Goal: Task Accomplishment & Management: Use online tool/utility

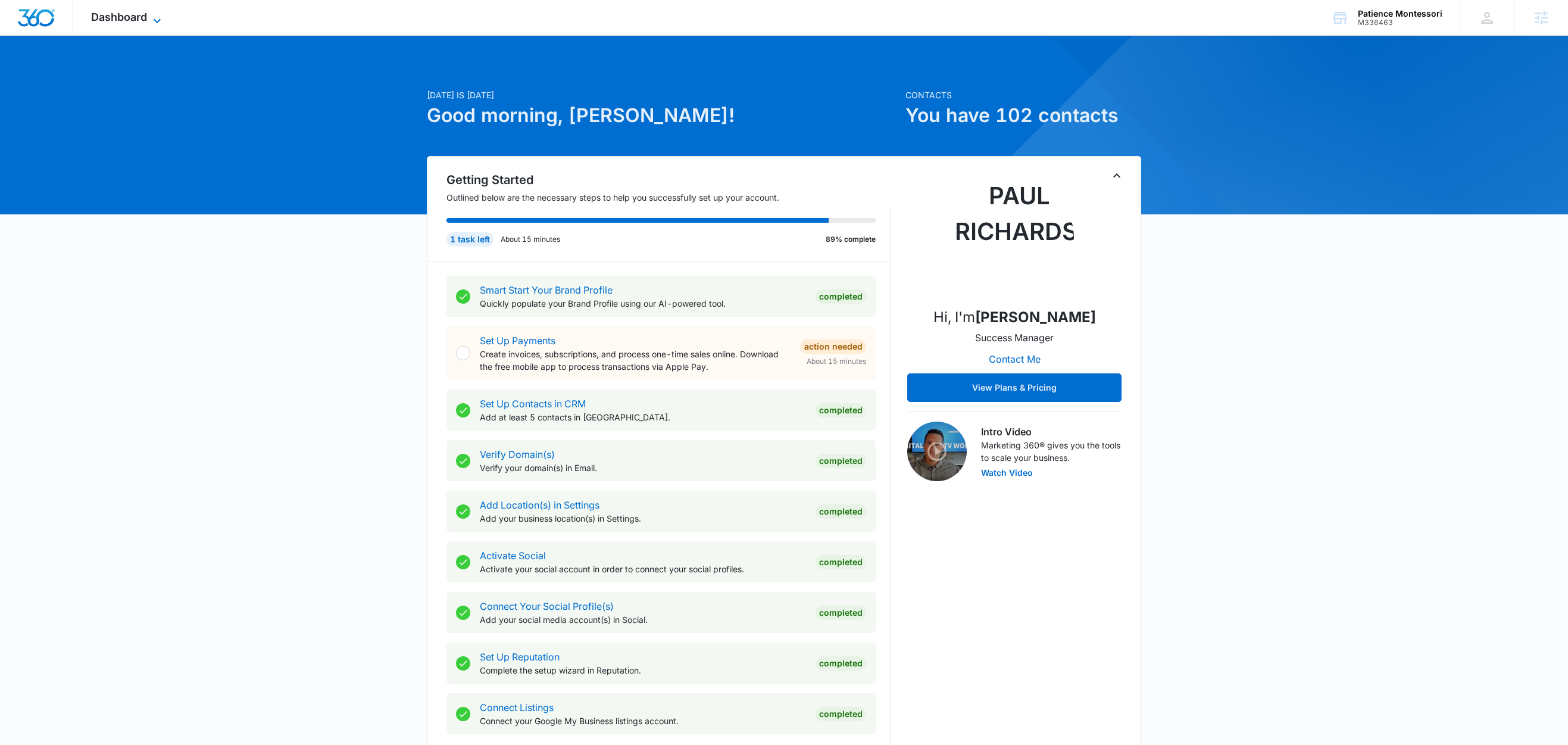
click at [156, 16] on icon at bounding box center [157, 21] width 14 height 14
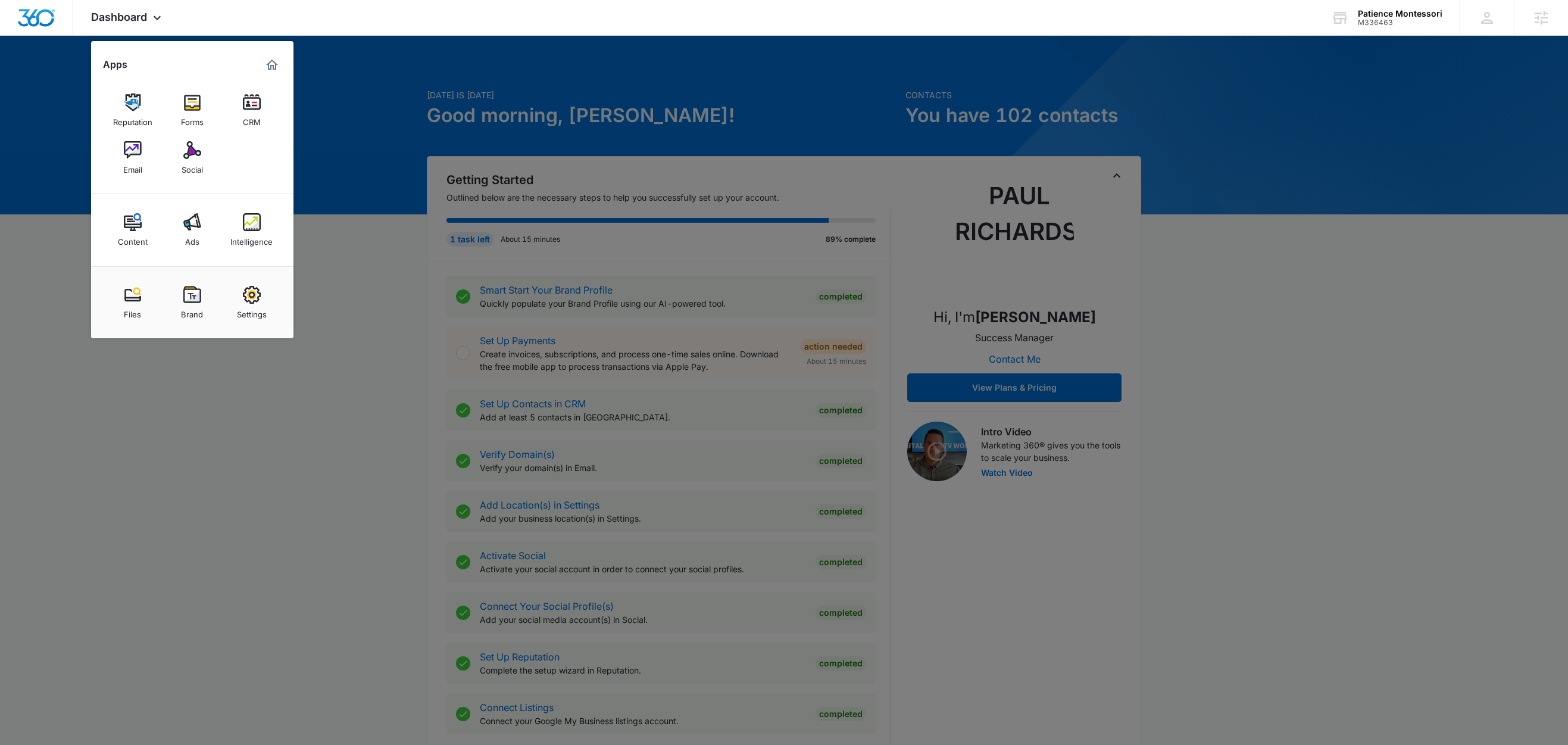
click at [349, 276] on div at bounding box center [784, 372] width 1568 height 745
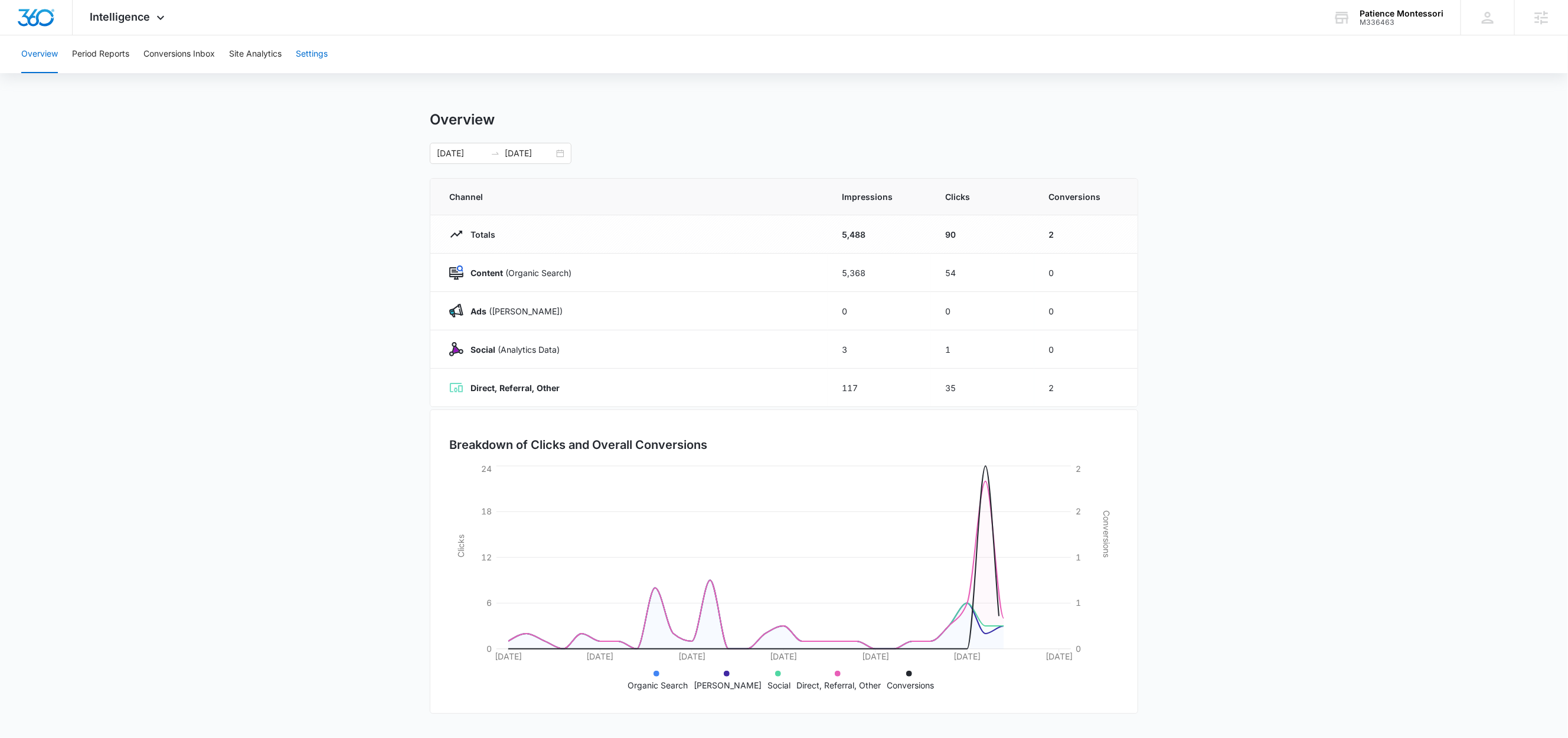
click at [318, 58] on button "Settings" at bounding box center [311, 54] width 32 height 38
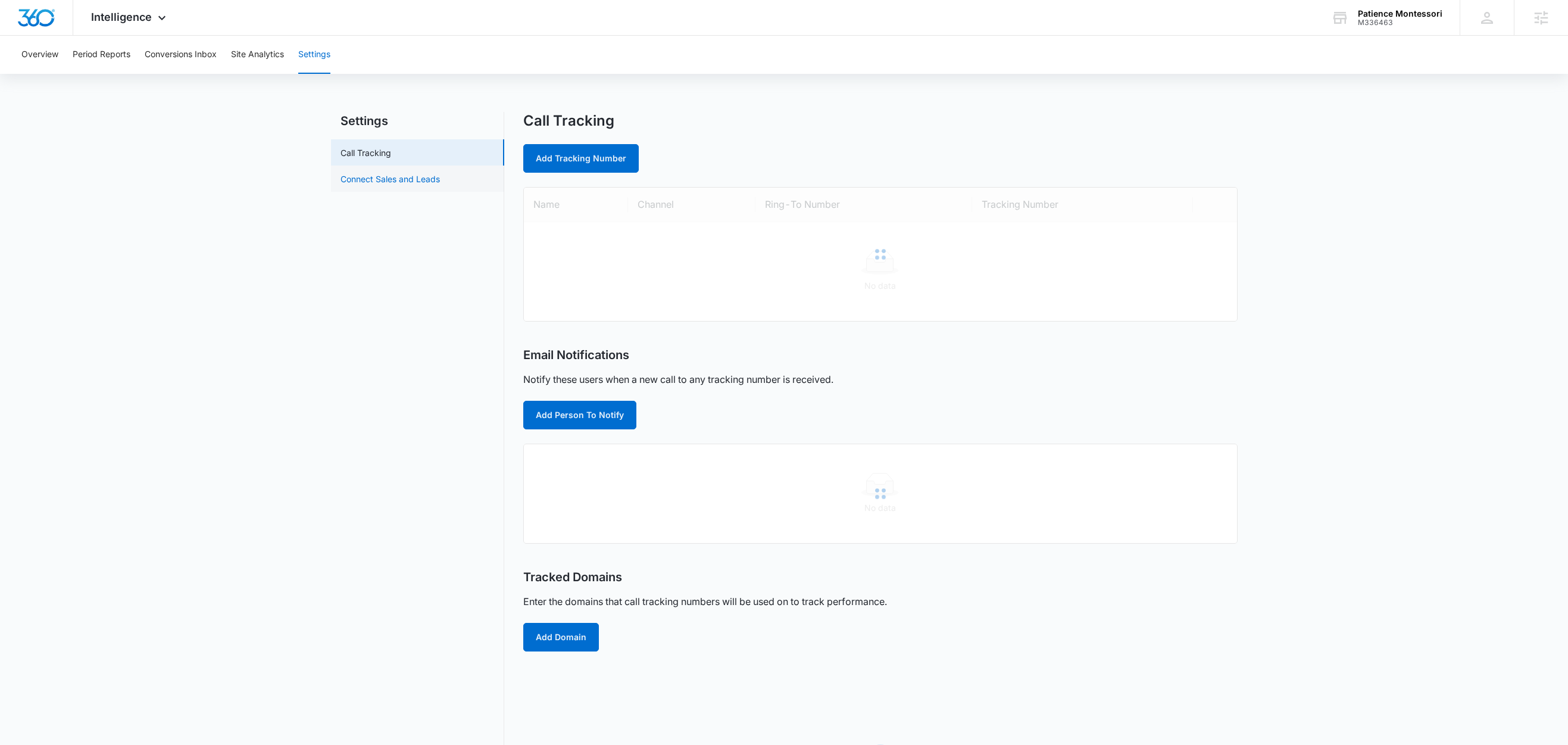
click at [359, 183] on link "Connect Sales and Leads" at bounding box center [390, 179] width 99 height 13
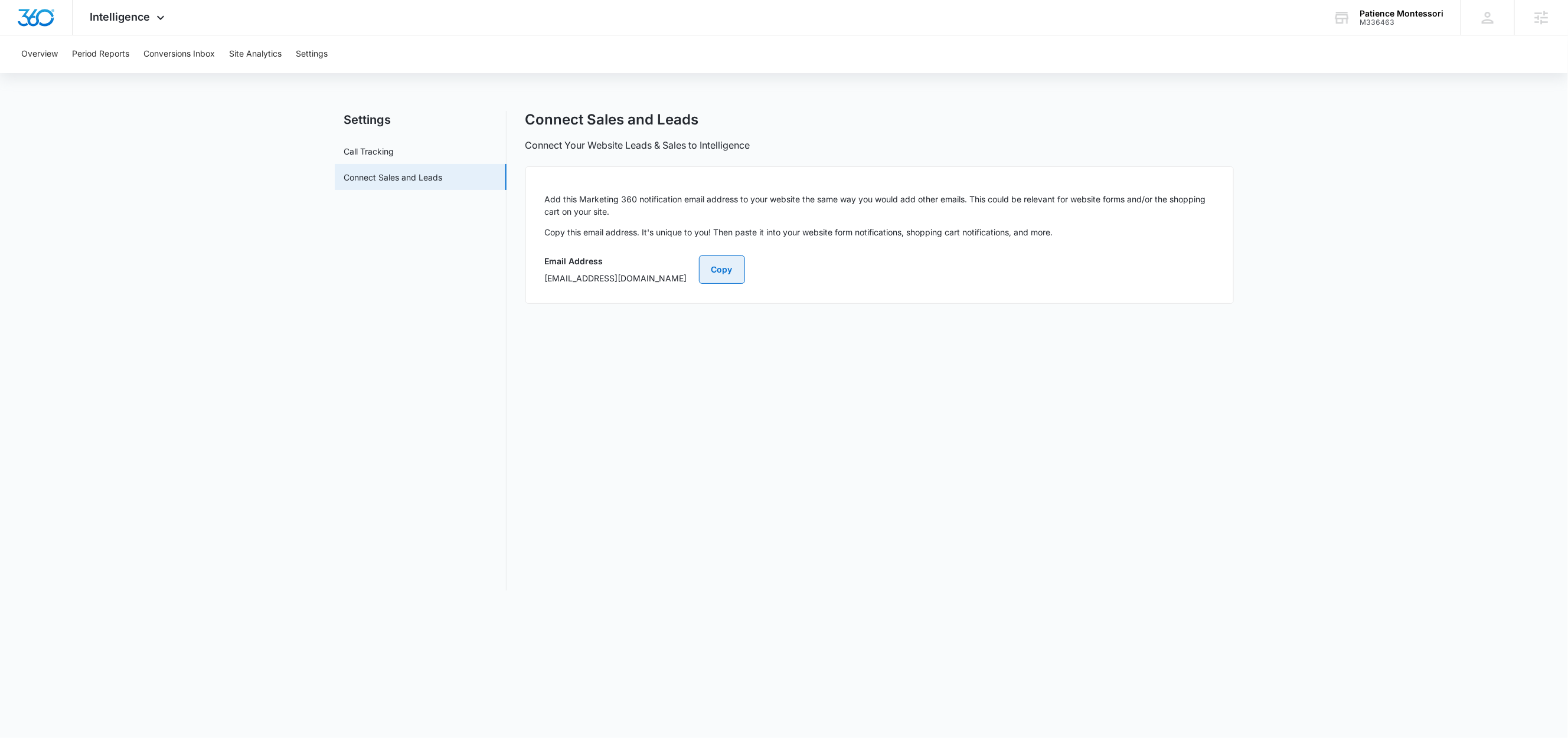
click at [745, 270] on button "Copy" at bounding box center [722, 270] width 46 height 29
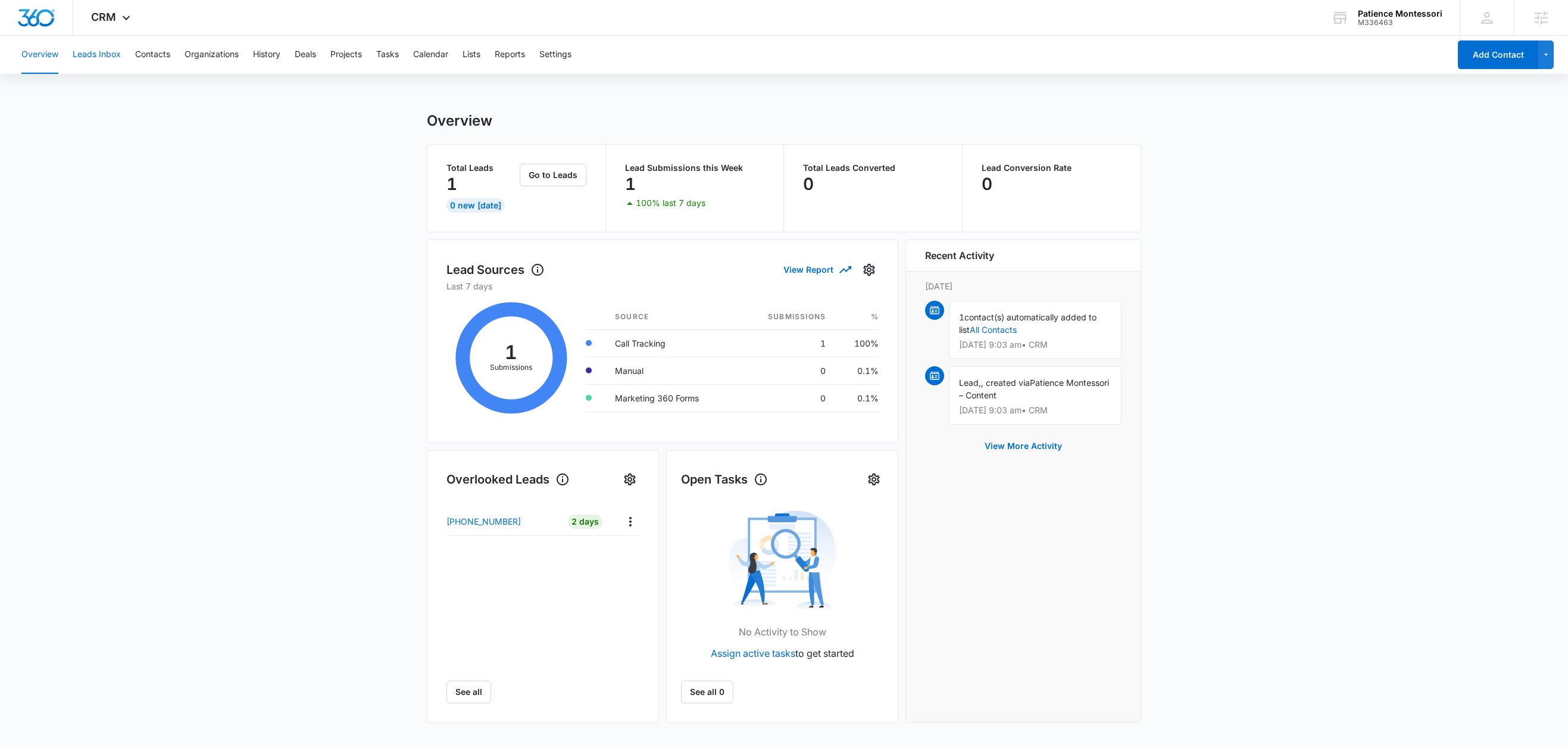
click at [104, 58] on button "Leads Inbox" at bounding box center [96, 54] width 48 height 38
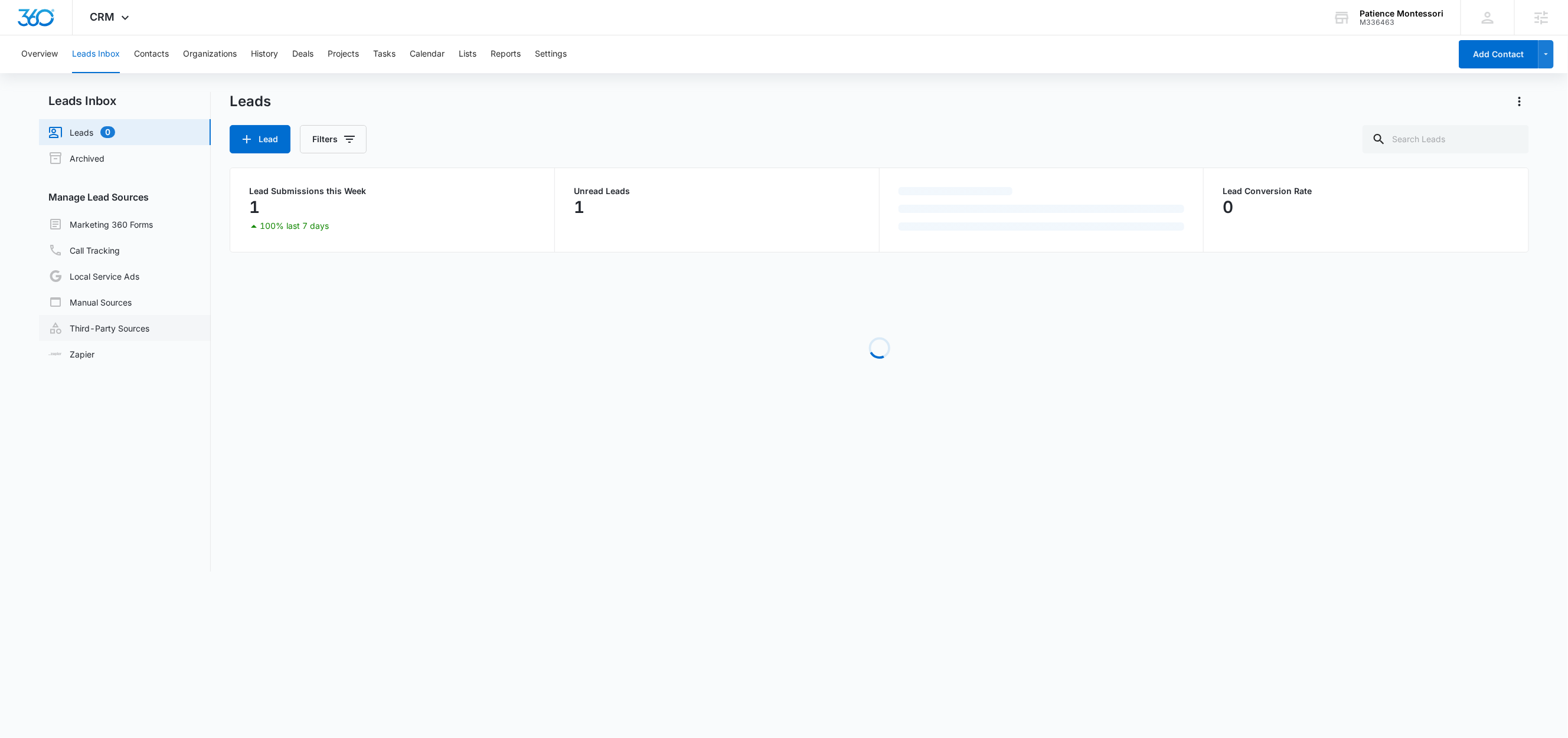
click at [117, 323] on link "Third-Party Sources" at bounding box center [99, 328] width 101 height 14
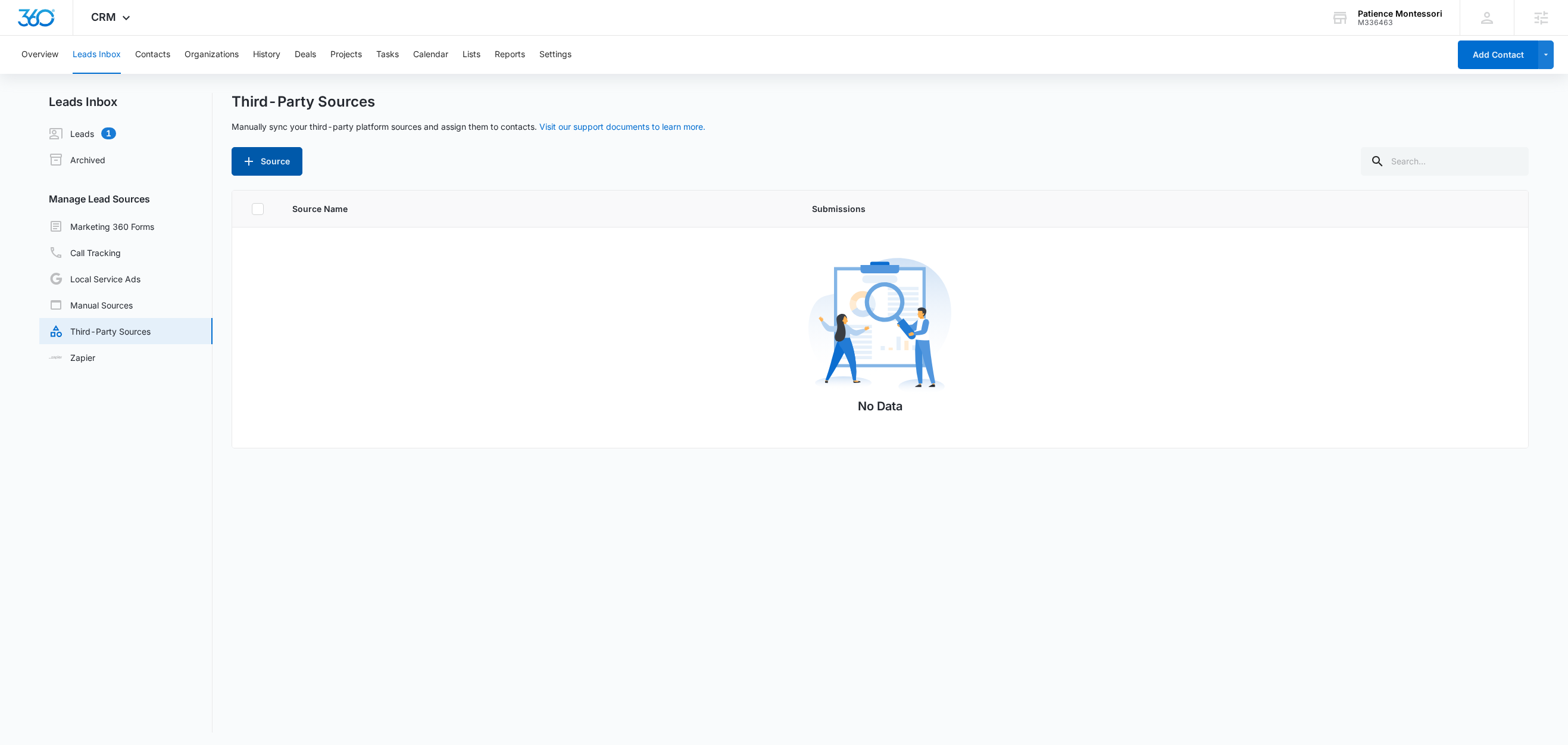
click at [289, 173] on button "Source" at bounding box center [266, 161] width 71 height 29
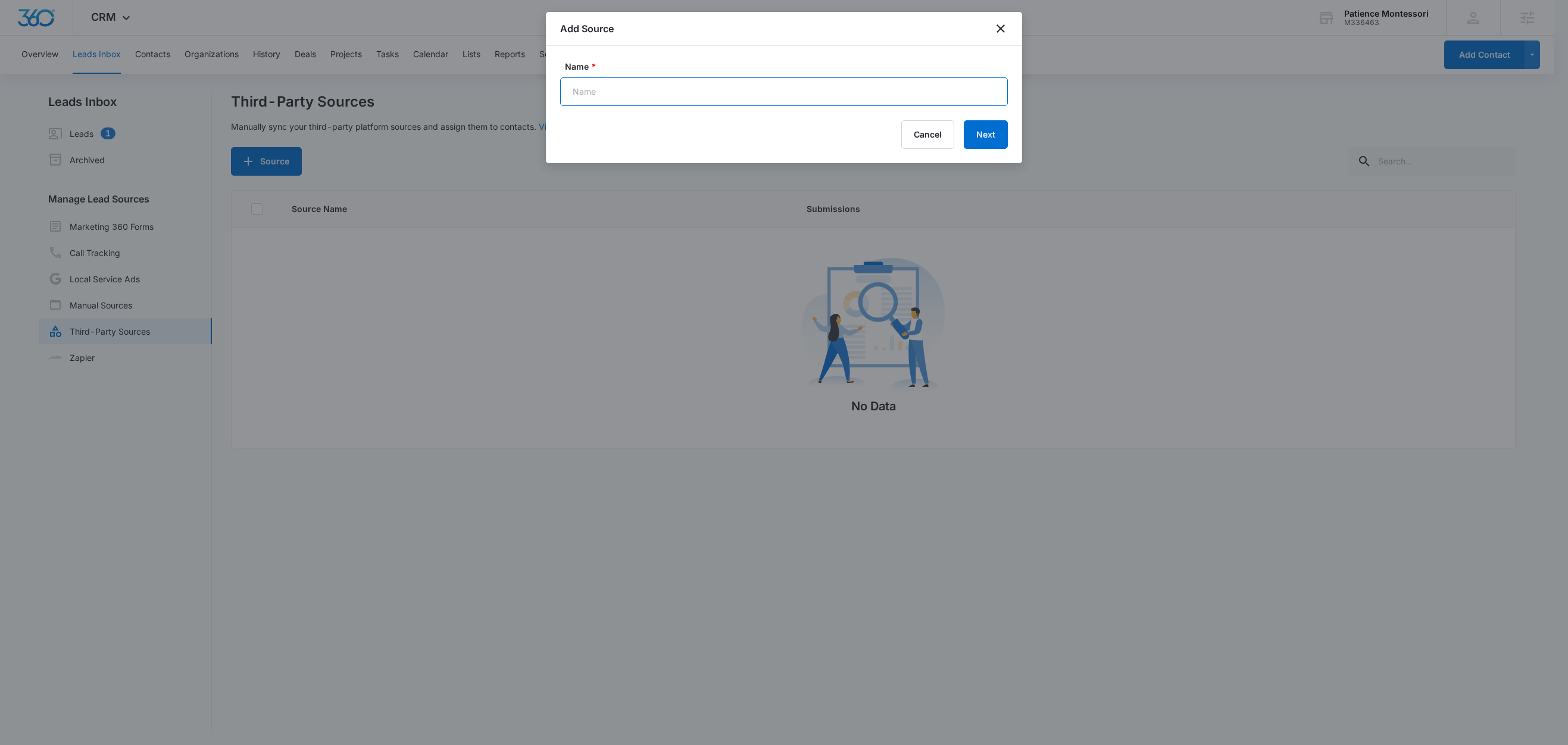
click at [590, 93] on input "Name *" at bounding box center [784, 92] width 448 height 29
type input "Web - Contact Form (Zap)"
click at [983, 131] on button "Next" at bounding box center [986, 134] width 44 height 29
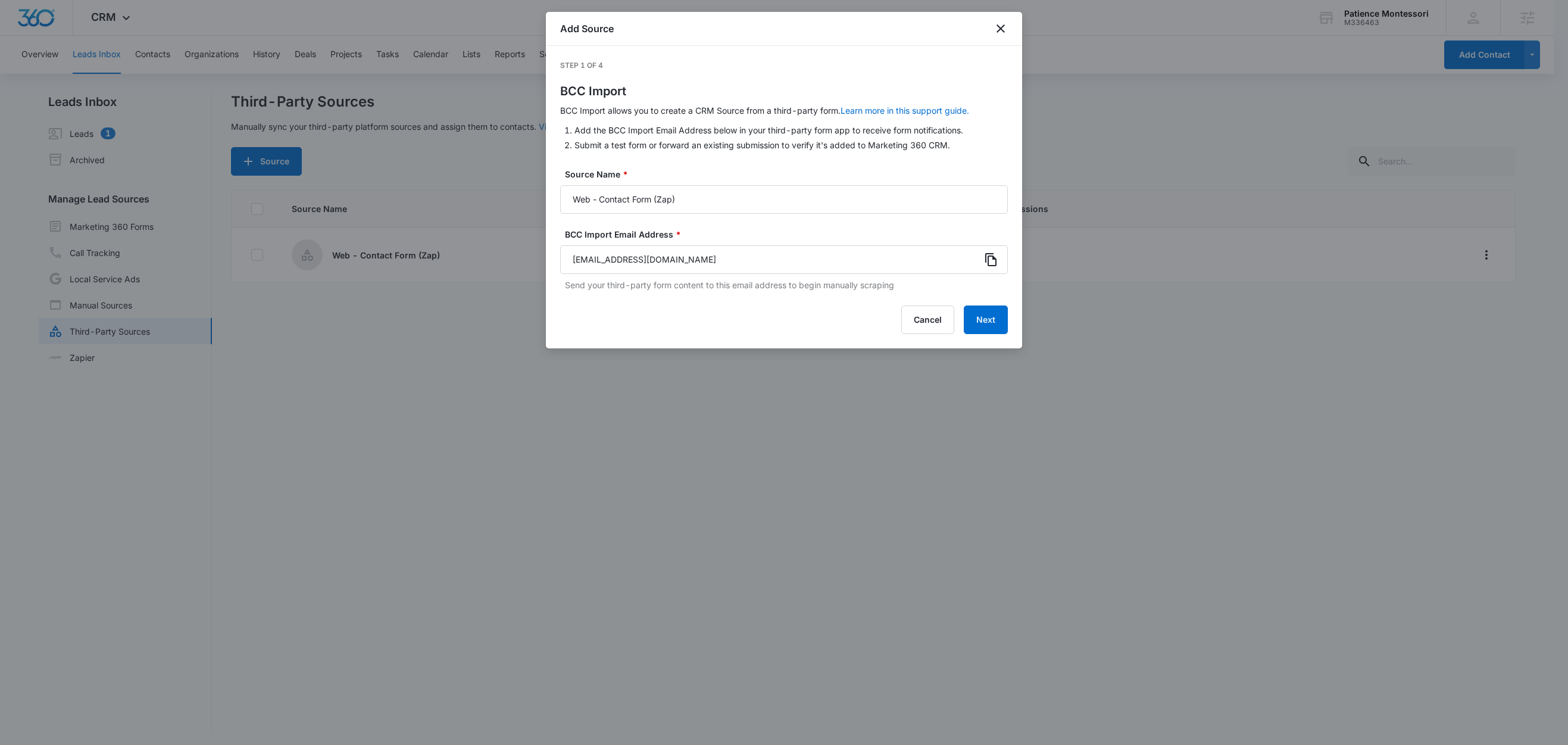
click at [992, 258] on icon at bounding box center [991, 260] width 11 height 13
click at [990, 321] on button "Next" at bounding box center [986, 320] width 44 height 29
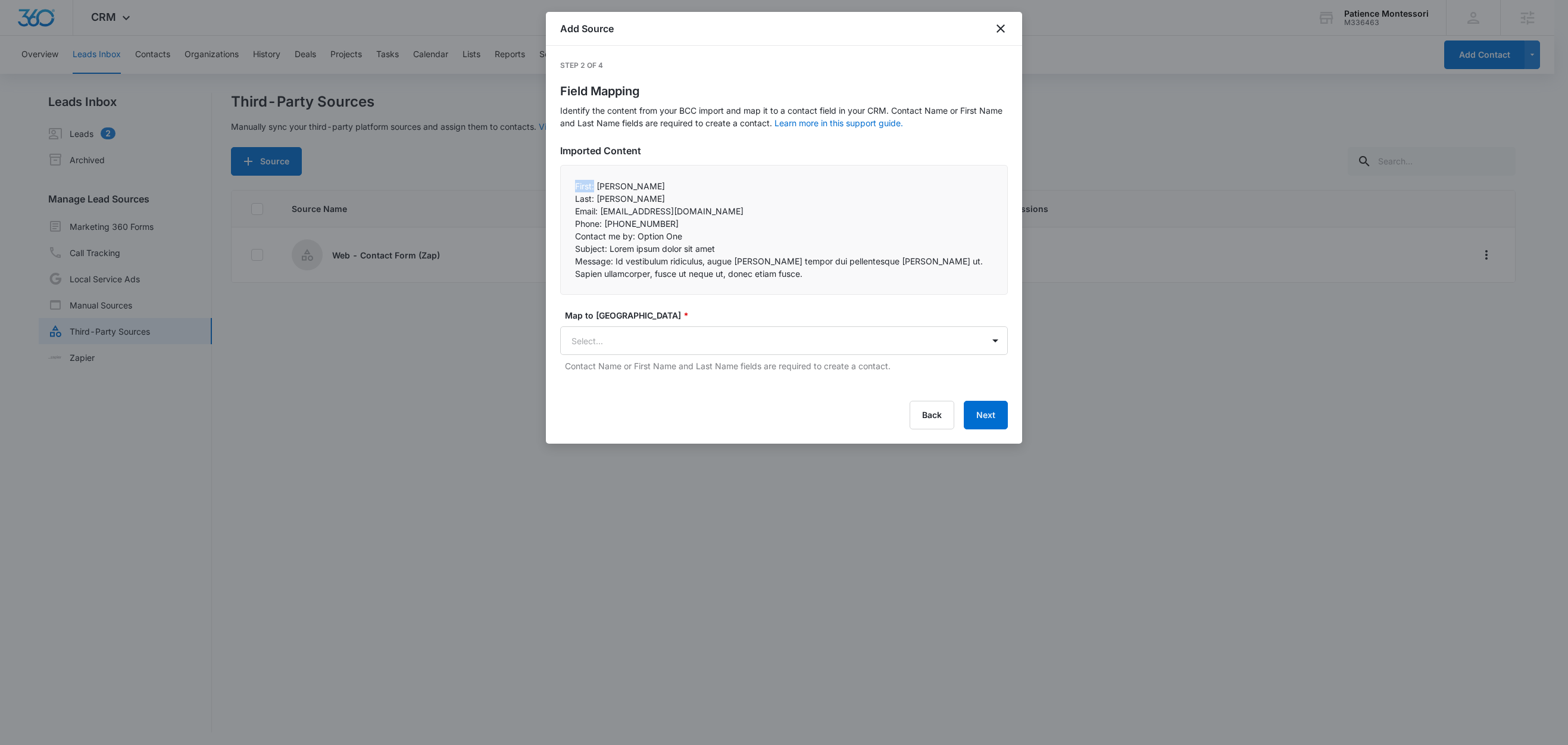
drag, startPoint x: 595, startPoint y: 186, endPoint x: 561, endPoint y: 184, distance: 34.1
click at [561, 184] on div "First: John Last: Smith Email: zapier-demo@squarespace.com Phone: 555-555-55…" at bounding box center [784, 230] width 448 height 130
copy p "First:"
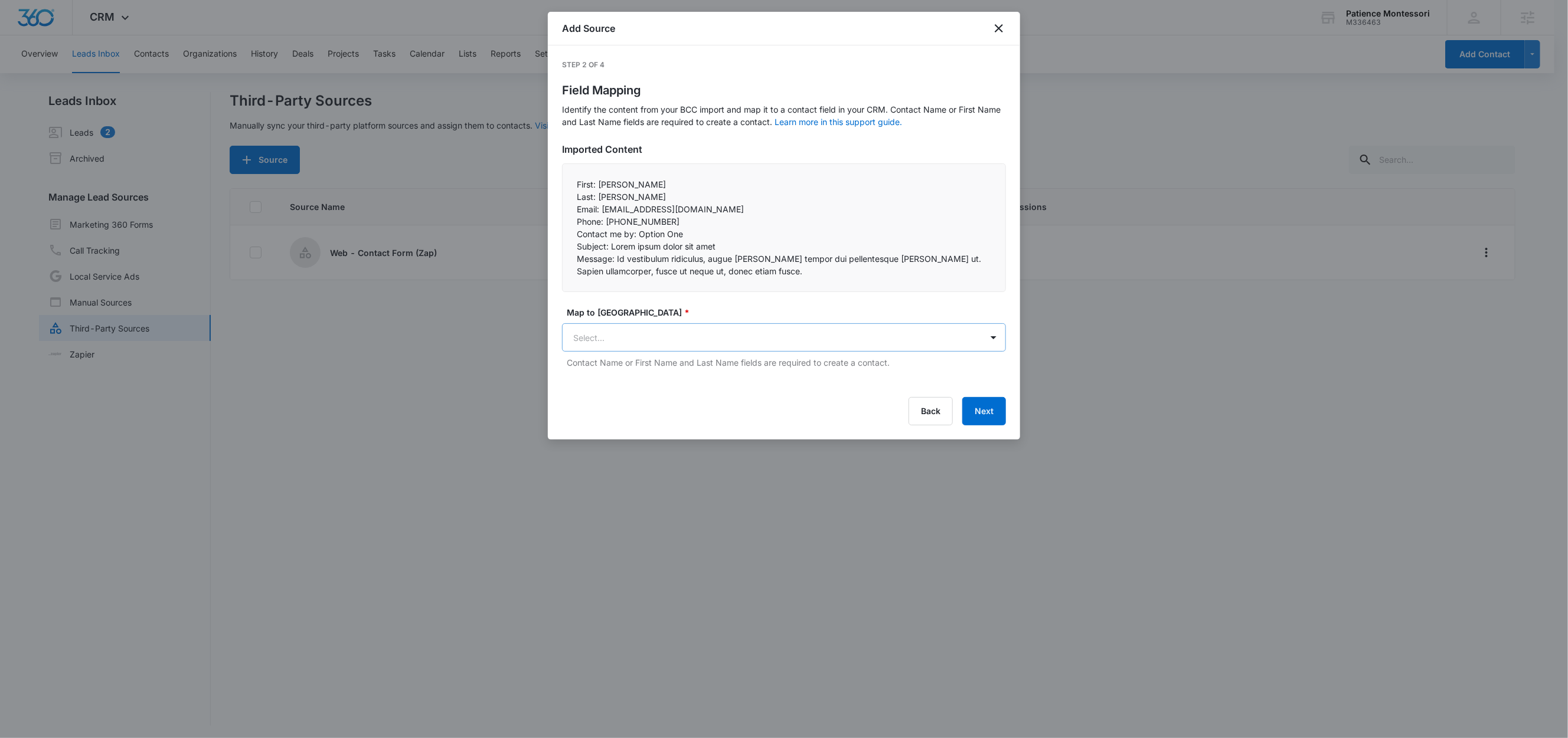
click at [617, 340] on body "CRM Apps Reputation Forms CRM Email Social Content Ads Intelligence Files Brand…" at bounding box center [784, 370] width 1568 height 740
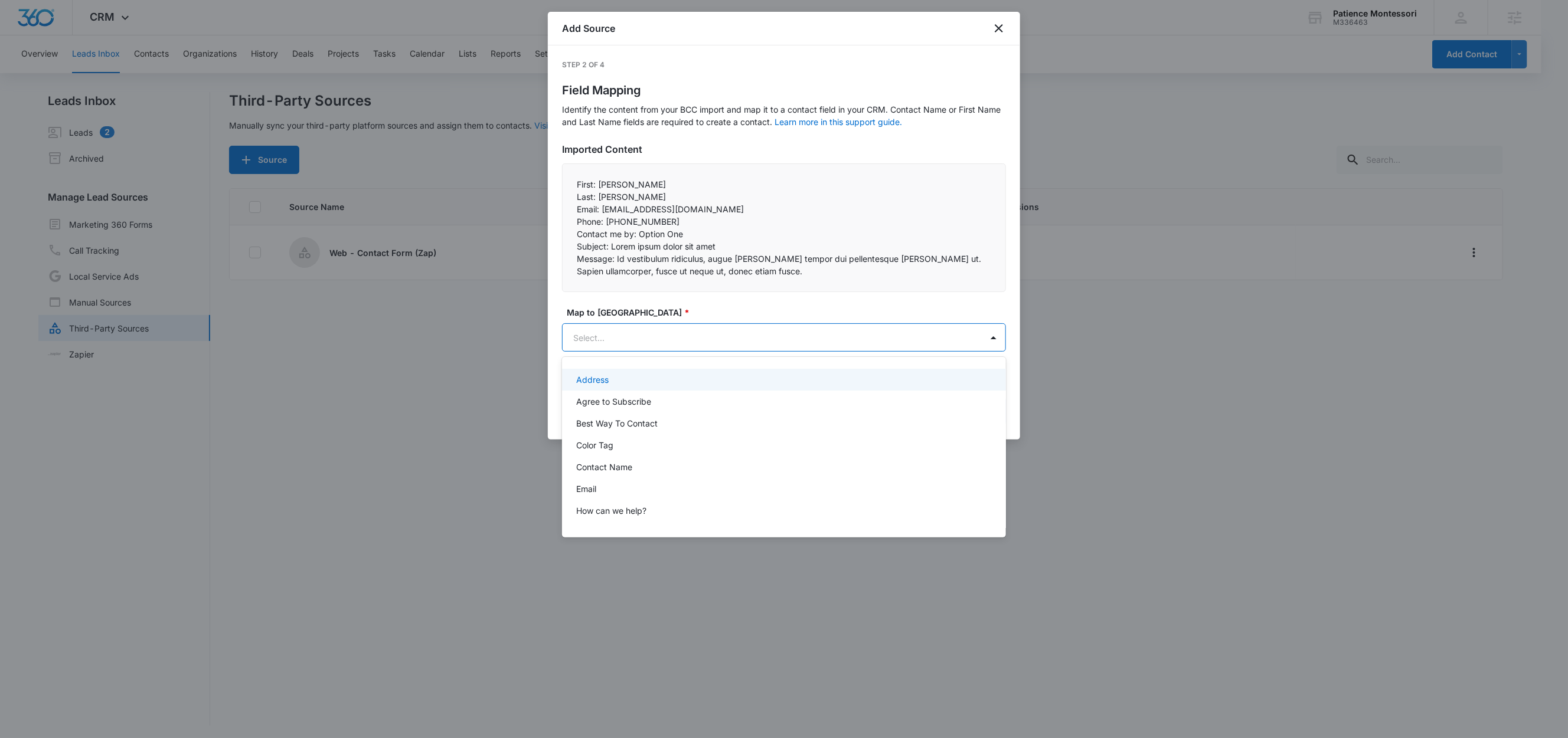
paste input "First:"
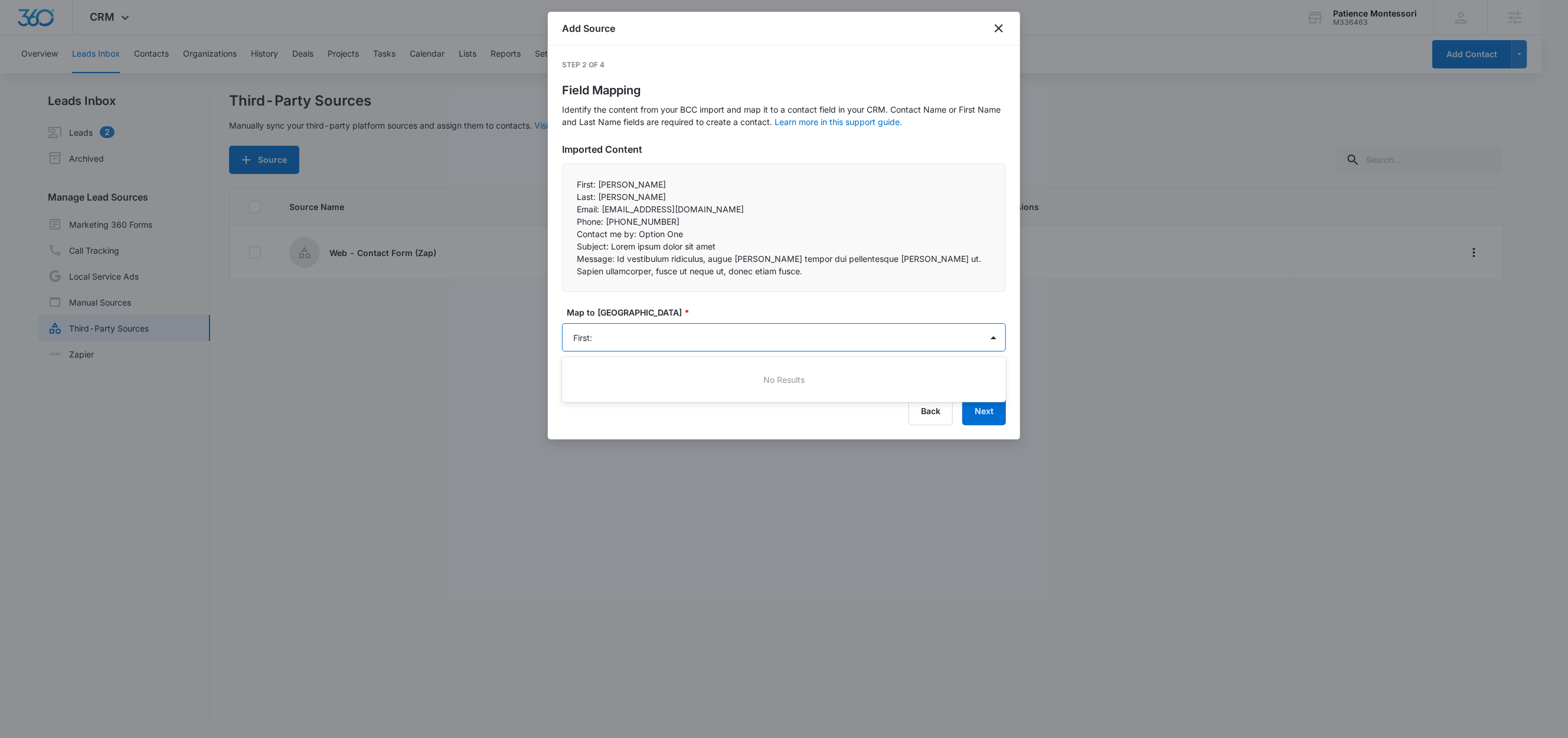
type input "First"
click at [622, 377] on p "First Name (Contact Name)" at bounding box center [629, 380] width 106 height 12
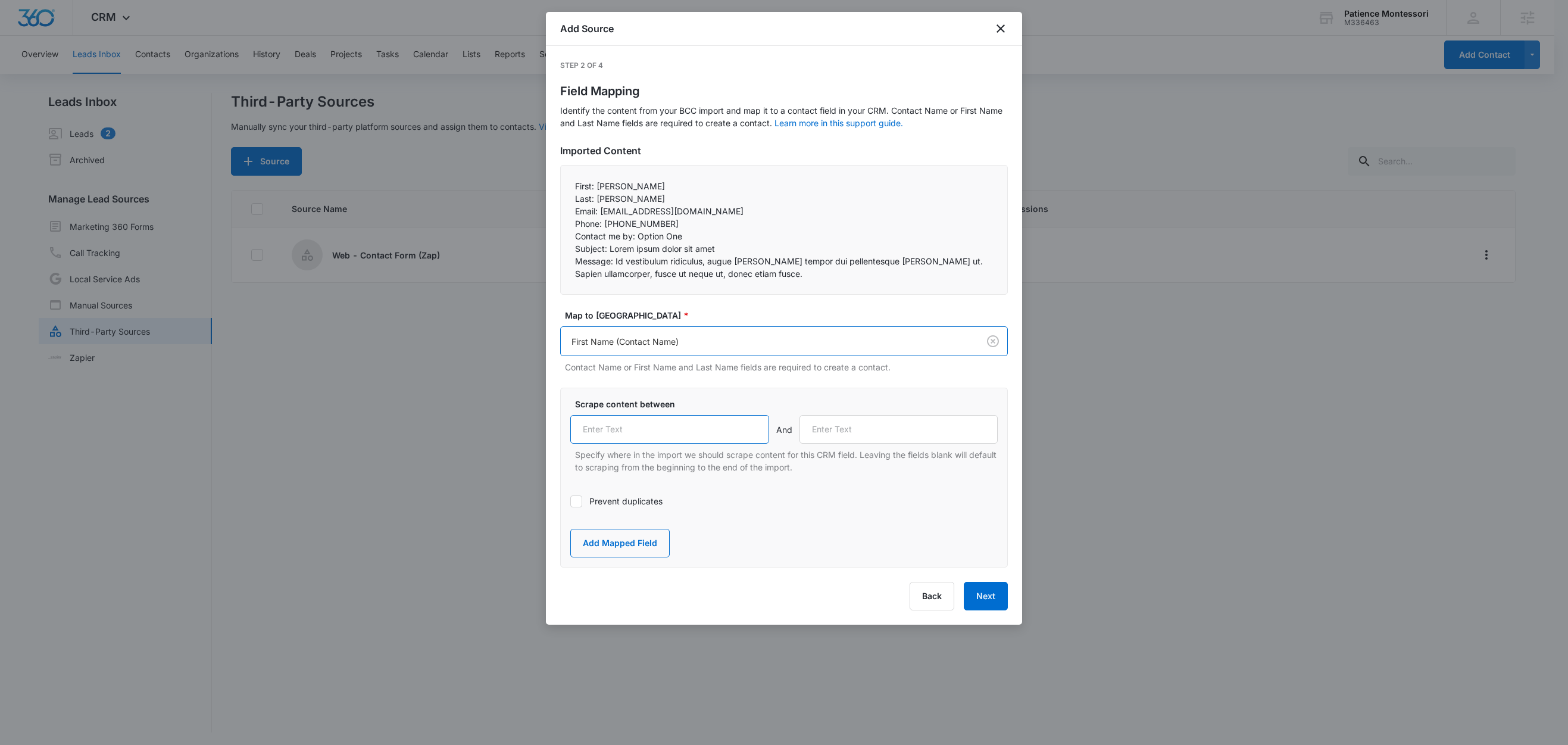
click at [637, 428] on input "text" at bounding box center [670, 430] width 199 height 29
paste input "First:"
type input "First:"
drag, startPoint x: 595, startPoint y: 201, endPoint x: 566, endPoint y: 201, distance: 29.0
click at [566, 201] on div "First: John Last: Smith Email: zapier-demo@squarespace.com Phone: 555-555-55…" at bounding box center [784, 230] width 448 height 130
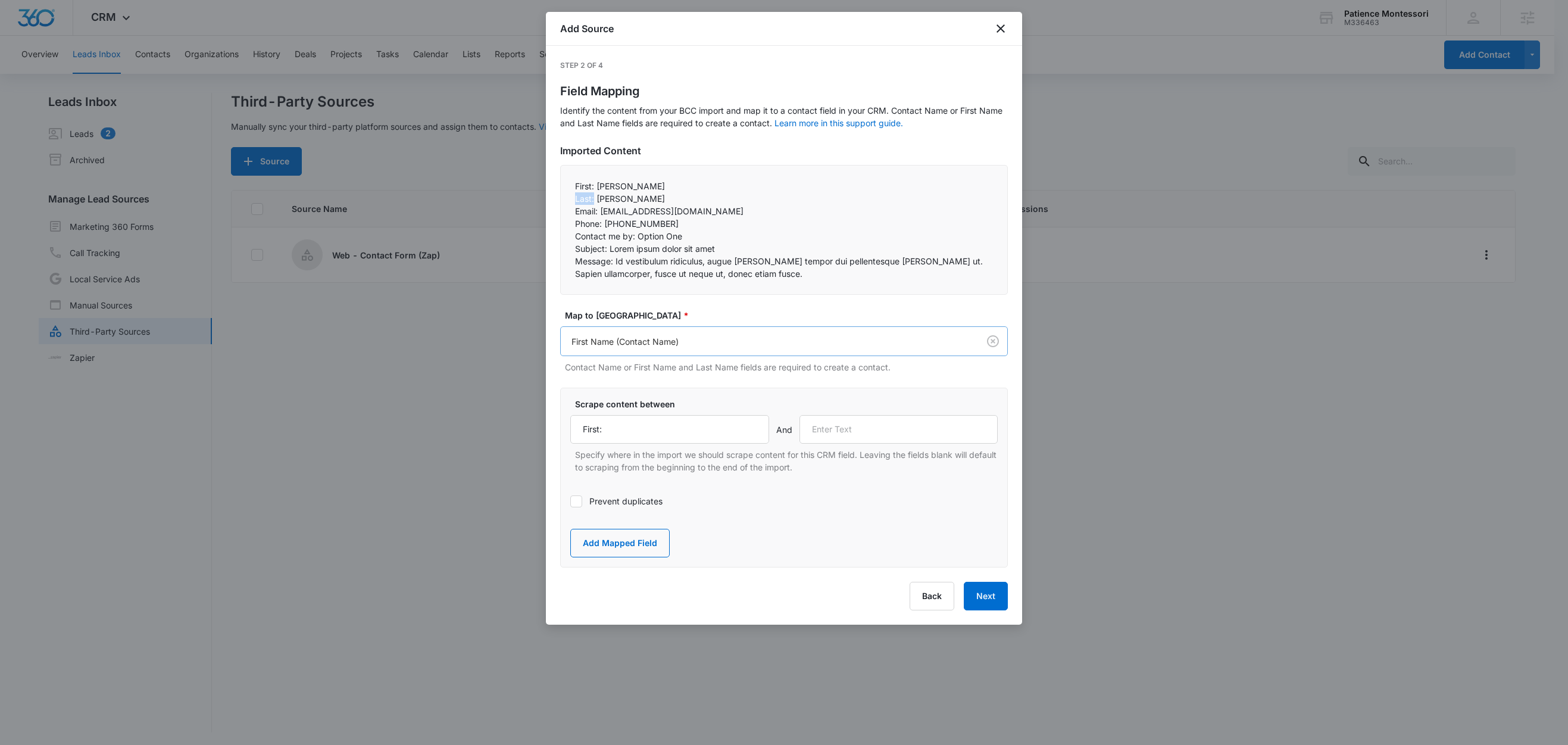
copy p "Last:"
click at [843, 437] on input "text" at bounding box center [899, 430] width 199 height 29
paste input "Last:"
type input "Last:"
click at [605, 544] on button "Add Mapped Field" at bounding box center [620, 544] width 99 height 29
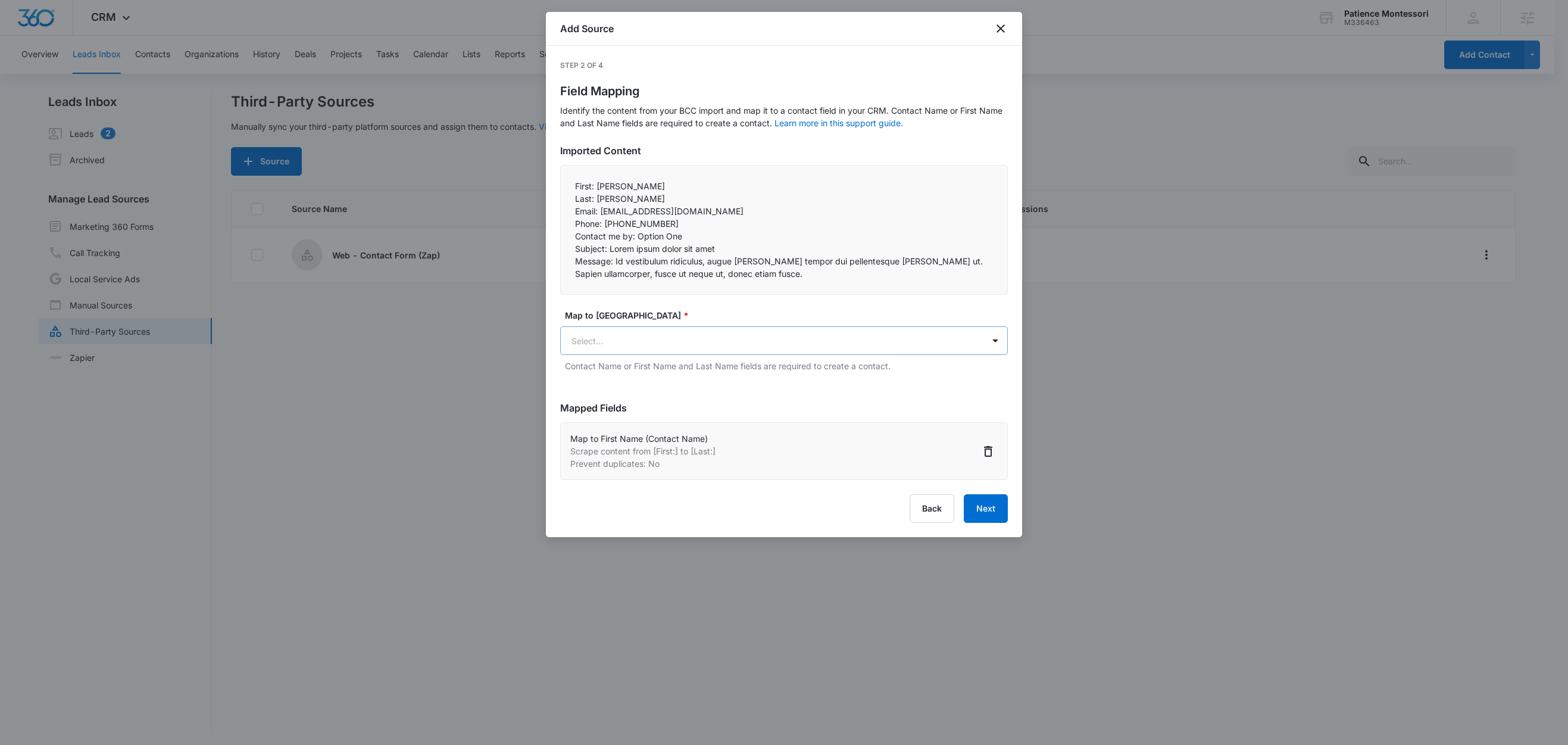
click at [602, 338] on body "CRM Apps Reputation Forms CRM Email Social Content Ads Intelligence Files Brand…" at bounding box center [784, 373] width 1568 height 747
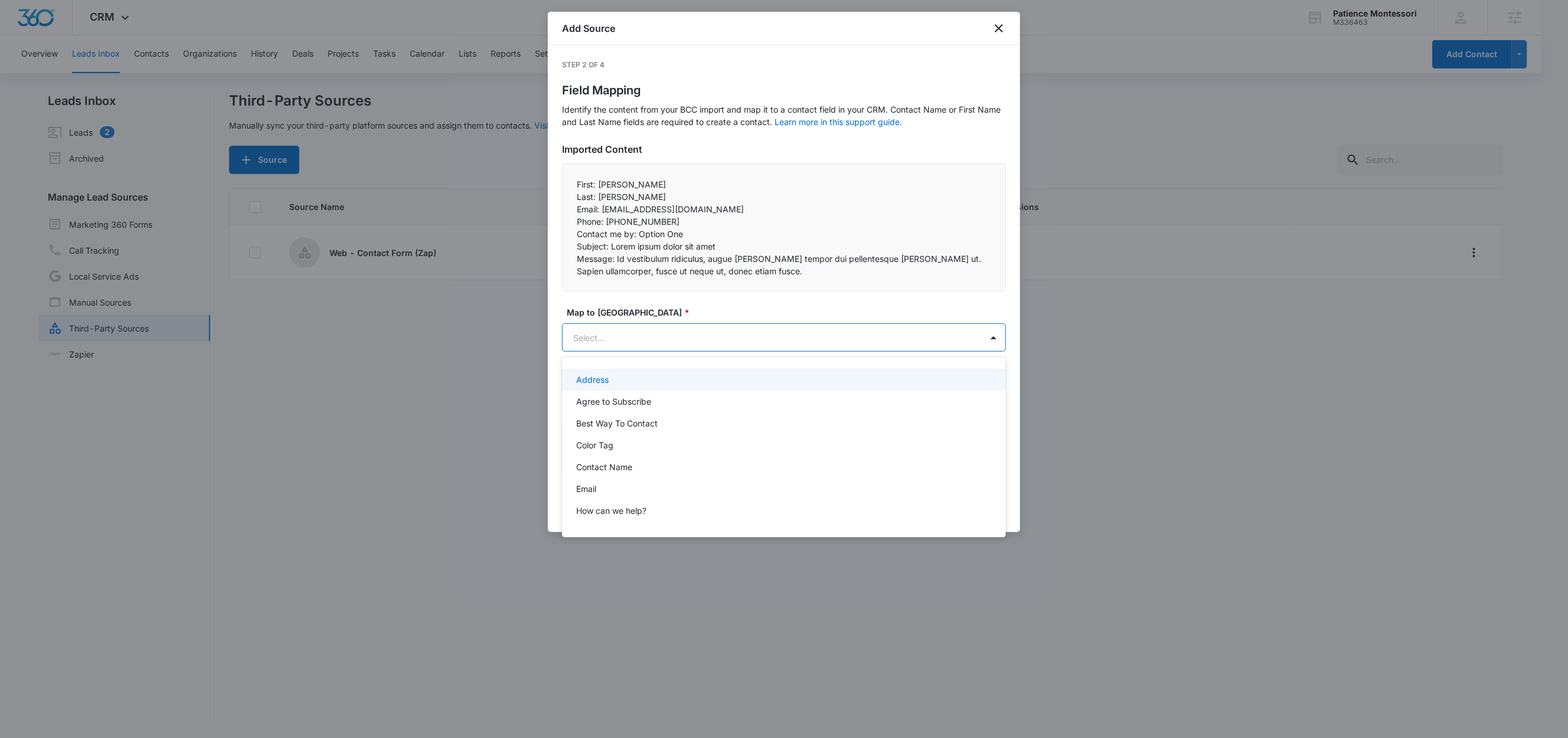
paste input "Last:"
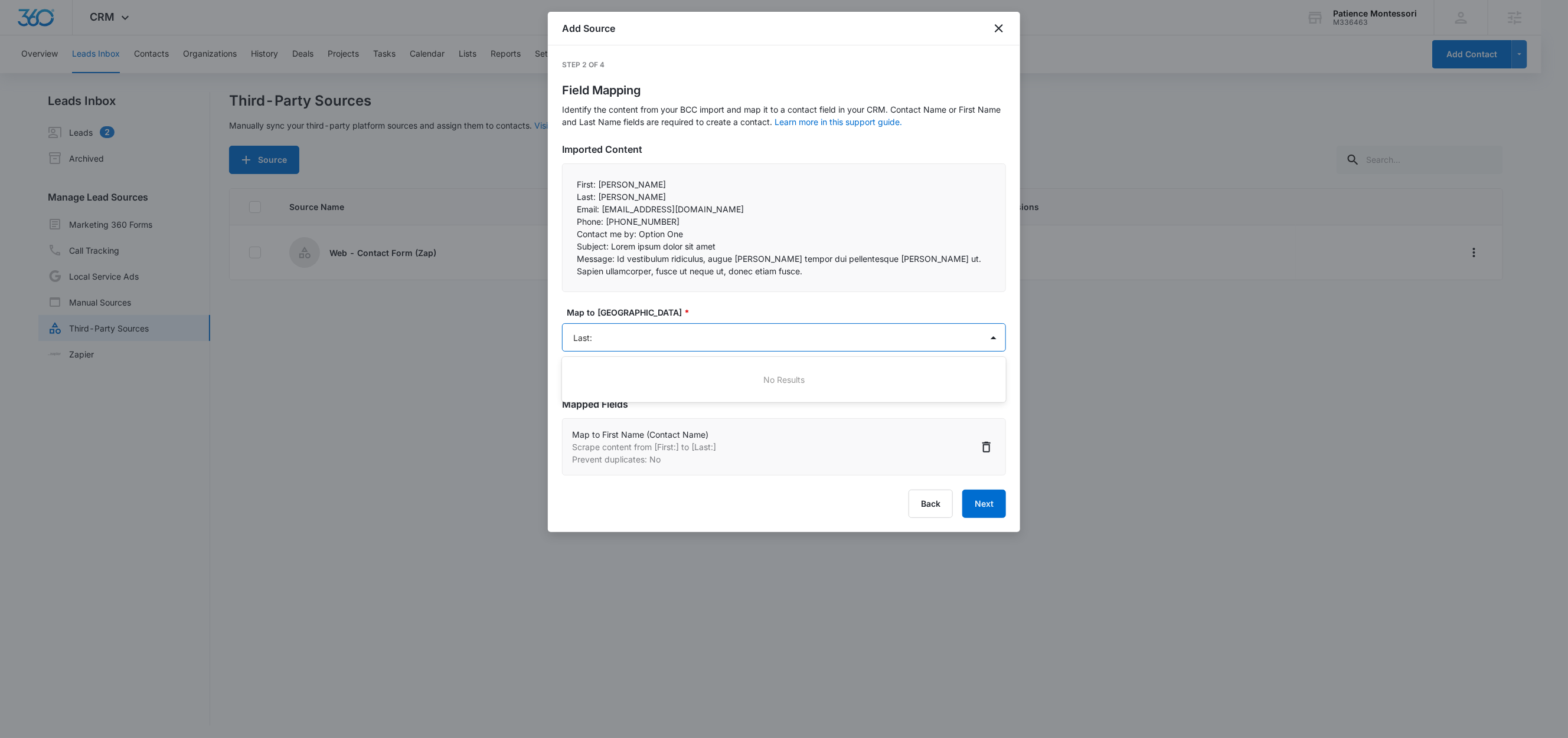
type input "Last"
click at [668, 380] on p "Last Name (Contact Name)" at bounding box center [629, 380] width 106 height 12
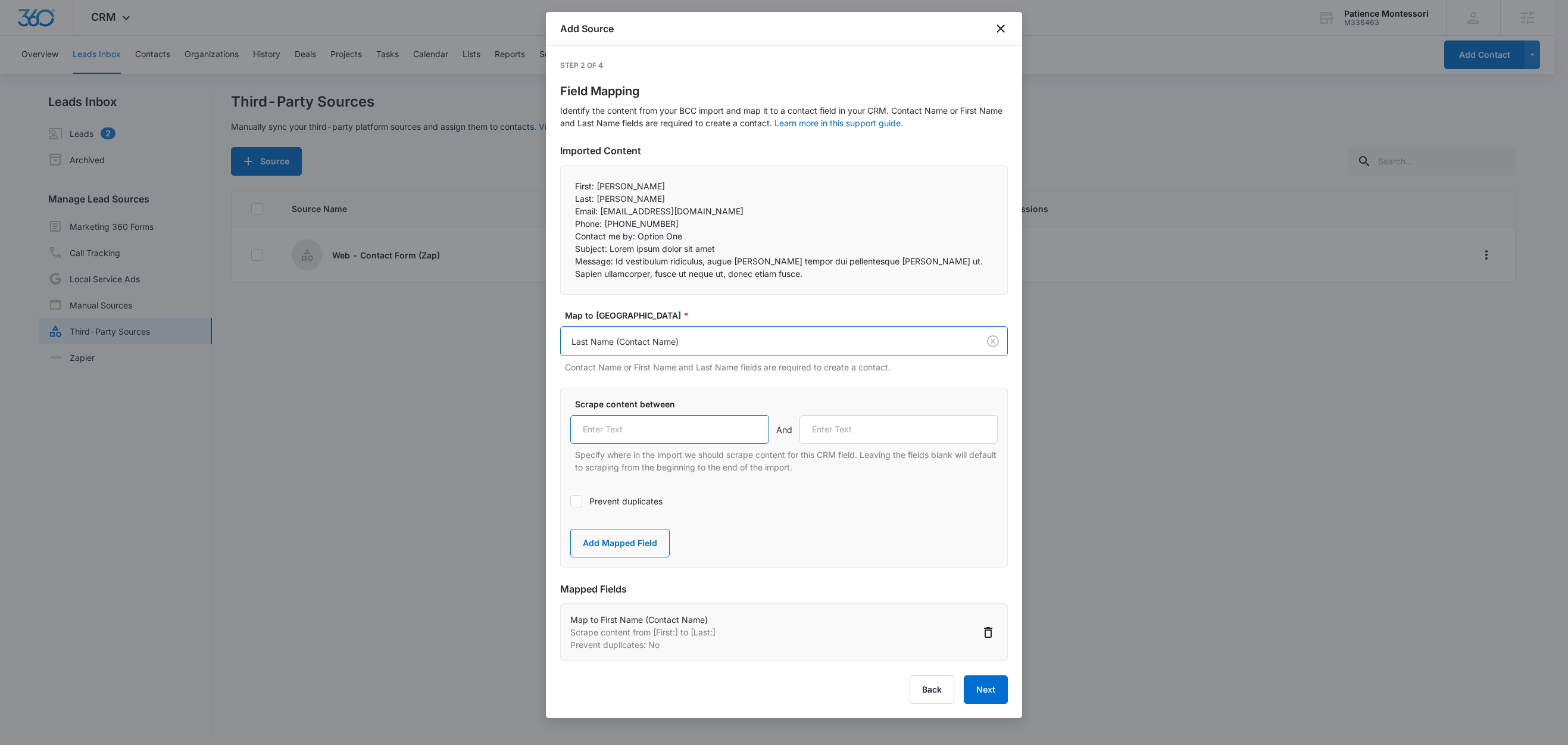
click at [630, 419] on input "text" at bounding box center [670, 430] width 199 height 29
paste input "Last:"
type input "Last:"
drag, startPoint x: 599, startPoint y: 211, endPoint x: 566, endPoint y: 211, distance: 33.0
click at [566, 211] on div "First: John Last: Smith Email: zapier-demo@squarespace.com Phone: 555-555-55…" at bounding box center [784, 230] width 448 height 130
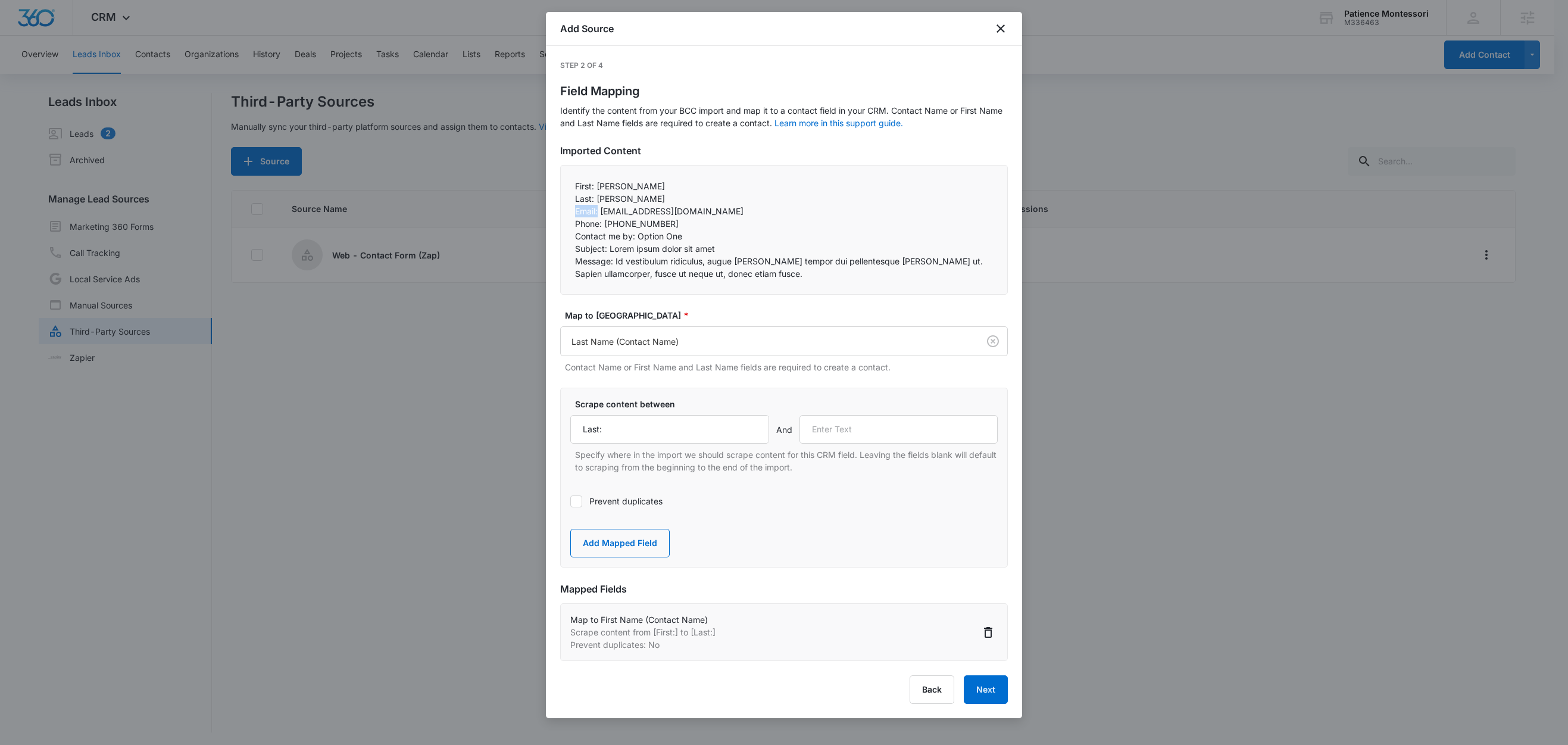
copy p "Email:"
click at [858, 424] on input "text" at bounding box center [899, 430] width 199 height 29
paste input "Email:"
type input "Email:"
click at [643, 543] on button "Add Mapped Field" at bounding box center [620, 544] width 99 height 29
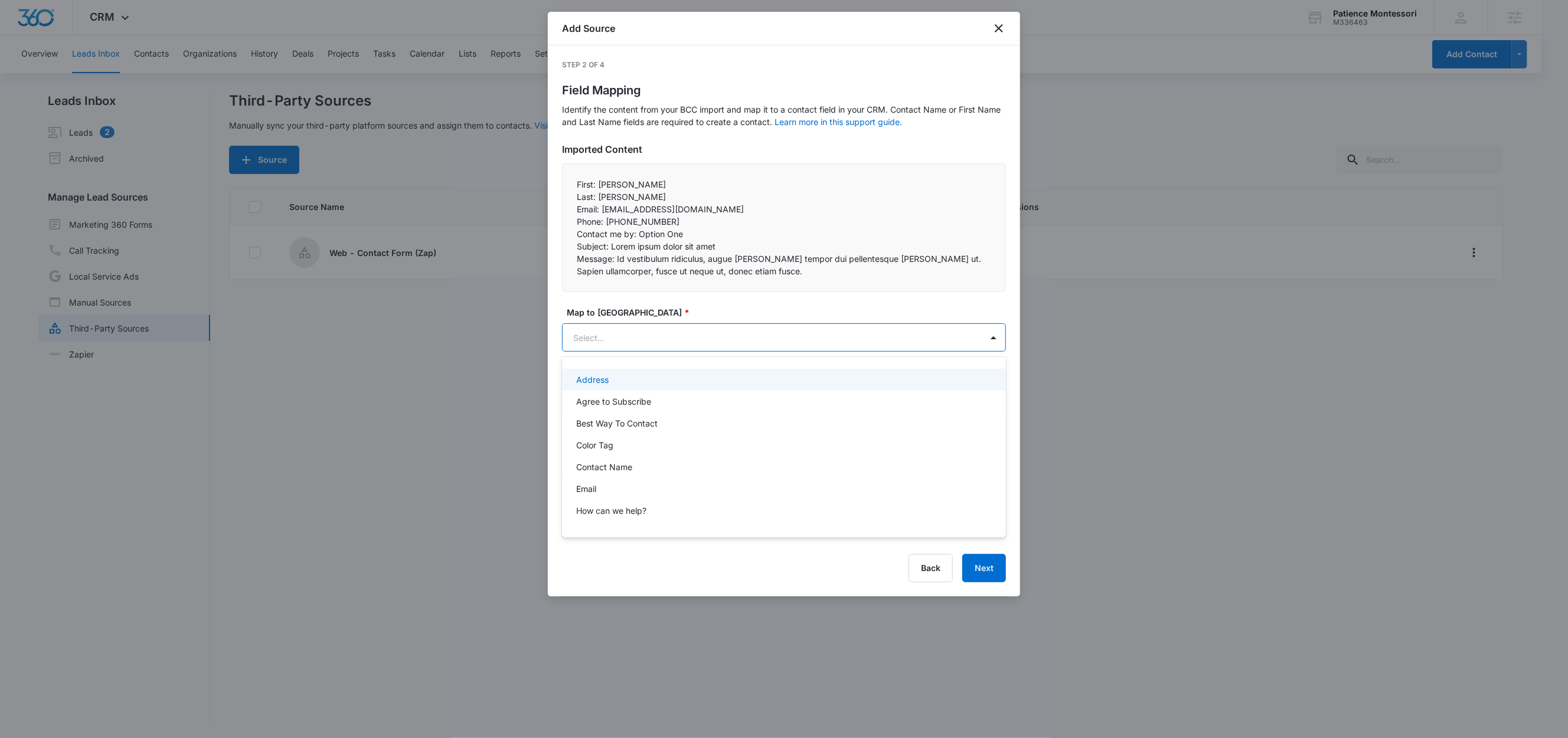
click at [665, 336] on body "CRM Apps Reputation Forms CRM Email Social Content Ads Intelligence Files Brand…" at bounding box center [784, 369] width 1568 height 738
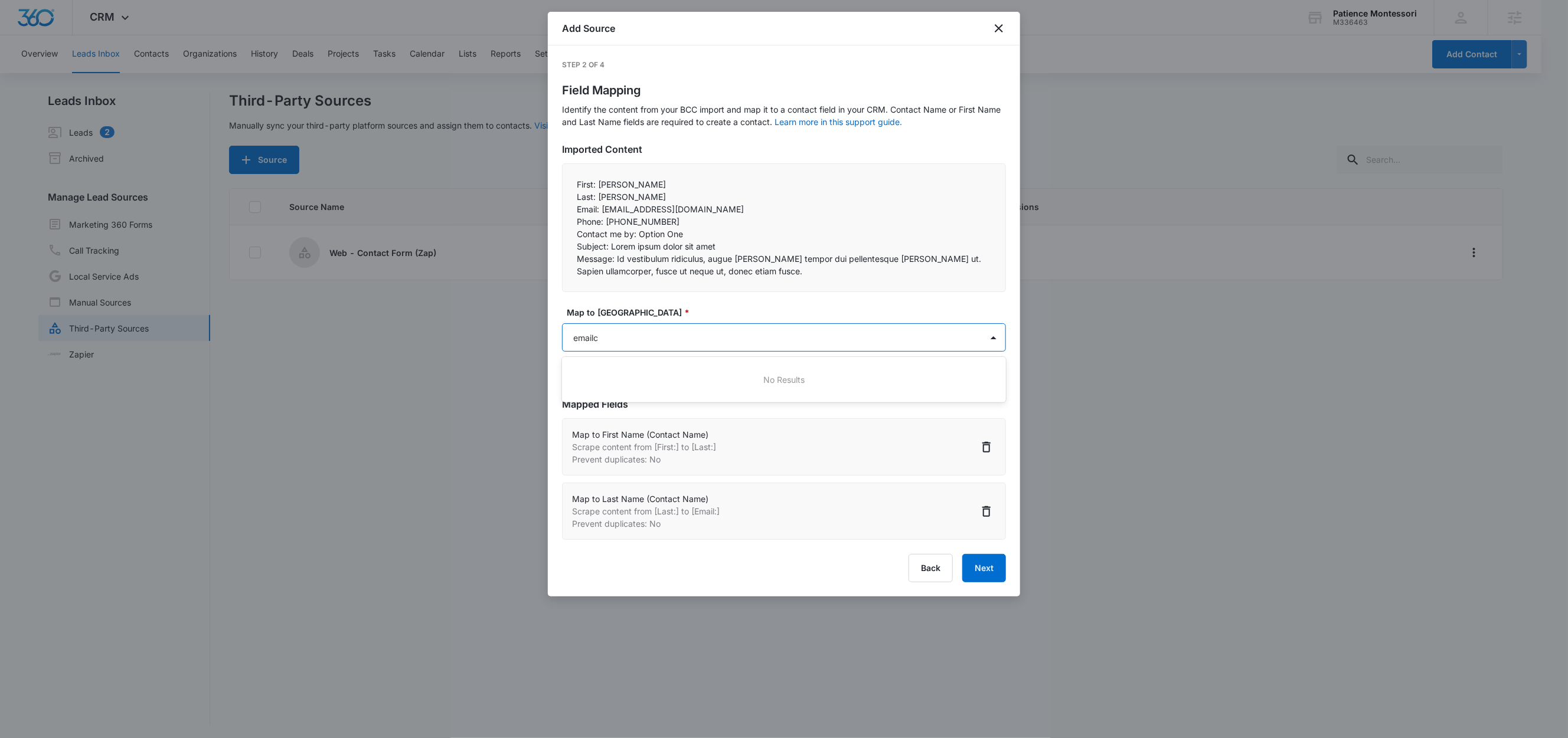
type input "email"
click at [632, 377] on div "Email" at bounding box center [782, 380] width 414 height 12
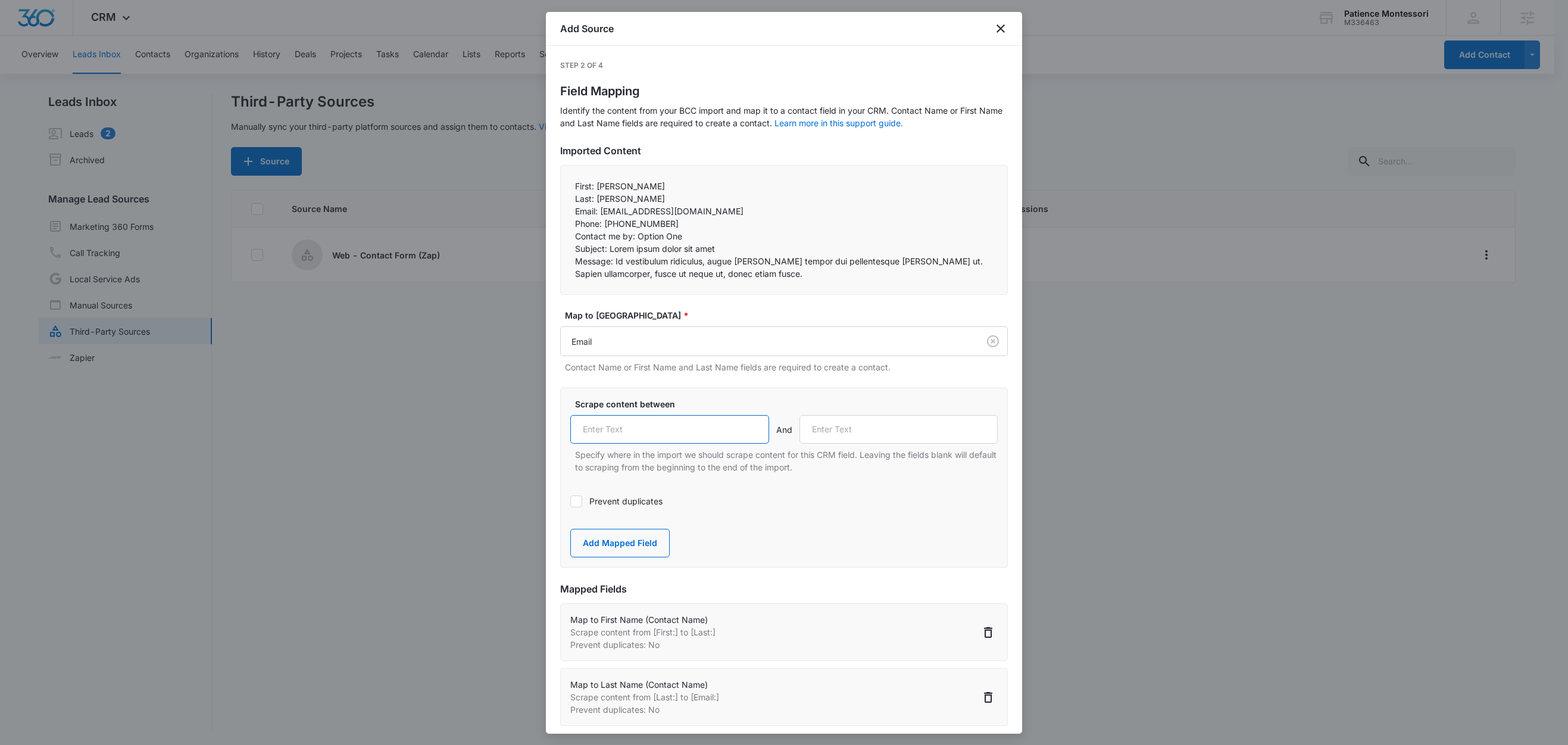
click at [635, 438] on input "text" at bounding box center [670, 430] width 199 height 29
paste input "Email:"
type input "Email:"
click at [607, 506] on label "Prevent duplicates" at bounding box center [784, 501] width 428 height 13
click at [570, 502] on input "Prevent duplicates" at bounding box center [570, 502] width 0 height 0
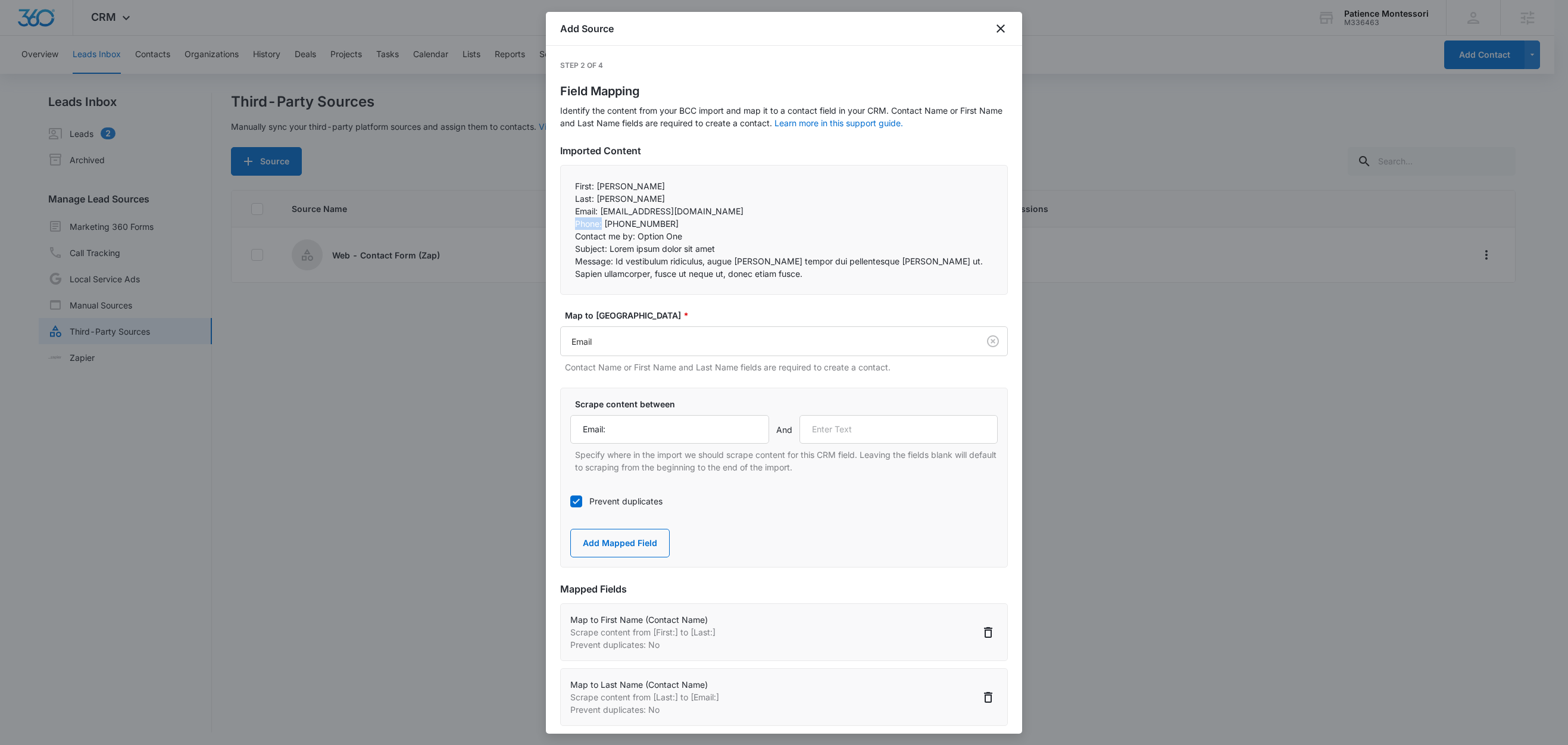
drag, startPoint x: 604, startPoint y: 223, endPoint x: 568, endPoint y: 223, distance: 36.0
click at [568, 223] on div "First: John Last: Smith Email: zapier-demo@squarespace.com Phone: 555-555-55…" at bounding box center [784, 230] width 448 height 130
copy p "Phone:"
click at [842, 428] on input "text" at bounding box center [899, 430] width 199 height 29
paste input "Phone:"
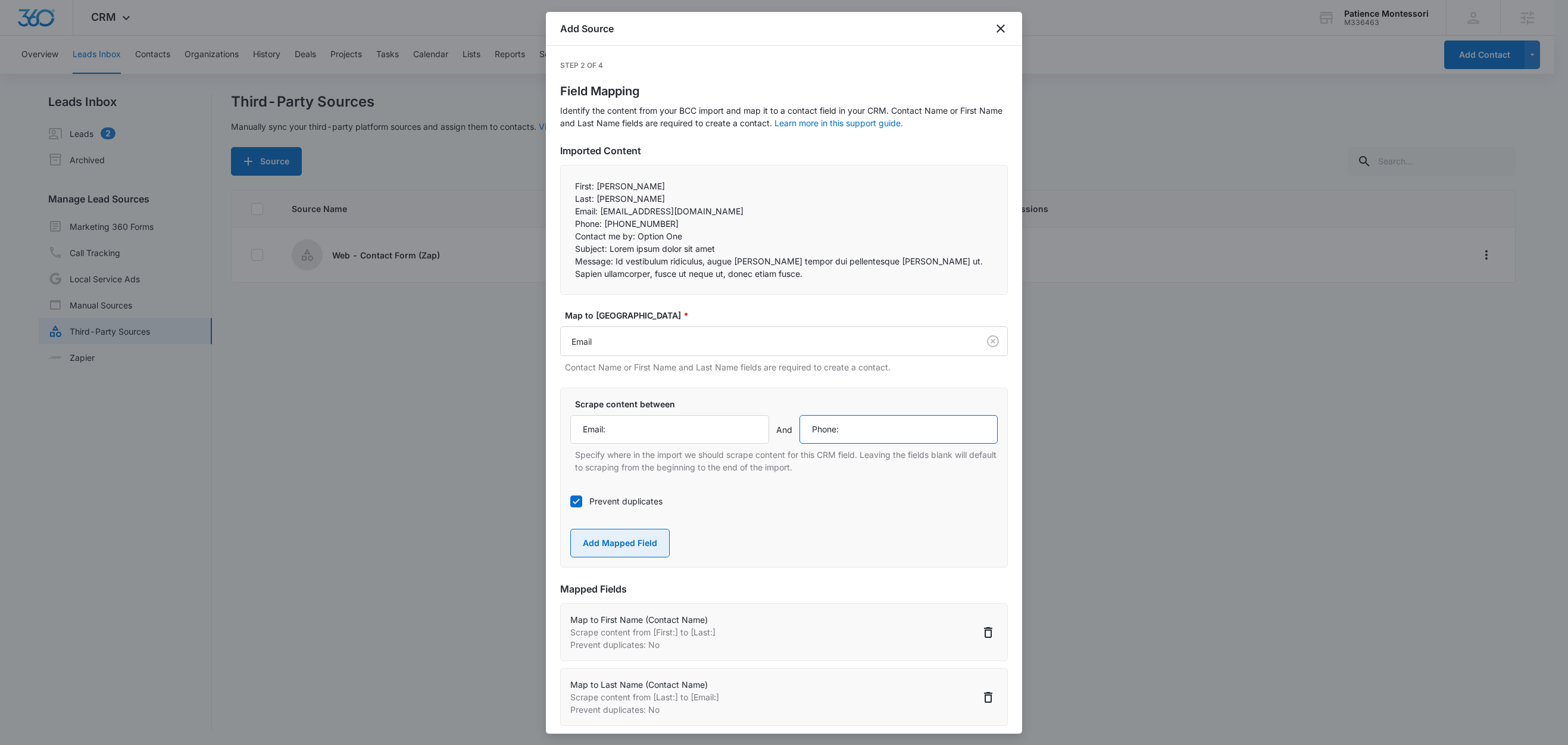
type input "Phone:"
click at [633, 540] on button "Add Mapped Field" at bounding box center [620, 544] width 99 height 29
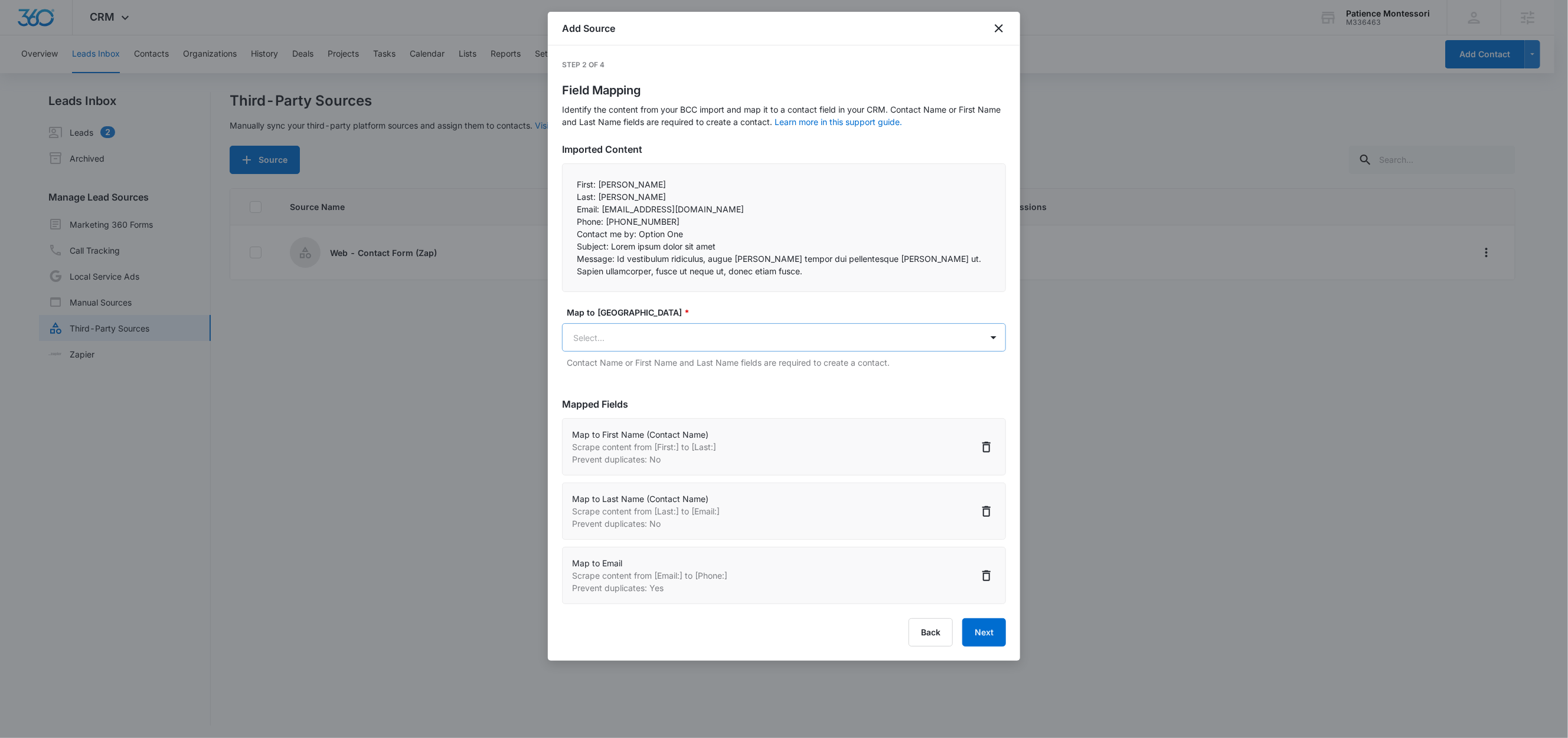
click at [613, 349] on body "CRM Apps Reputation Forms CRM Email Social Content Ads Intelligence Files Brand…" at bounding box center [784, 370] width 1568 height 740
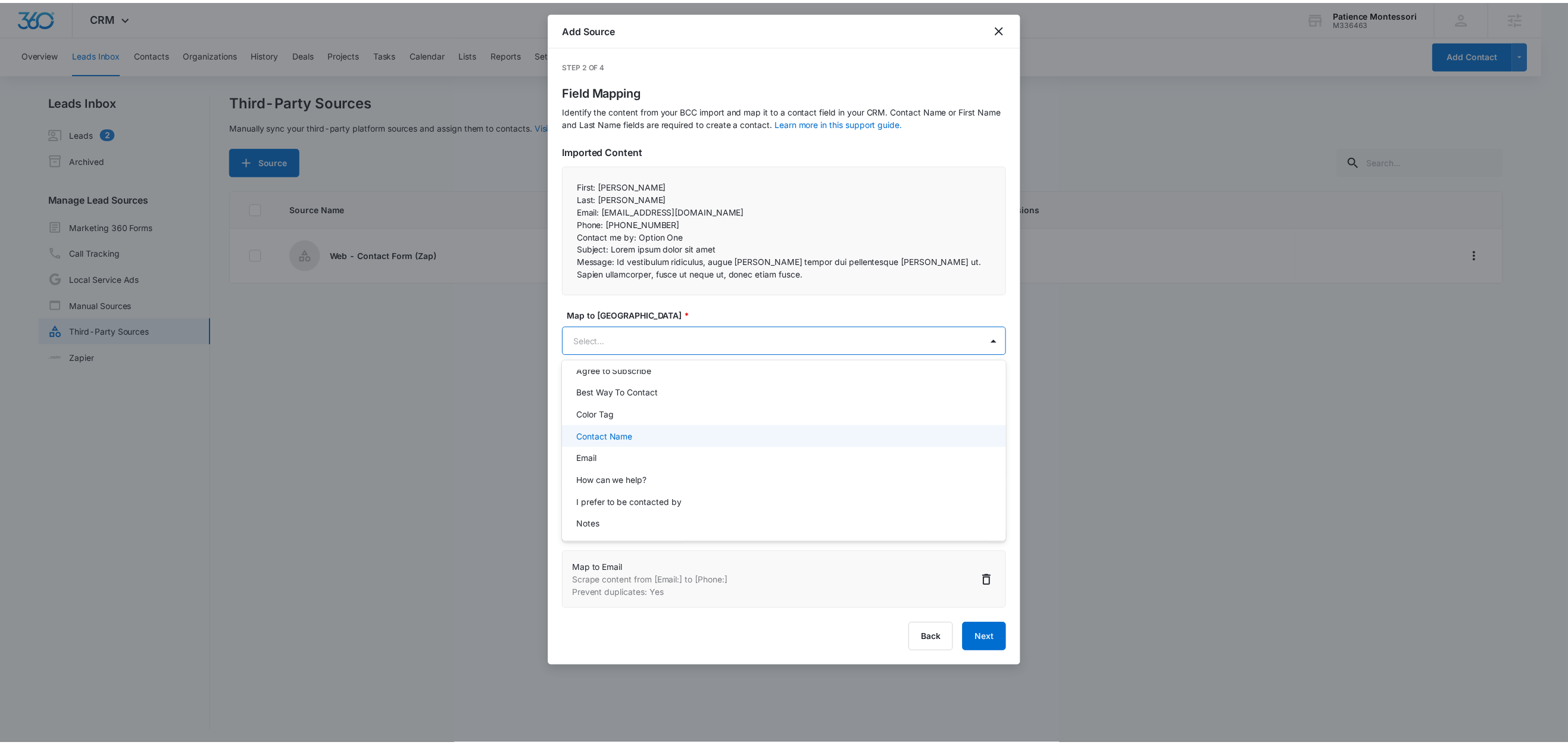
scroll to position [154, 0]
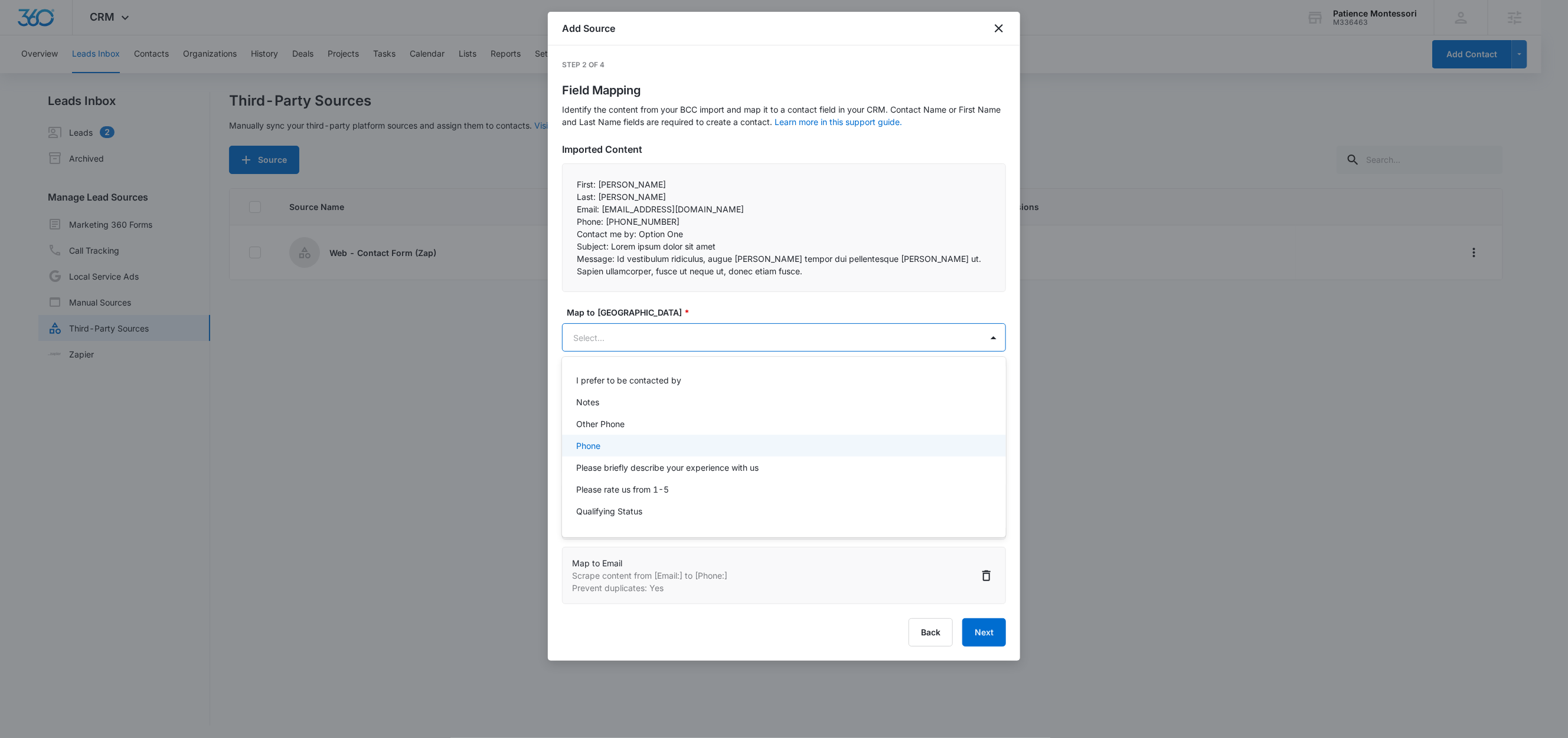
click at [591, 447] on p "Phone" at bounding box center [588, 446] width 24 height 12
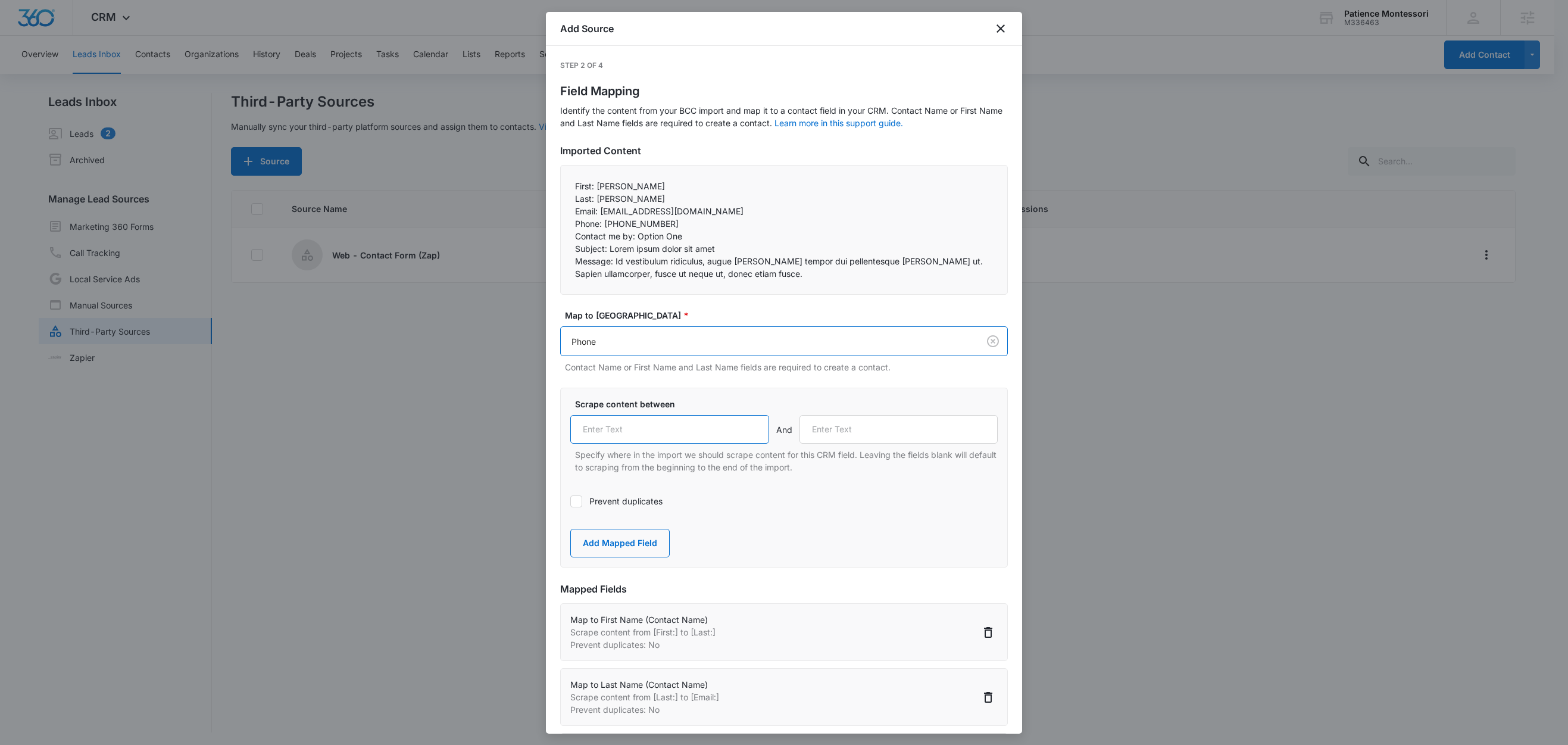
click at [626, 439] on input "text" at bounding box center [670, 430] width 199 height 29
paste input "Phone:"
type input "Phone:"
drag, startPoint x: 636, startPoint y: 235, endPoint x: 573, endPoint y: 236, distance: 63.0
click at [573, 236] on div "First: John Last: Smith Email: zapier-demo@squarespace.com Phone: 555-555-55…" at bounding box center [784, 230] width 448 height 130
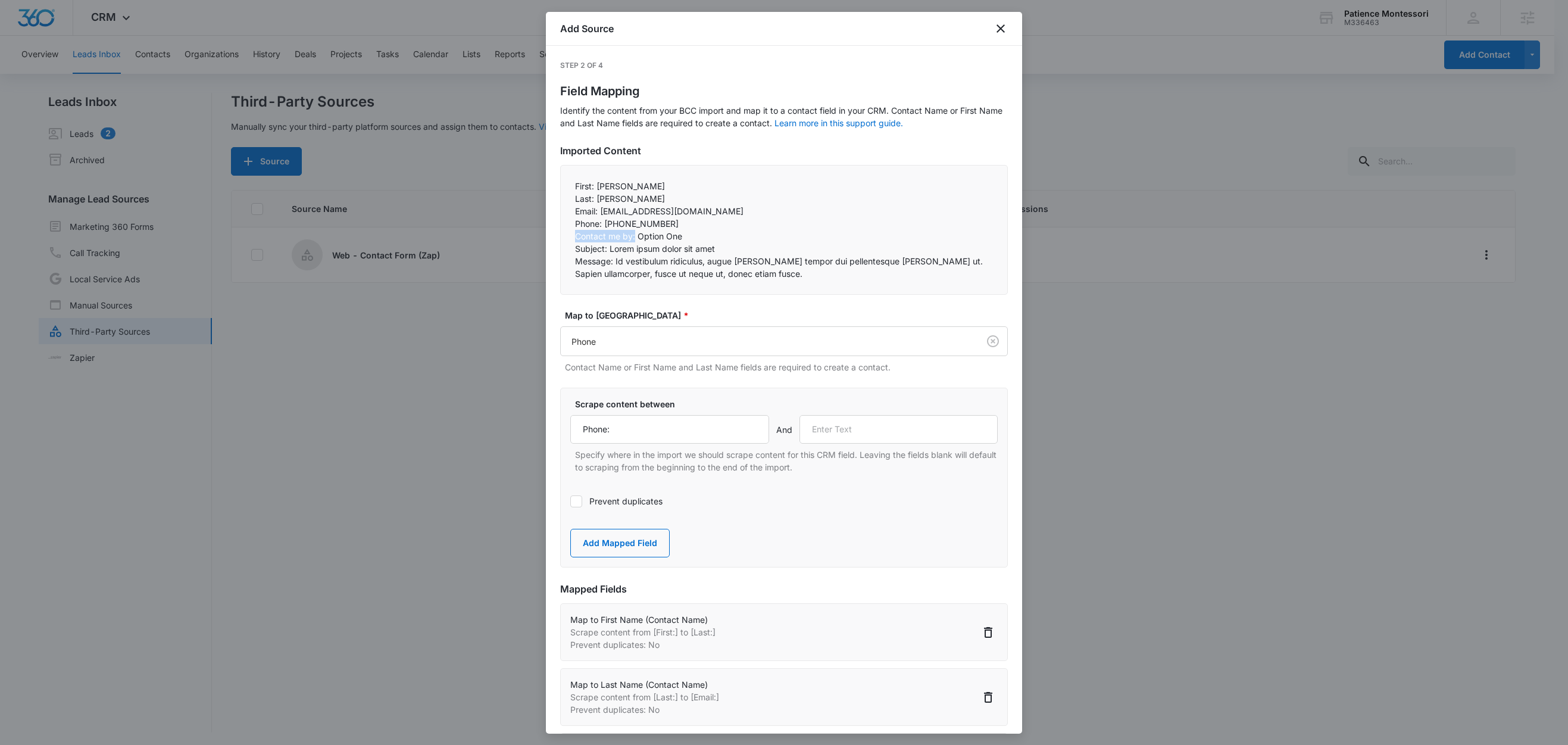
copy p "Contact me by:"
click at [855, 430] on input "text" at bounding box center [899, 430] width 199 height 29
paste input "Contact me by:"
type input "Contact me by:"
click at [618, 540] on button "Add Mapped Field" at bounding box center [620, 544] width 99 height 29
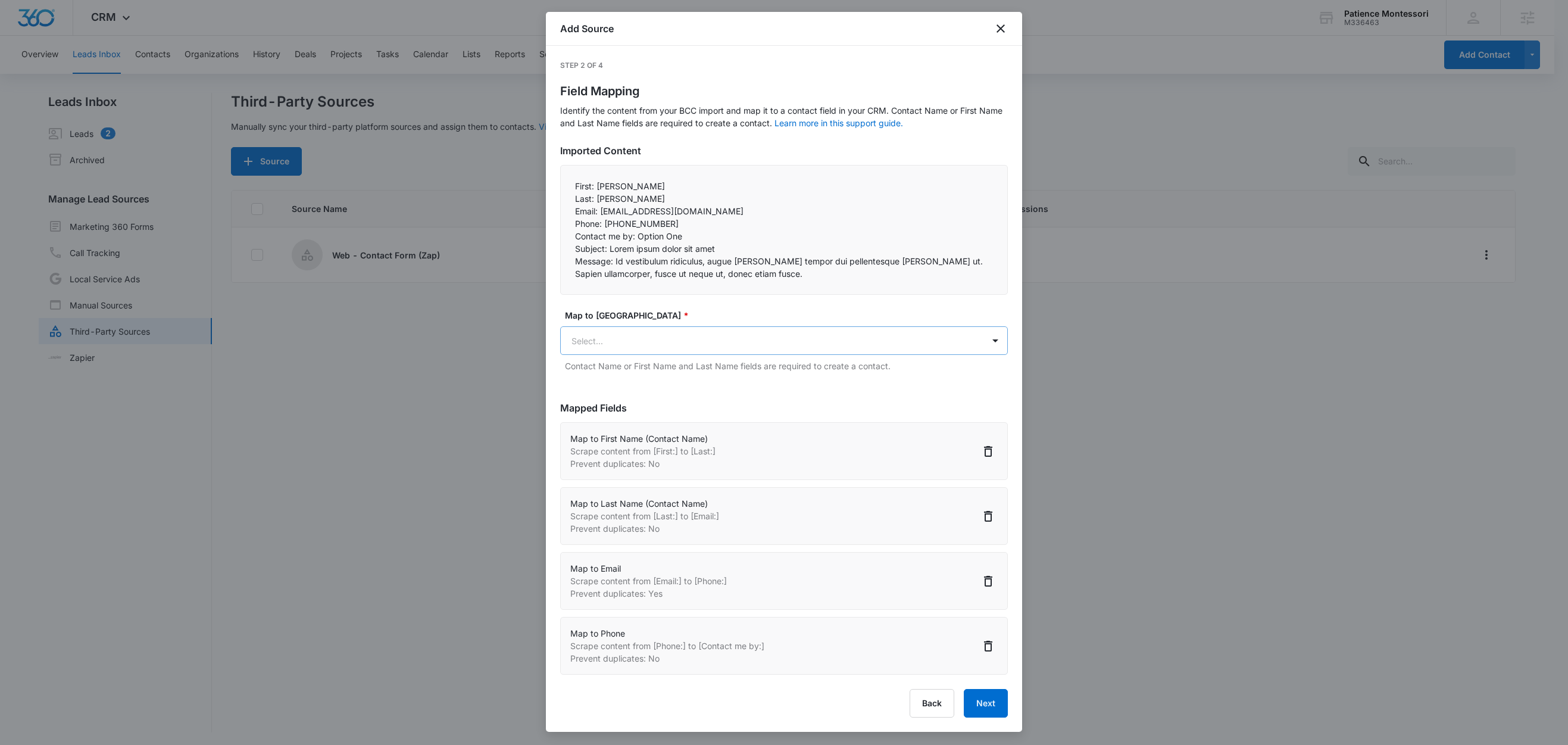
click at [645, 348] on body "CRM Apps Reputation Forms CRM Email Social Content Ads Intelligence Files Brand…" at bounding box center [784, 373] width 1568 height 747
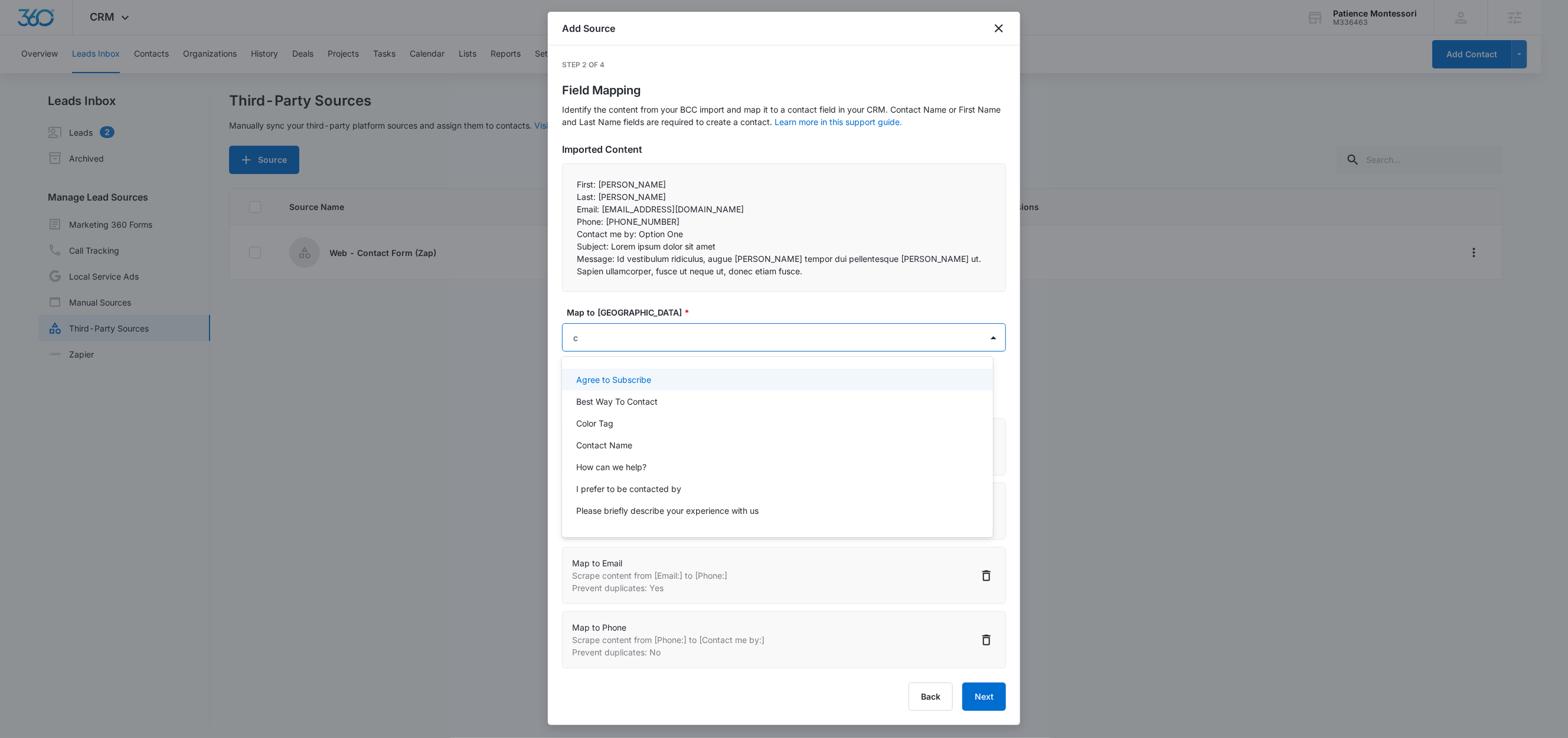
type input "co"
click at [627, 437] on div "I prefer to be contacted by" at bounding box center [777, 445] width 430 height 22
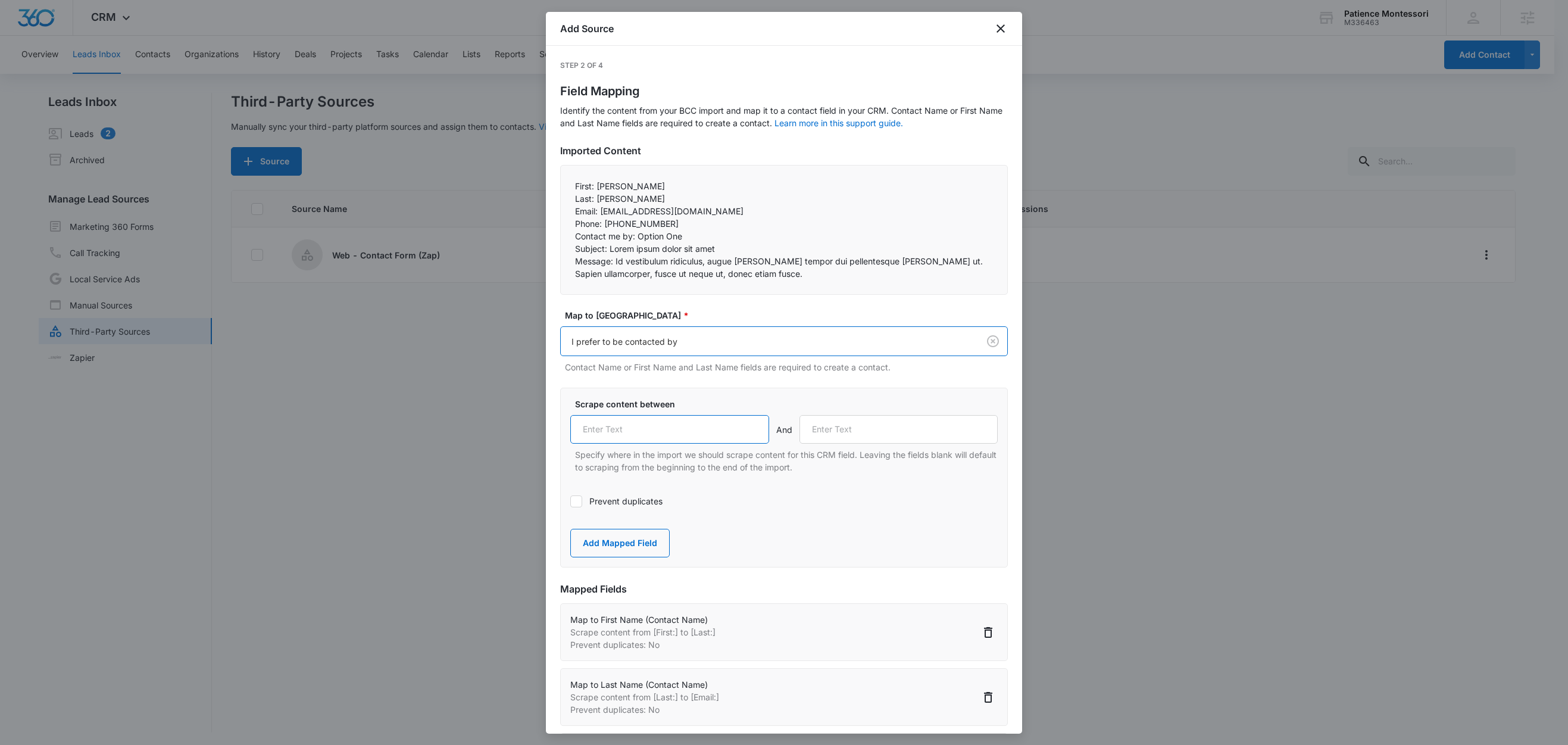
click at [670, 434] on input "text" at bounding box center [670, 430] width 199 height 29
paste input "Contact me by:"
type input "Contact me by:"
drag, startPoint x: 607, startPoint y: 250, endPoint x: 566, endPoint y: 248, distance: 41.0
click at [566, 248] on div "First: John Last: Smith Email: zapier-demo@squarespace.com Phone: 555-555-55…" at bounding box center [784, 230] width 448 height 130
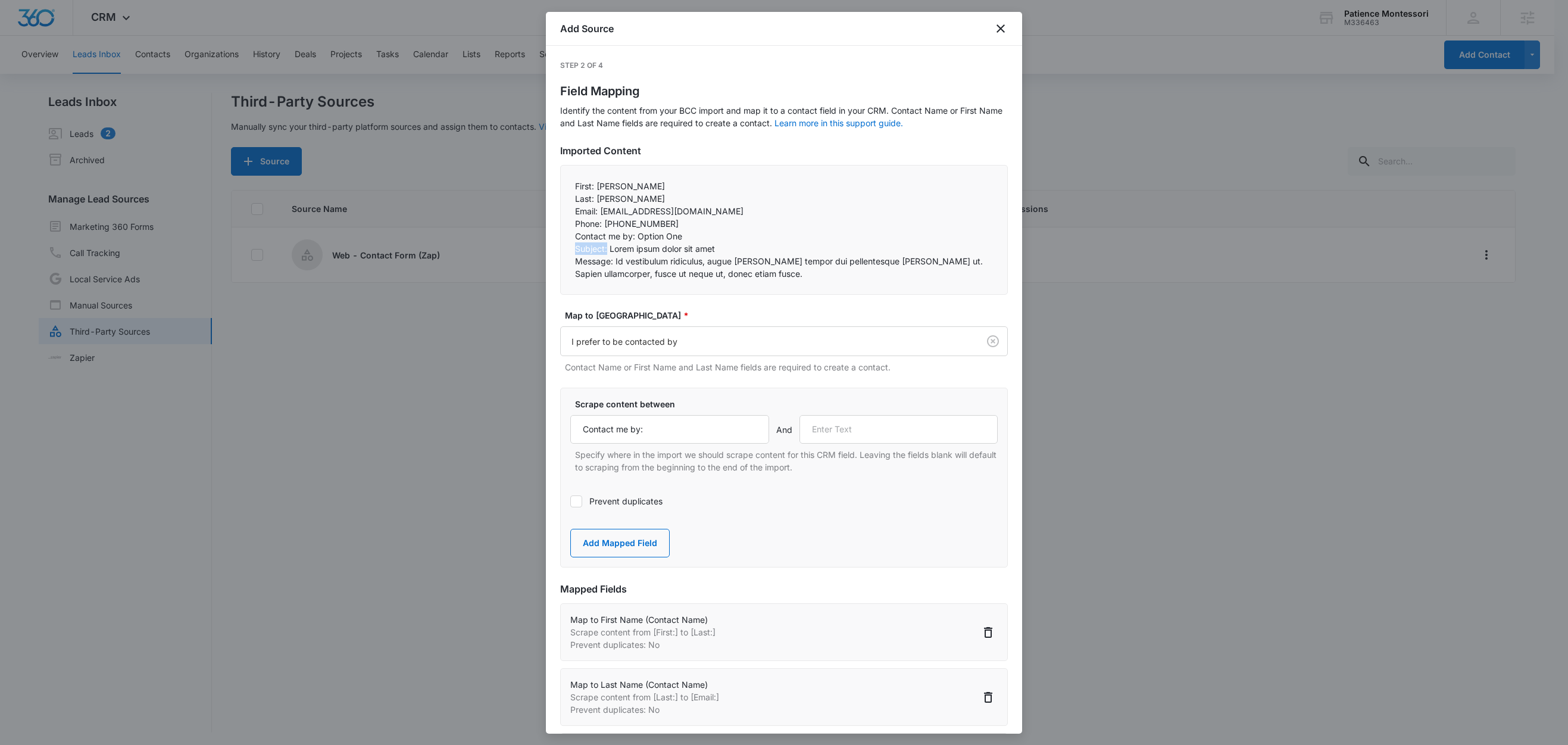
copy p "Subject:"
click at [948, 437] on input "text" at bounding box center [899, 430] width 199 height 29
paste input "Subject:"
type input "Subject:"
click at [655, 545] on button "Add Mapped Field" at bounding box center [620, 544] width 99 height 29
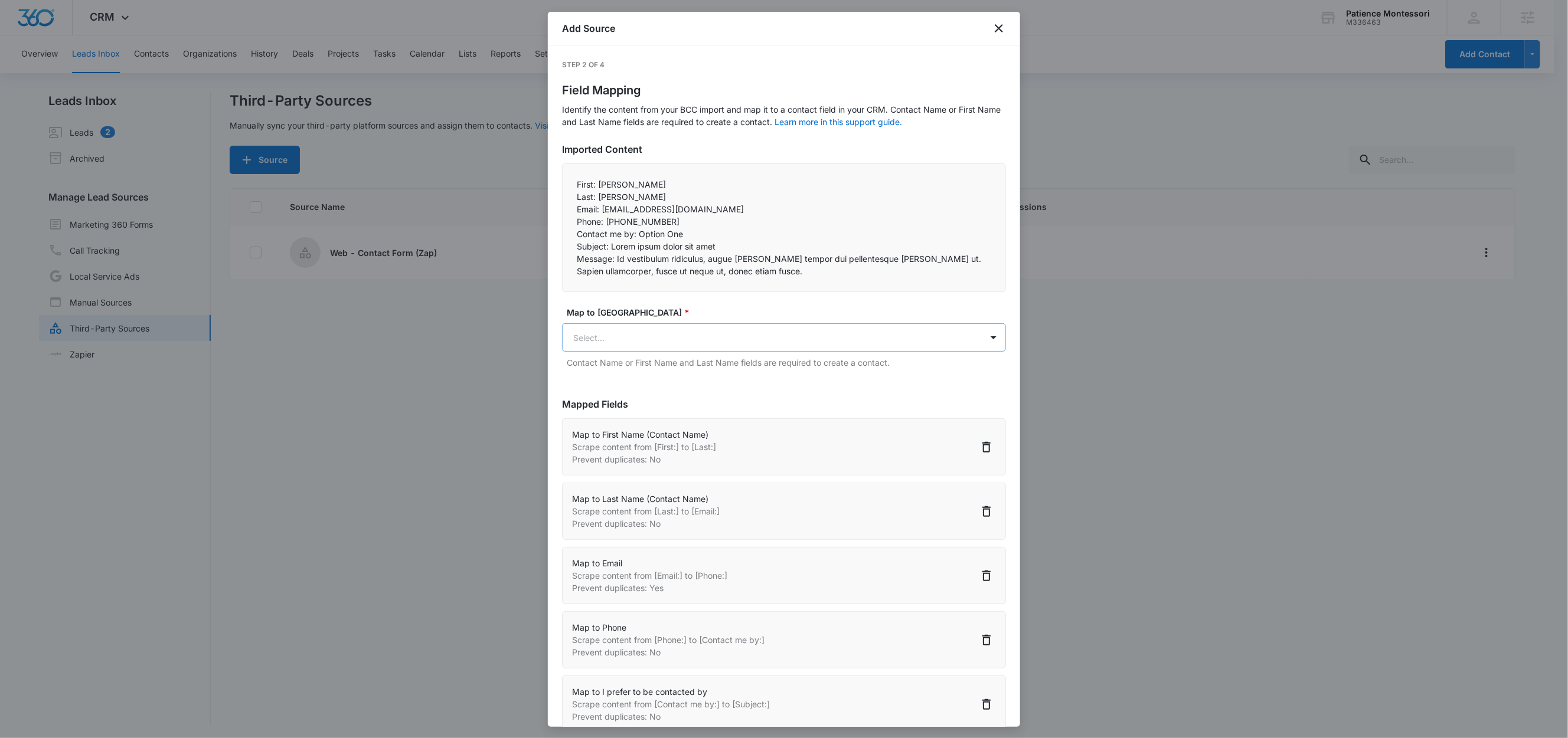
click at [654, 336] on body "CRM Apps Reputation Forms CRM Email Social Content Ads Intelligence Files Brand…" at bounding box center [784, 370] width 1568 height 740
type input "subj"
click at [637, 377] on div "Subject" at bounding box center [776, 380] width 400 height 12
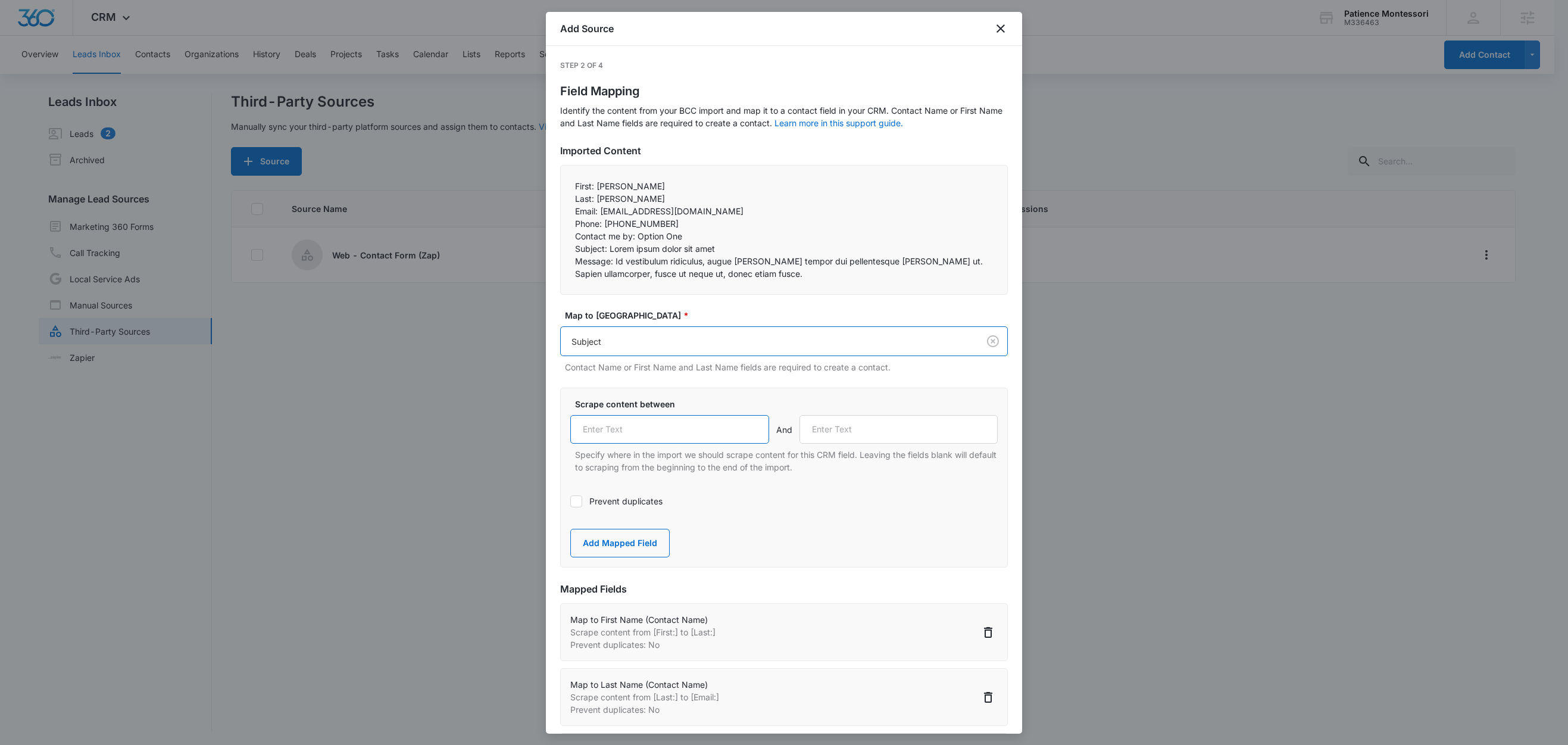
click at [661, 417] on input "text" at bounding box center [670, 430] width 199 height 29
paste input "Subject:"
type input "Subject:"
drag, startPoint x: 613, startPoint y: 261, endPoint x: 560, endPoint y: 264, distance: 53.1
click at [560, 264] on div "First: John Last: Smith Email: zapier-demo@squarespace.com Phone: 555-555-55…" at bounding box center [784, 230] width 448 height 130
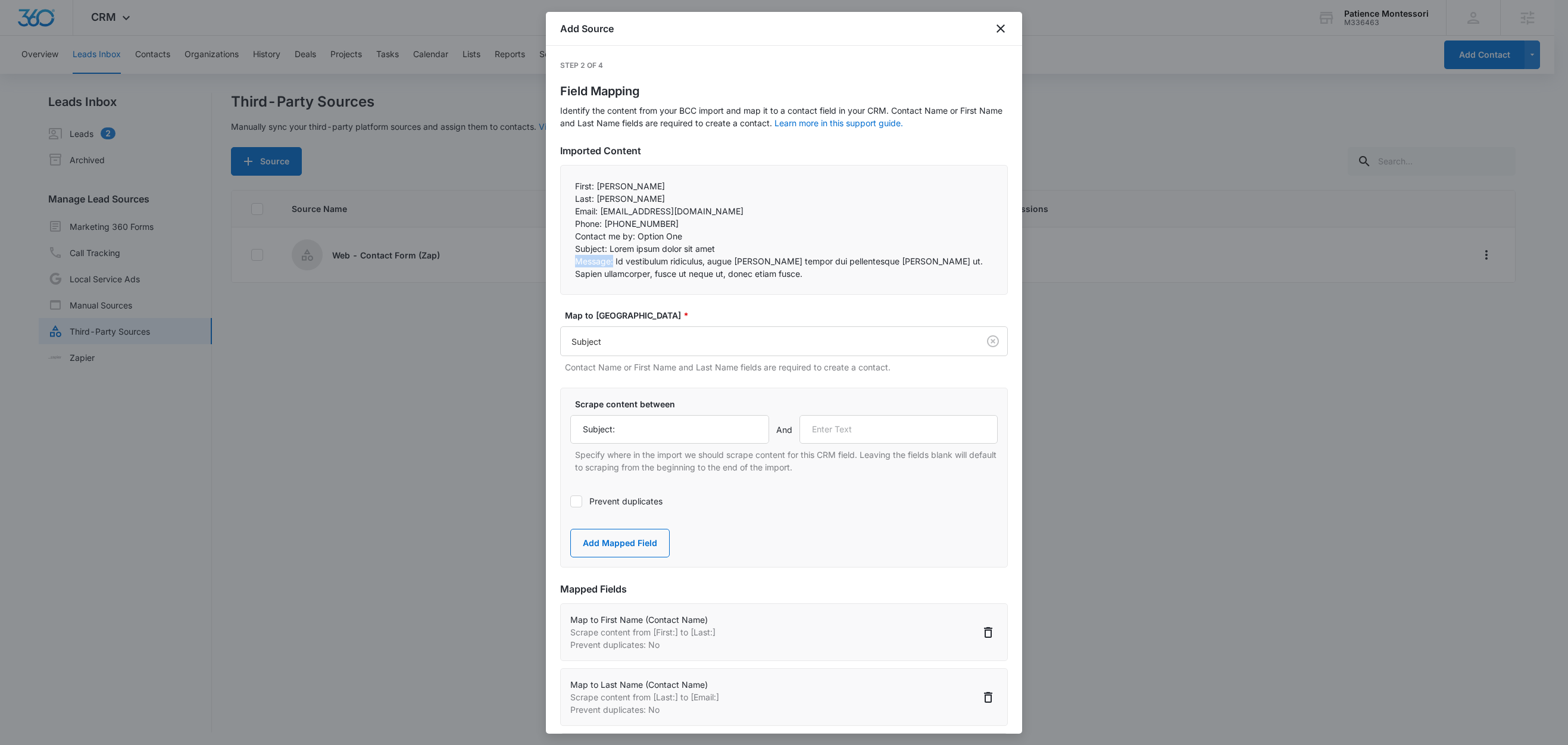
copy p "Message:"
click at [821, 428] on input "text" at bounding box center [899, 430] width 199 height 29
paste input "Message:"
type input "Message:"
drag, startPoint x: 623, startPoint y: 549, endPoint x: 628, endPoint y: 465, distance: 84.1
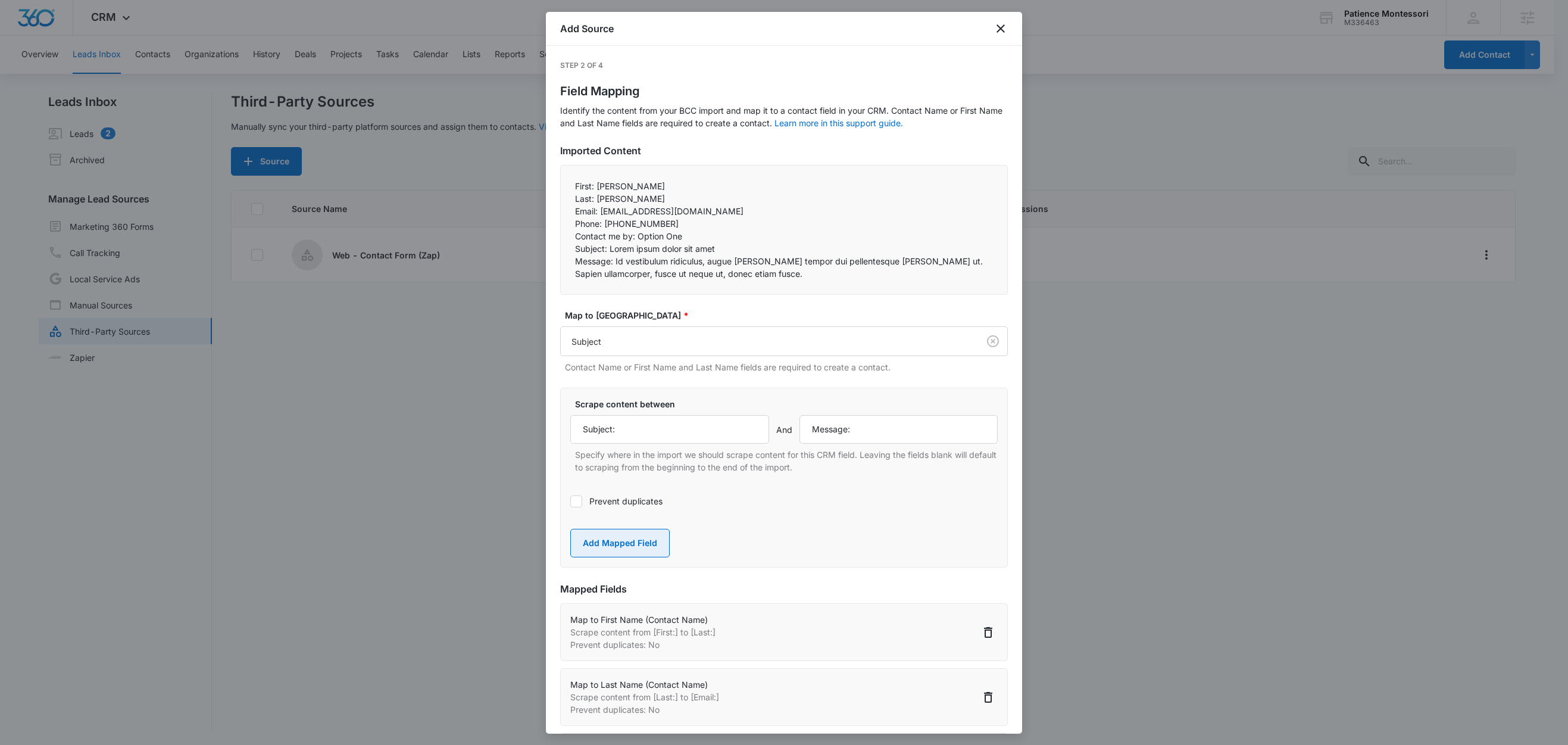
click at [623, 549] on button "Add Mapped Field" at bounding box center [620, 544] width 99 height 29
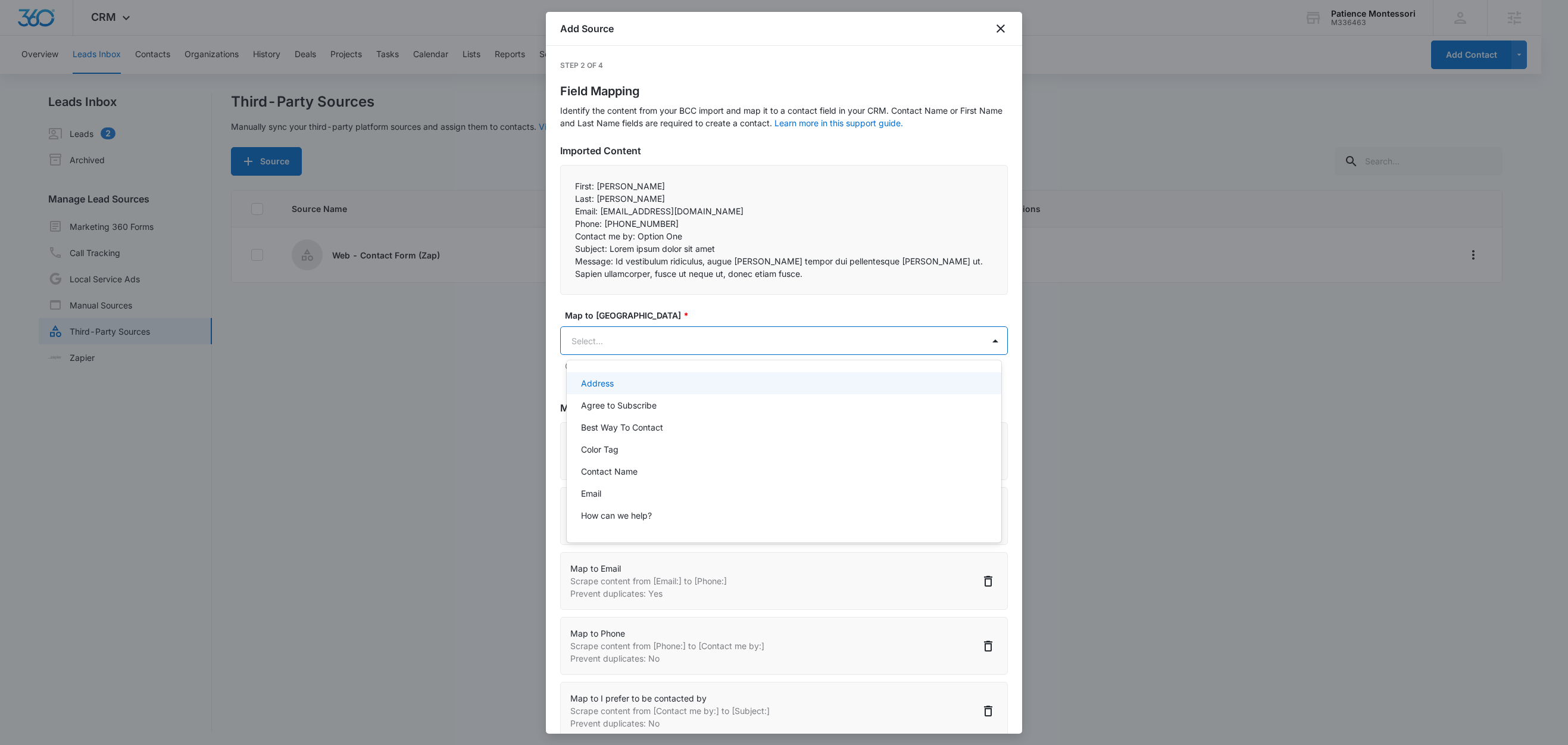
click at [618, 338] on body "CRM Apps Reputation Forms CRM Email Social Content Ads Intelligence Files Brand…" at bounding box center [784, 372] width 1568 height 745
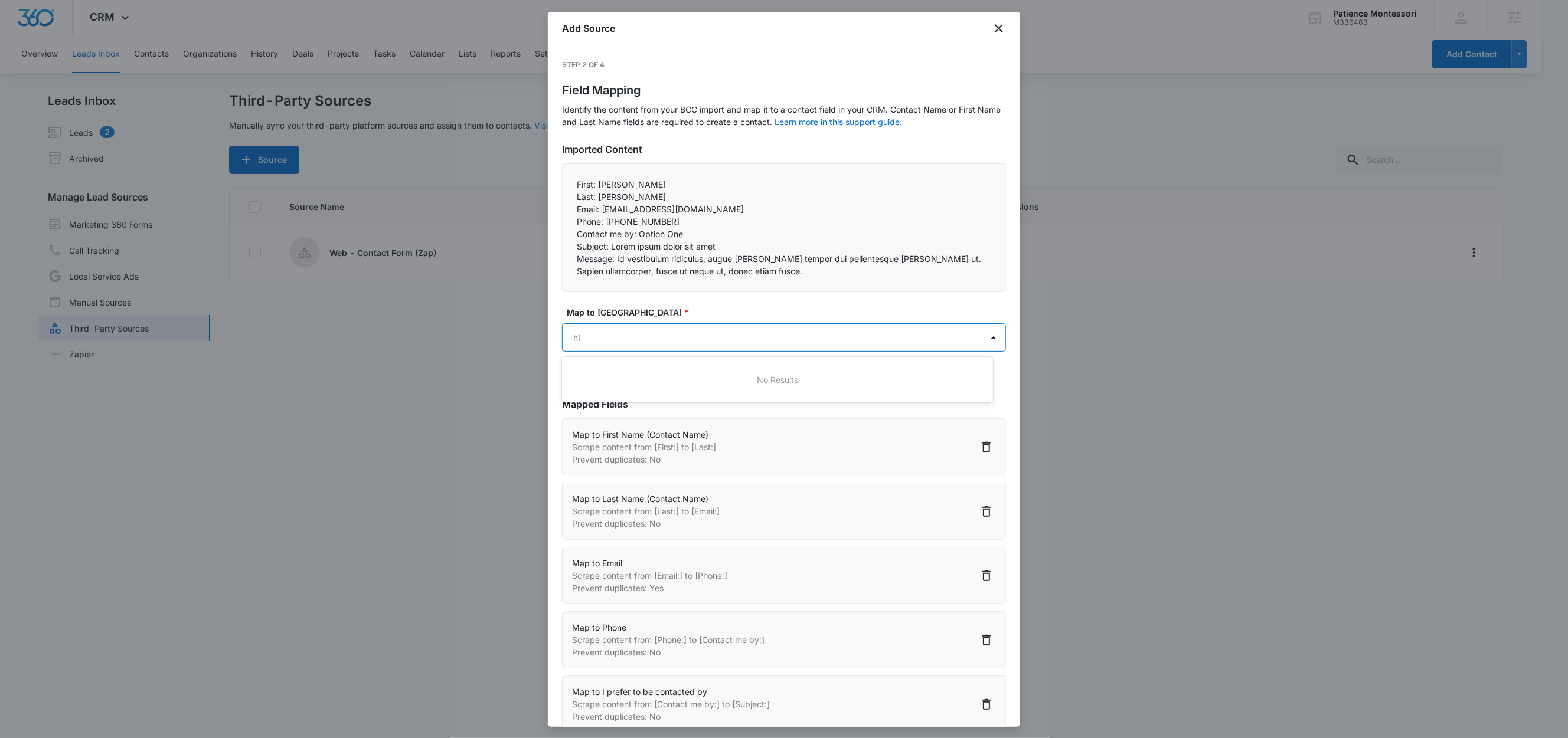
type input "h"
click at [634, 376] on p "How can we help?" at bounding box center [611, 380] width 70 height 12
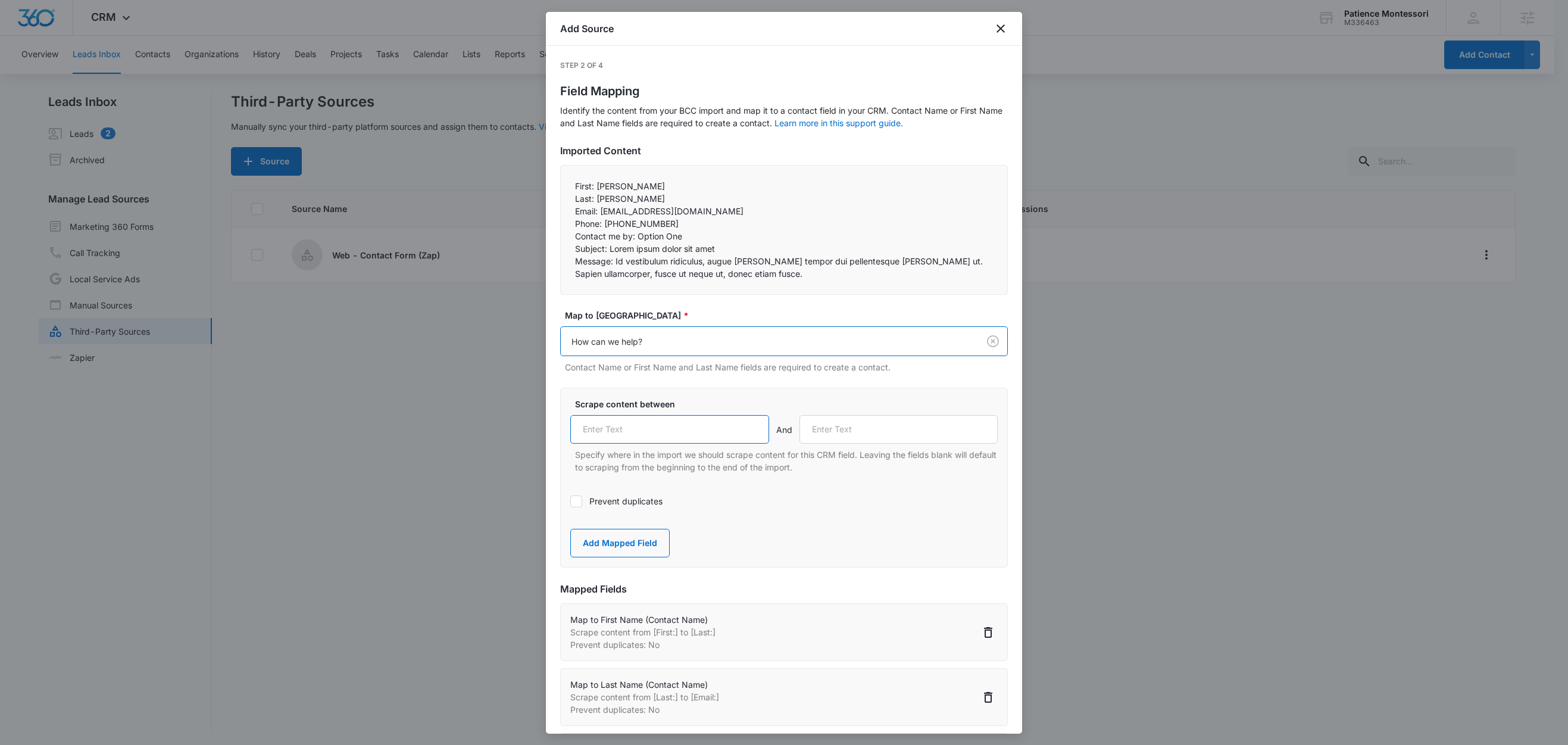
click at [648, 428] on input "text" at bounding box center [670, 430] width 199 height 29
paste input "Message:"
type input "Message:"
click at [623, 537] on button "Add Mapped Field" at bounding box center [620, 544] width 99 height 29
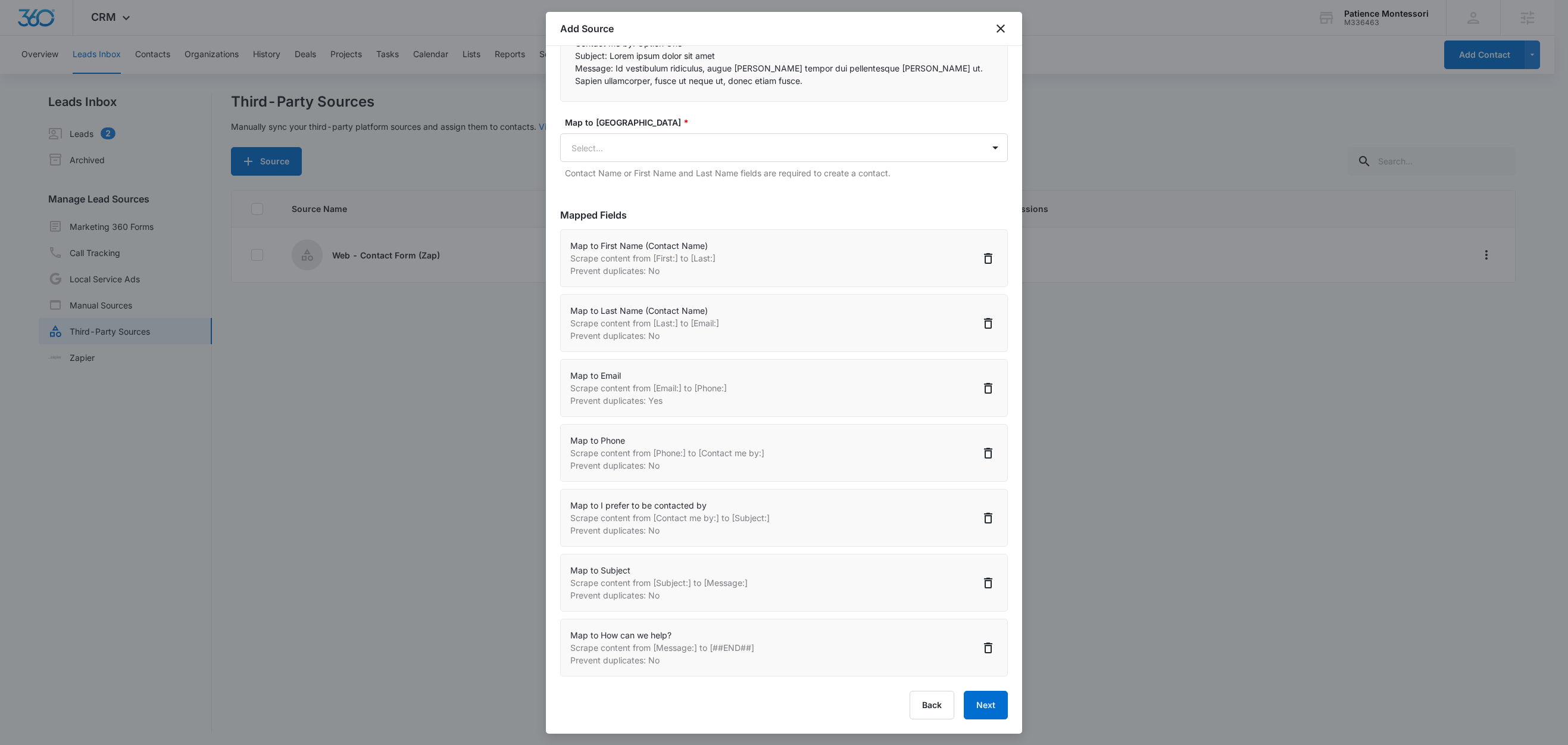
scroll to position [2, 0]
click at [965, 704] on button "Next" at bounding box center [986, 706] width 44 height 29
select select "78"
select select "79"
select select "185"
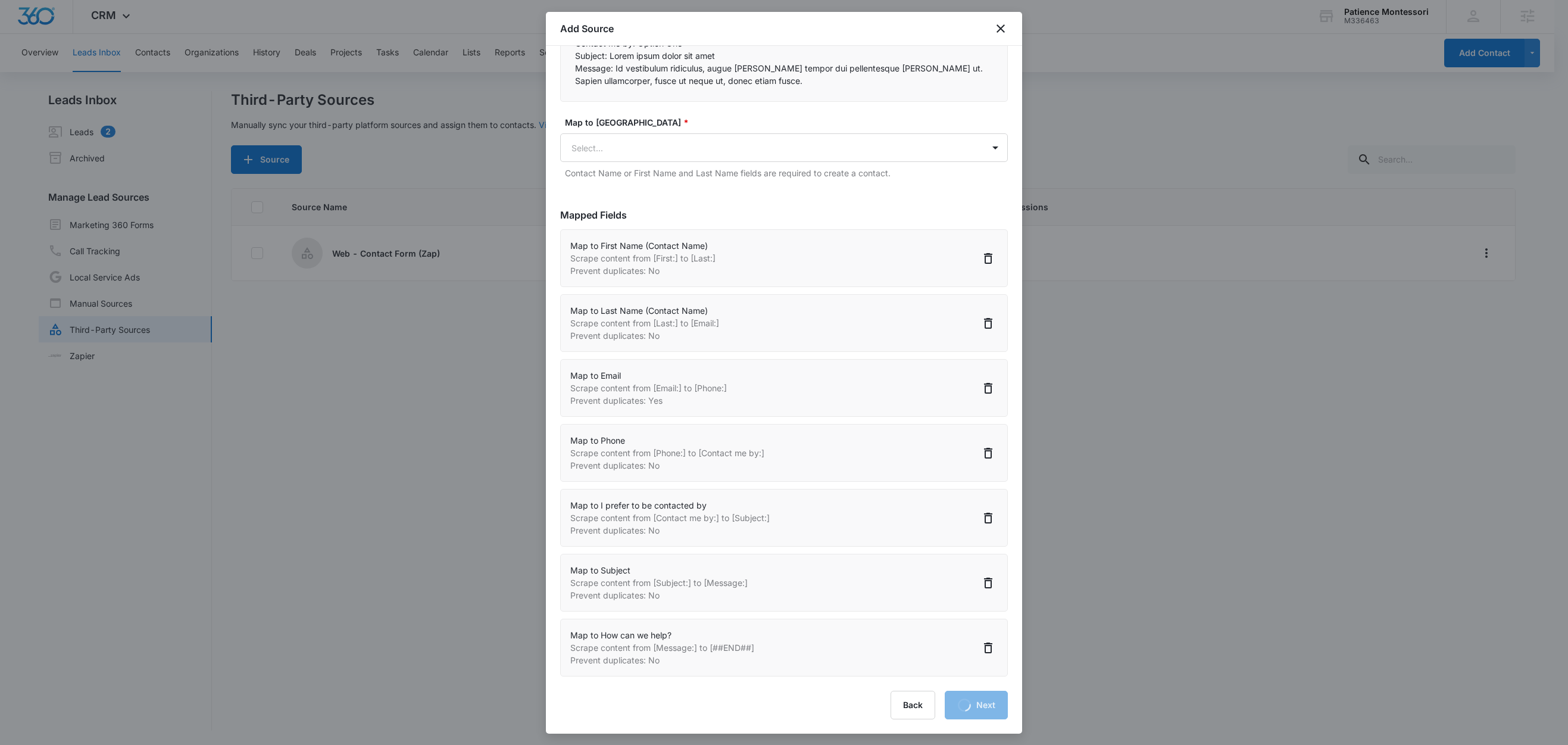
select select "184"
select select "363"
select select "364"
select select "349"
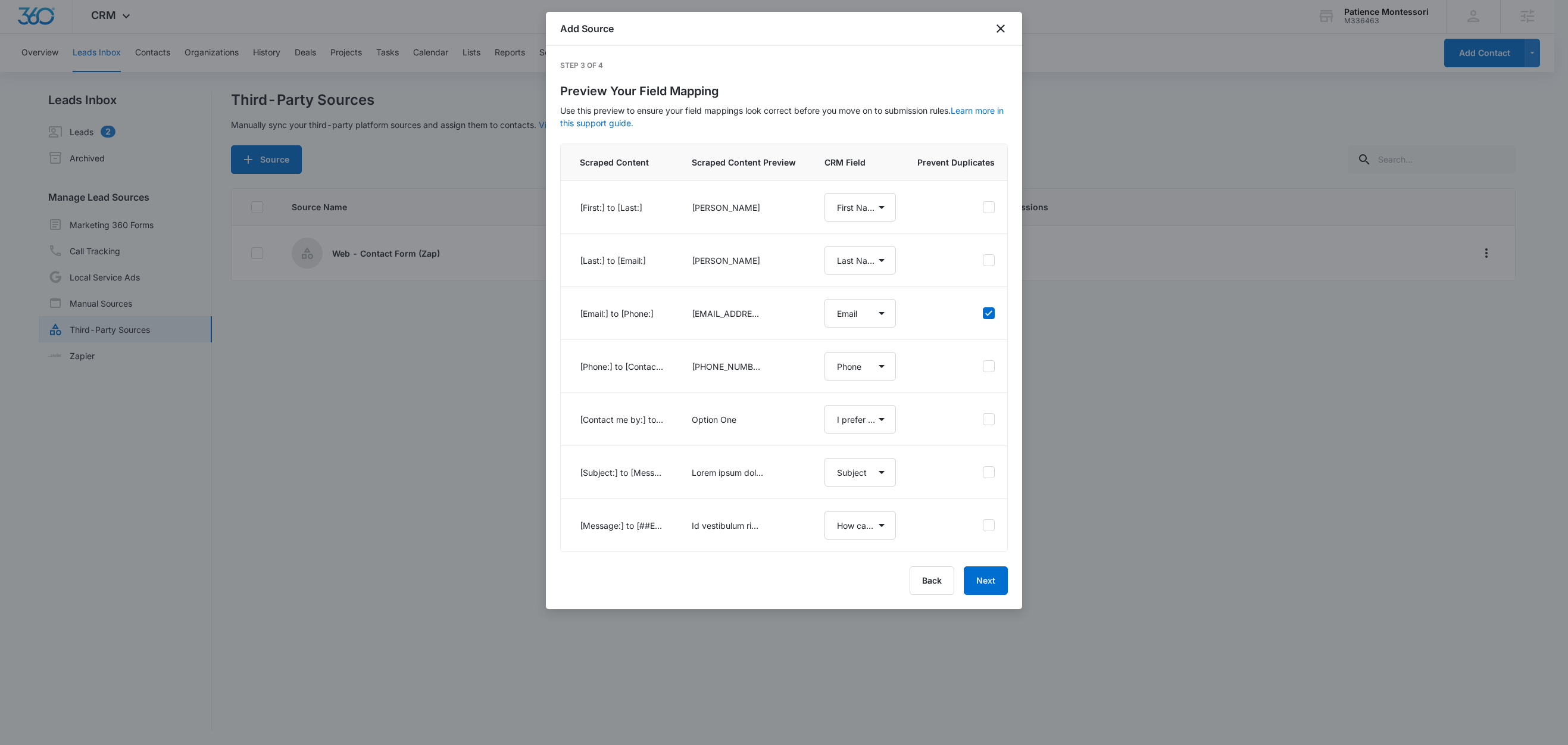
scroll to position [0, 0]
select select "78"
select select "79"
select select "185"
select select "184"
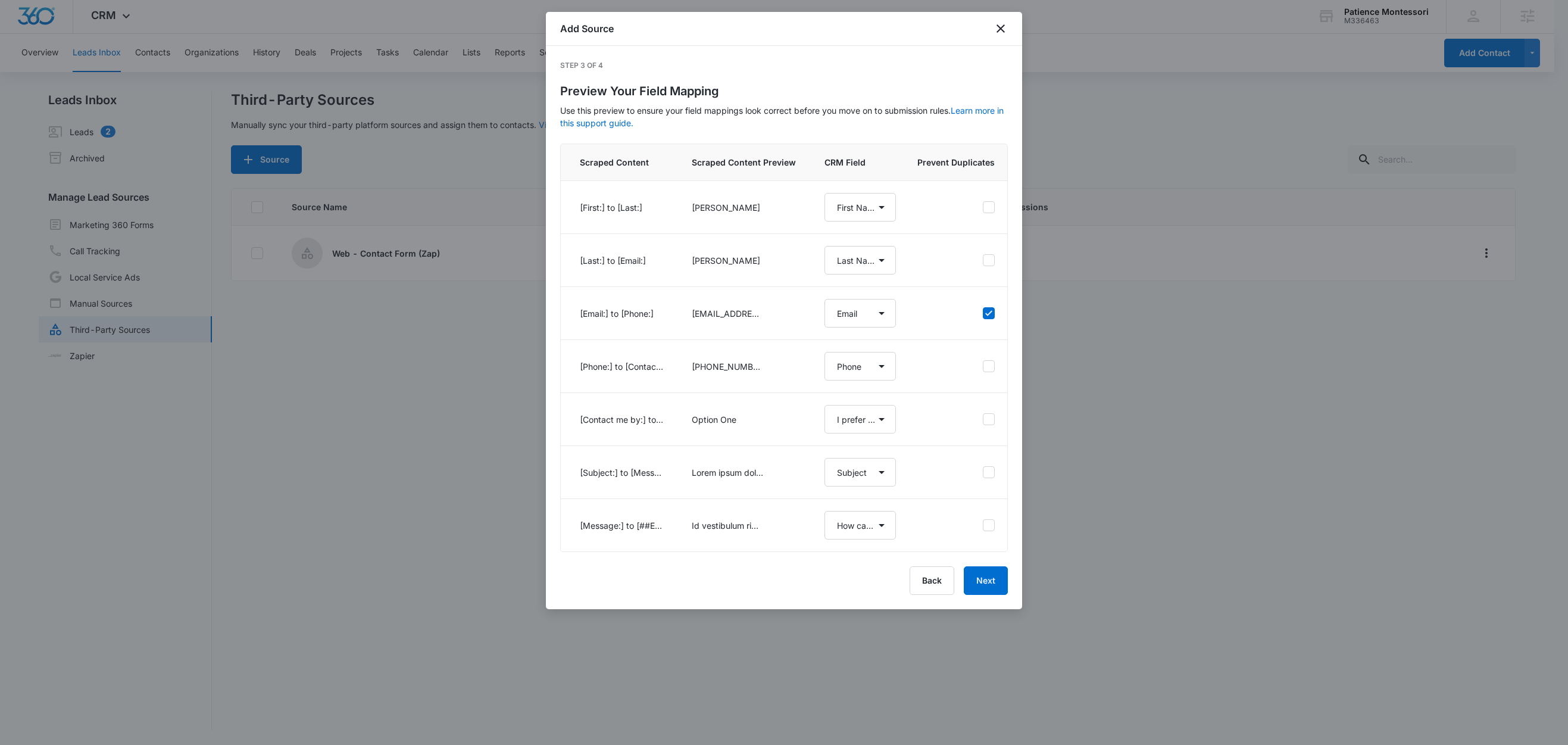
select select "363"
select select "364"
select select "349"
click at [986, 595] on button "Next" at bounding box center [986, 581] width 44 height 29
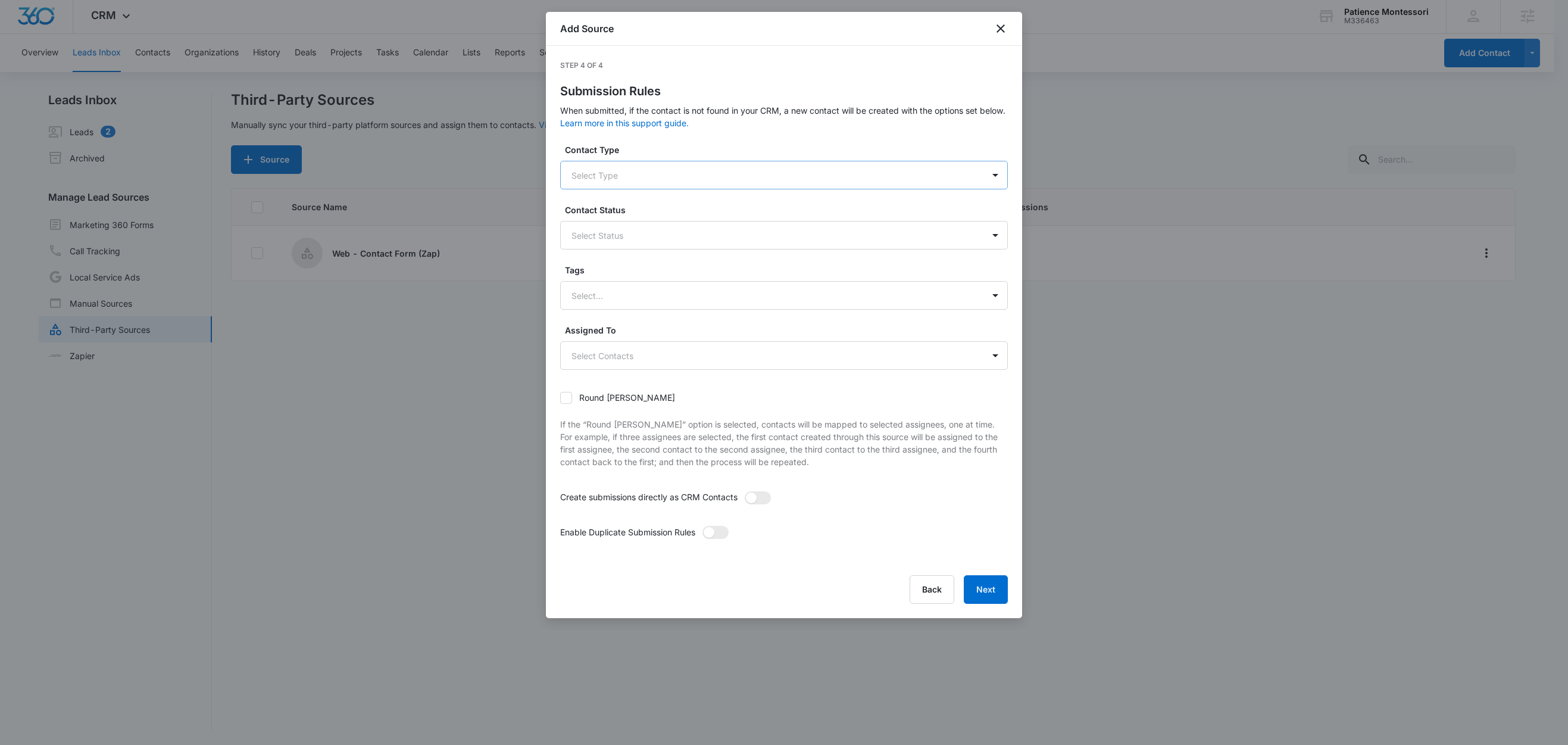
click at [618, 179] on div at bounding box center [770, 176] width 396 height 15
click at [598, 215] on div "Lead" at bounding box center [783, 217] width 417 height 13
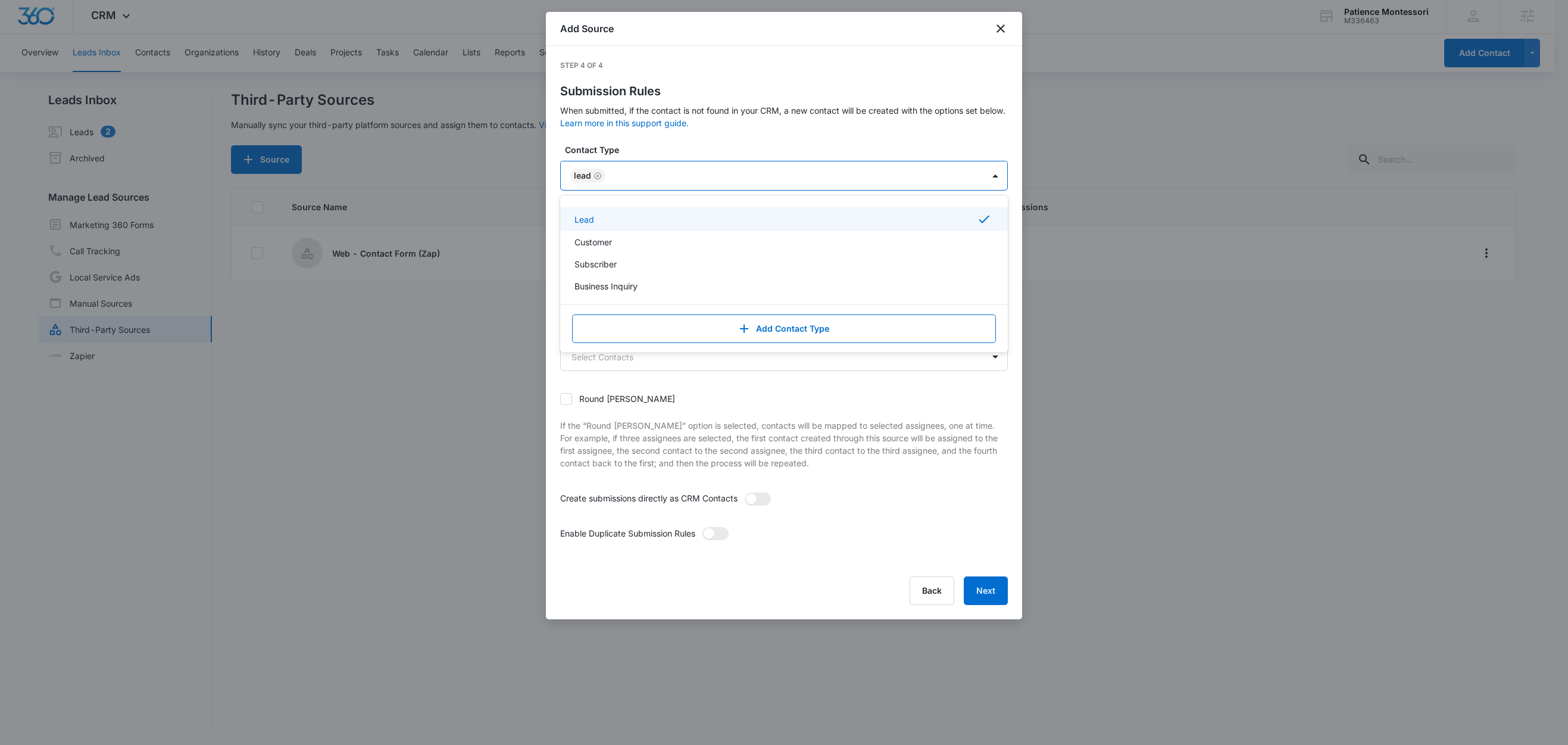
click at [680, 145] on label "Contact Type" at bounding box center [789, 150] width 448 height 13
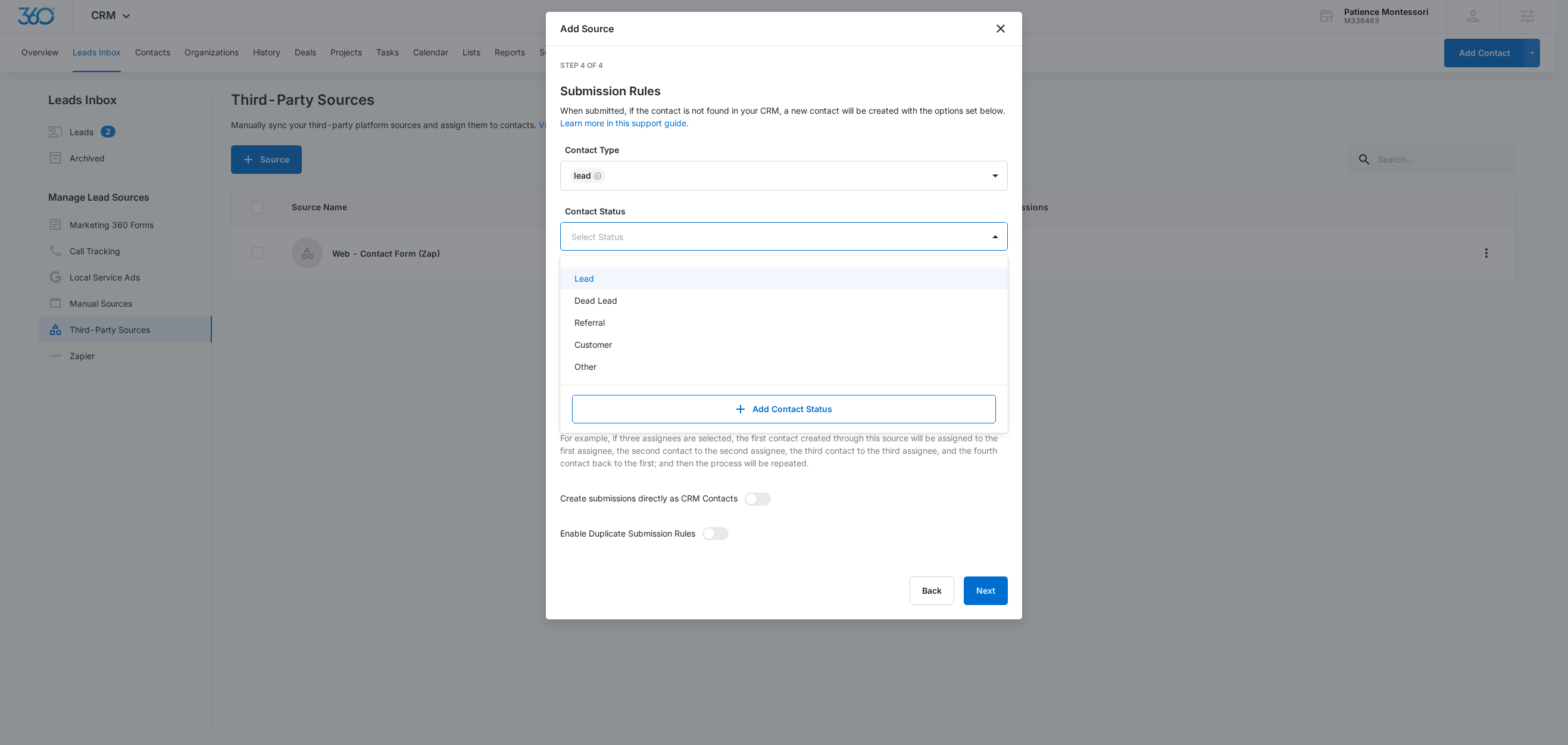
click at [598, 234] on div at bounding box center [770, 237] width 396 height 15
click at [595, 280] on div "Lead" at bounding box center [783, 278] width 417 height 13
drag, startPoint x: 648, startPoint y: 210, endPoint x: 657, endPoint y: 237, distance: 28.5
click at [648, 210] on label "Contact Status" at bounding box center [789, 211] width 448 height 13
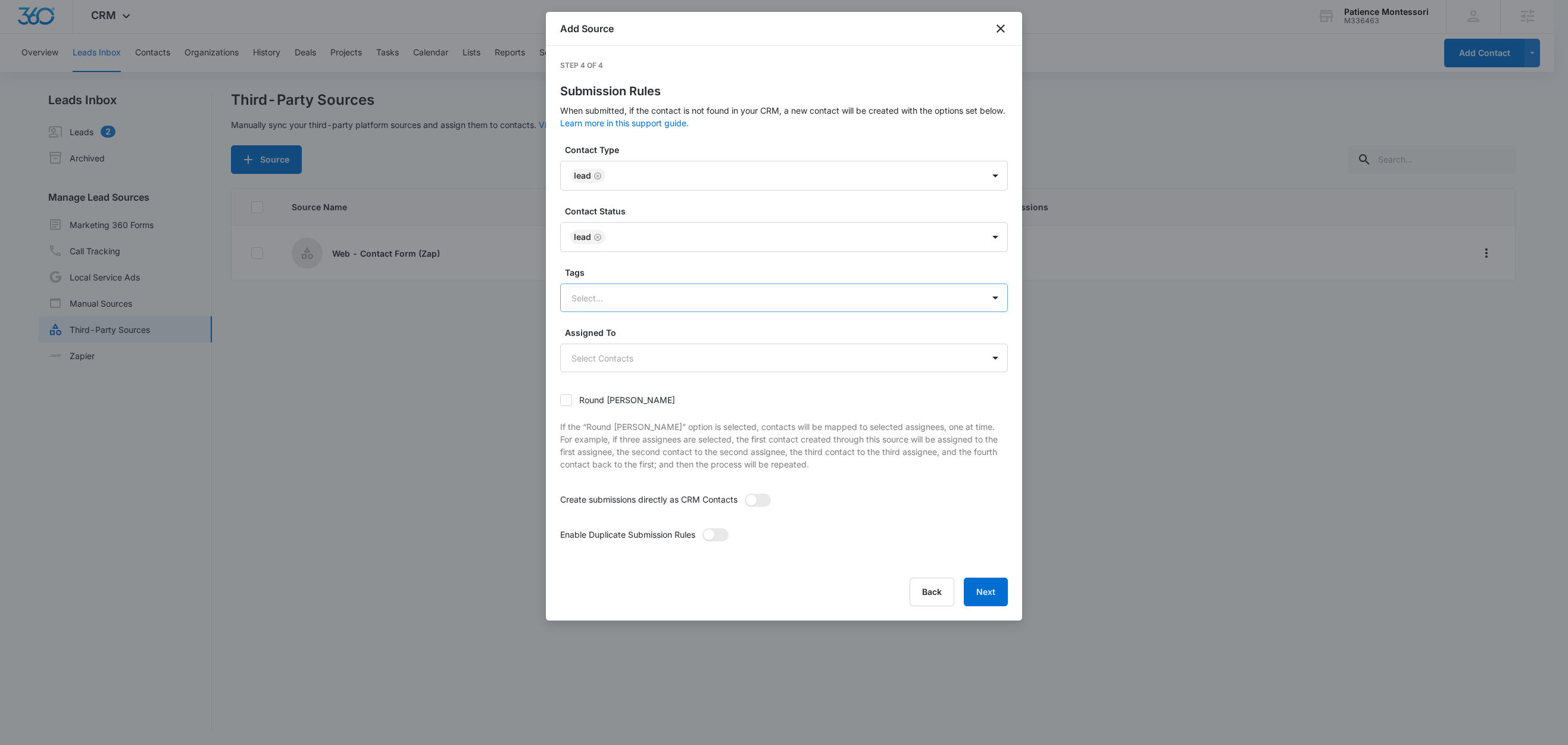
click at [618, 293] on div at bounding box center [770, 298] width 396 height 15
type input "z"
click at [620, 343] on div "Zapier" at bounding box center [783, 340] width 417 height 13
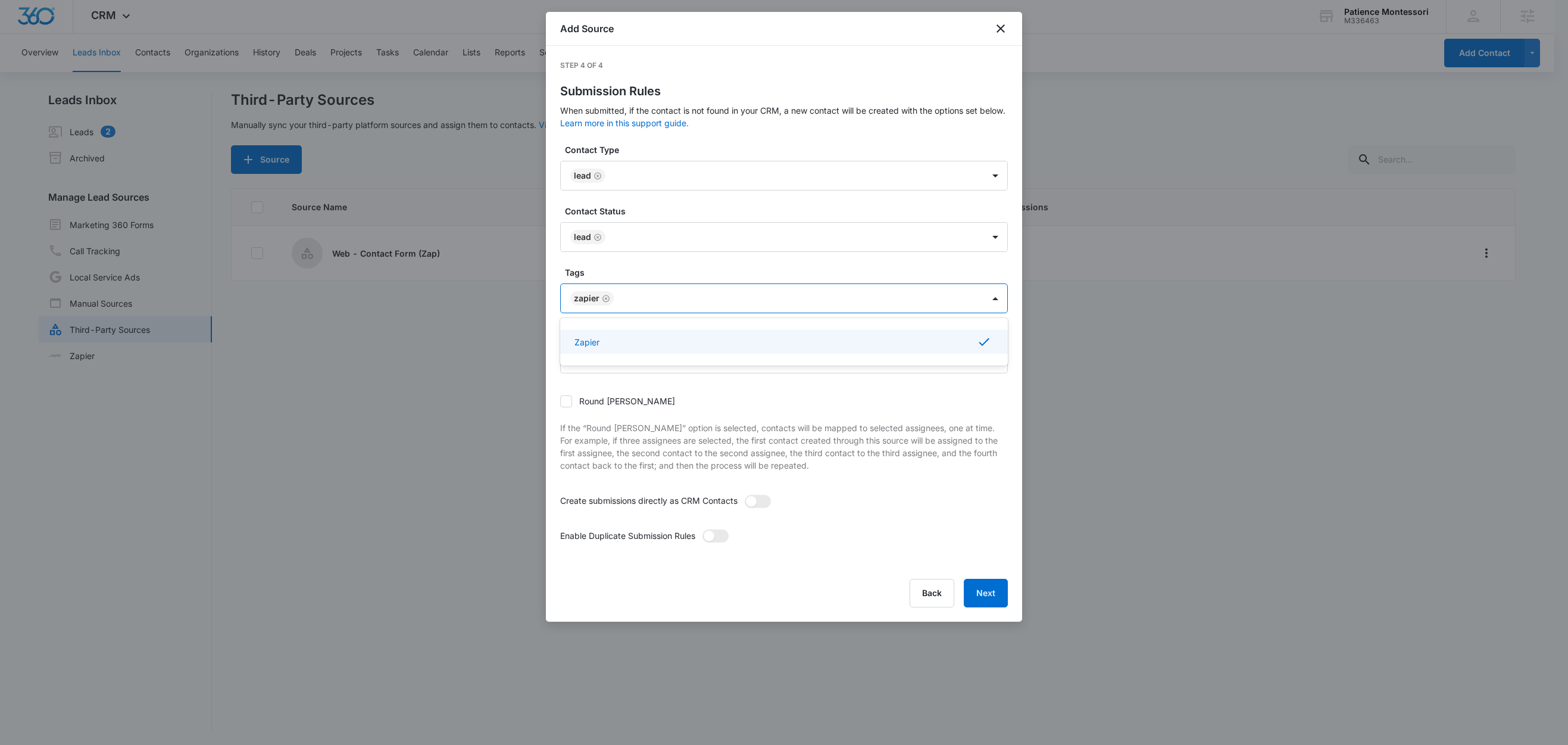
click at [618, 281] on div "Tags option Zapier, selected. Zapier selected, 1 of 1. Use Up and Down to choos…" at bounding box center [784, 290] width 448 height 47
click at [655, 300] on div at bounding box center [793, 299] width 351 height 15
type input "c"
click at [628, 349] on div "Contact Form" at bounding box center [784, 341] width 448 height 22
click at [632, 272] on label "Tags" at bounding box center [789, 273] width 448 height 13
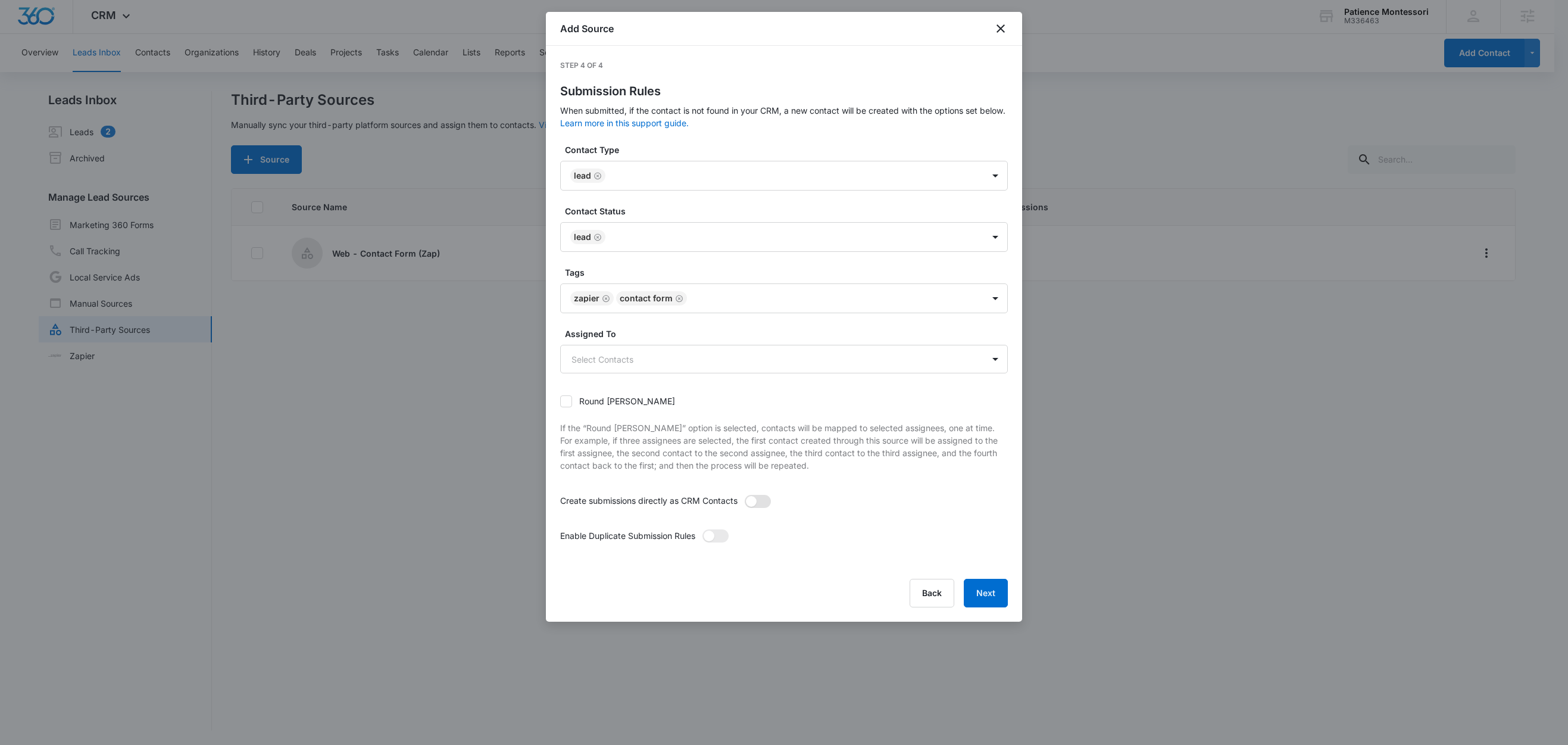
click at [760, 503] on span at bounding box center [758, 501] width 26 height 13
click at [744, 494] on input "checkbox" at bounding box center [744, 494] width 0 height 0
click at [706, 541] on span at bounding box center [709, 535] width 11 height 11
click at [702, 529] on input "checkbox" at bounding box center [702, 529] width 0 height 0
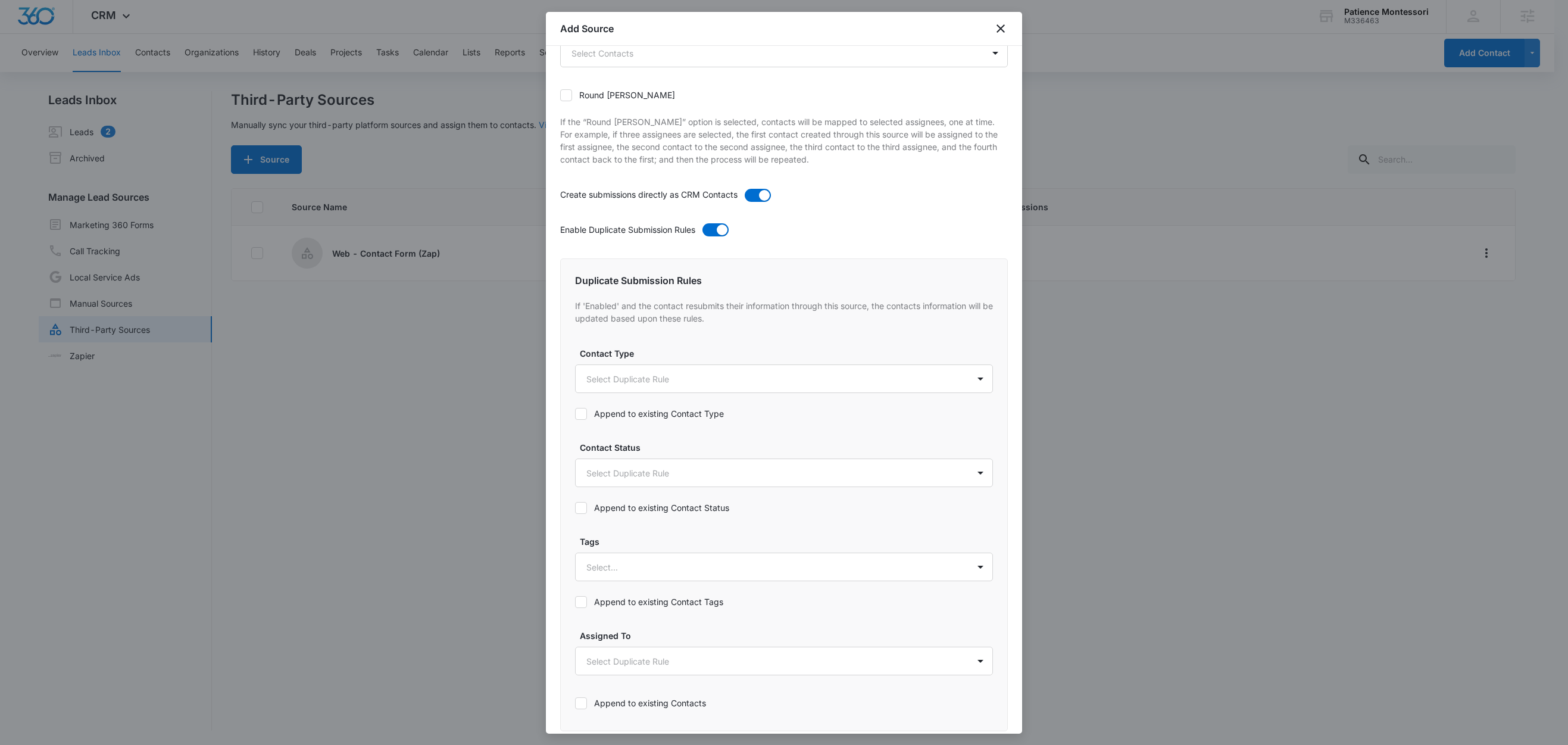
scroll to position [456, 0]
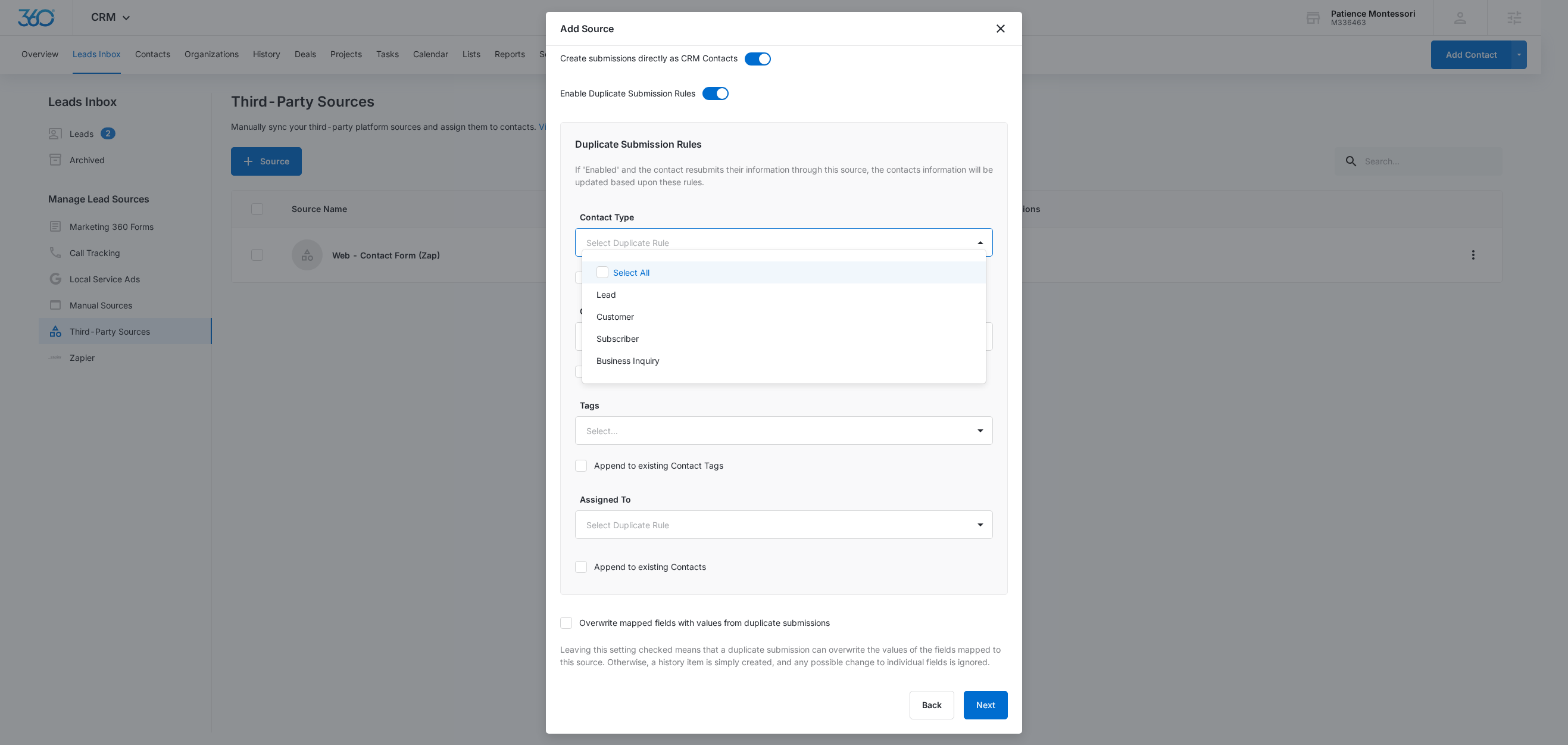
click at [633, 230] on body "CRM Apps Reputation Forms CRM Email Social Content Ads Intelligence Files Brand…" at bounding box center [784, 372] width 1568 height 745
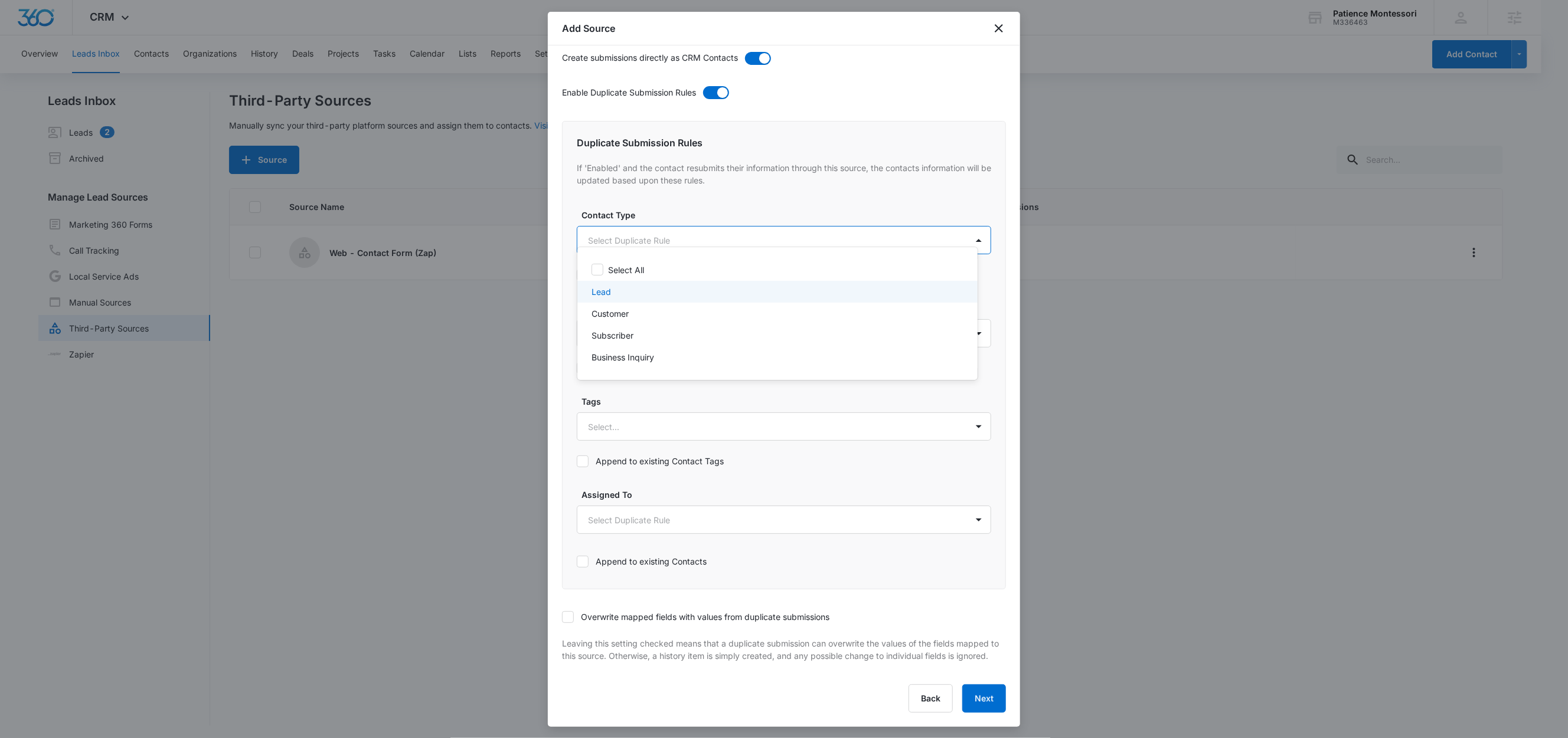
click at [611, 287] on div "Lead" at bounding box center [776, 292] width 370 height 12
click at [660, 206] on div at bounding box center [784, 369] width 1568 height 738
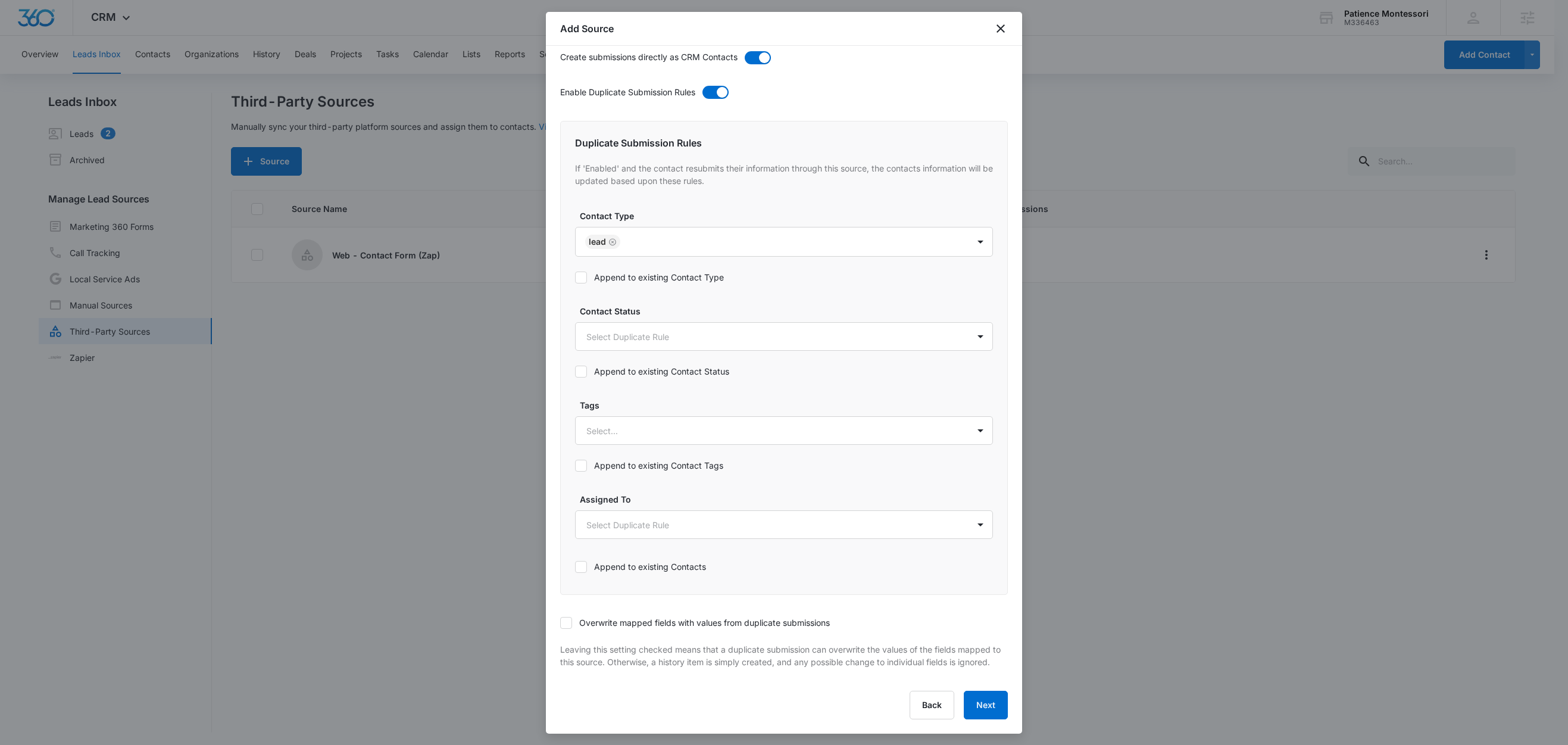
click at [639, 271] on label "Append to existing Contact Type" at bounding box center [784, 277] width 418 height 13
click at [575, 278] on input "Append to existing Contact Type" at bounding box center [575, 278] width 0 height 0
click at [643, 329] on body "CRM Apps Reputation Forms CRM Email Social Content Ads Intelligence Files Brand…" at bounding box center [784, 373] width 1568 height 747
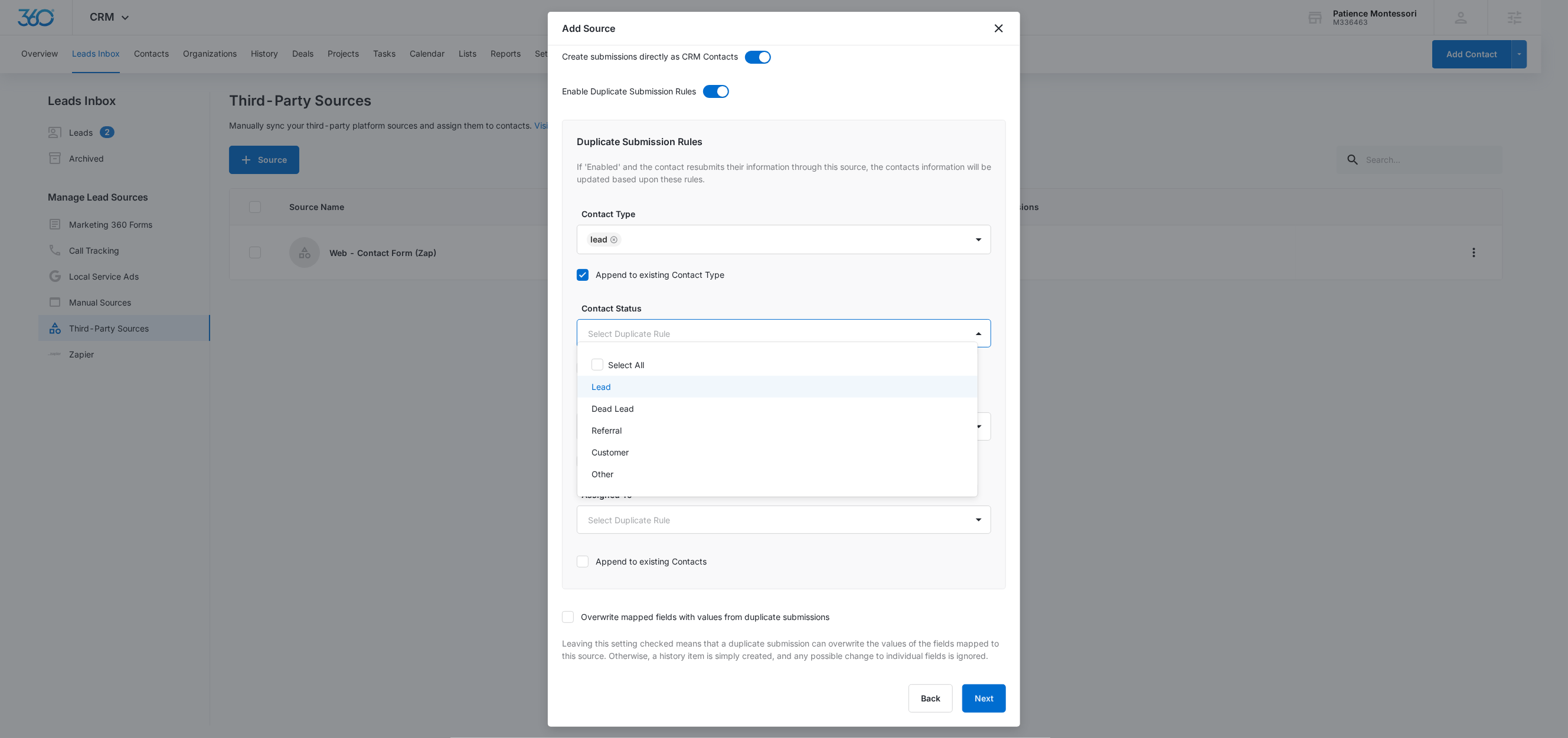
click at [607, 393] on div "Lead" at bounding box center [777, 387] width 401 height 22
click at [670, 300] on div at bounding box center [784, 369] width 1568 height 738
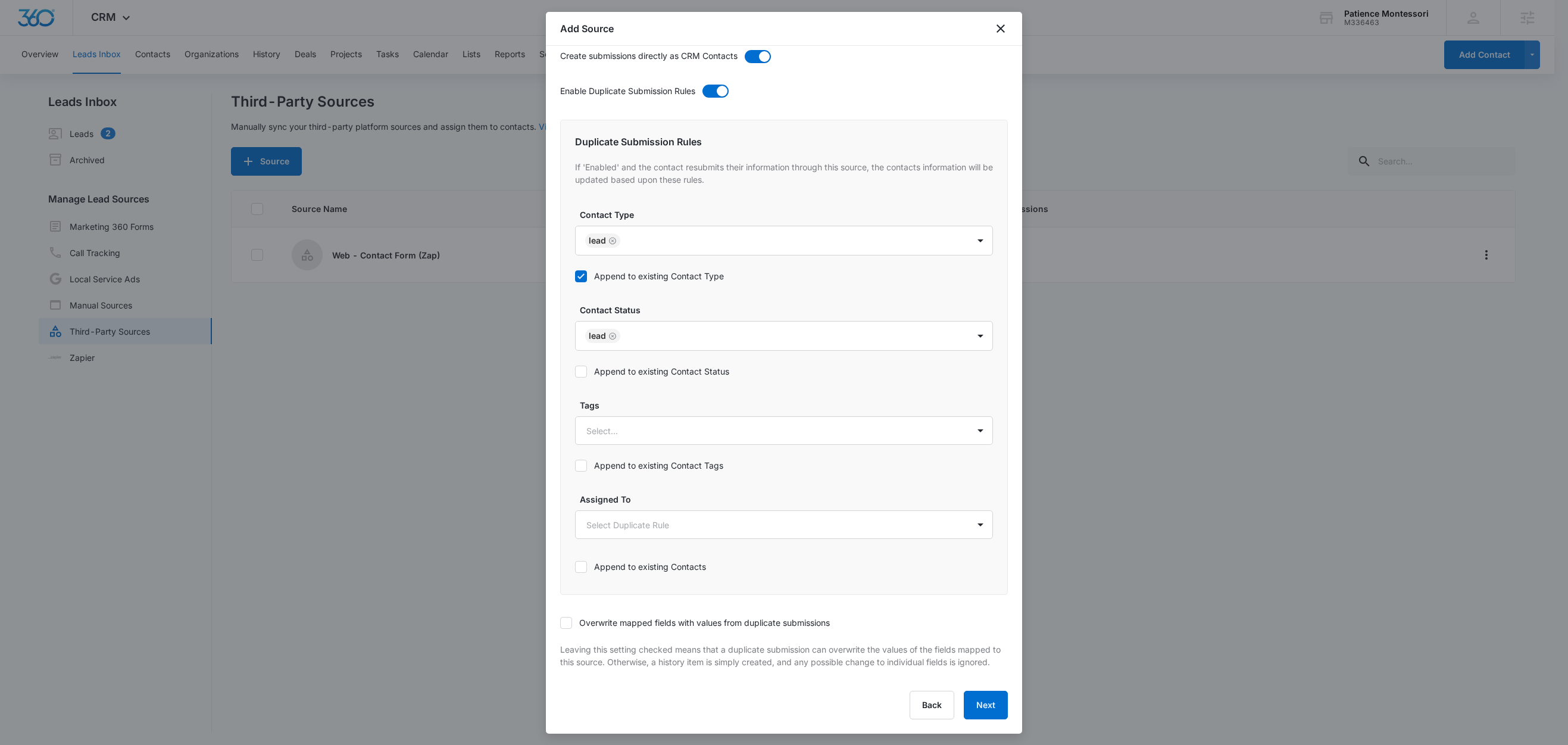
click at [650, 365] on label "Append to existing Contact Status" at bounding box center [784, 372] width 418 height 13
click at [575, 372] on input "Append to existing Contact Status" at bounding box center [575, 372] width 0 height 0
click at [643, 423] on div at bounding box center [770, 431] width 367 height 15
type input "c"
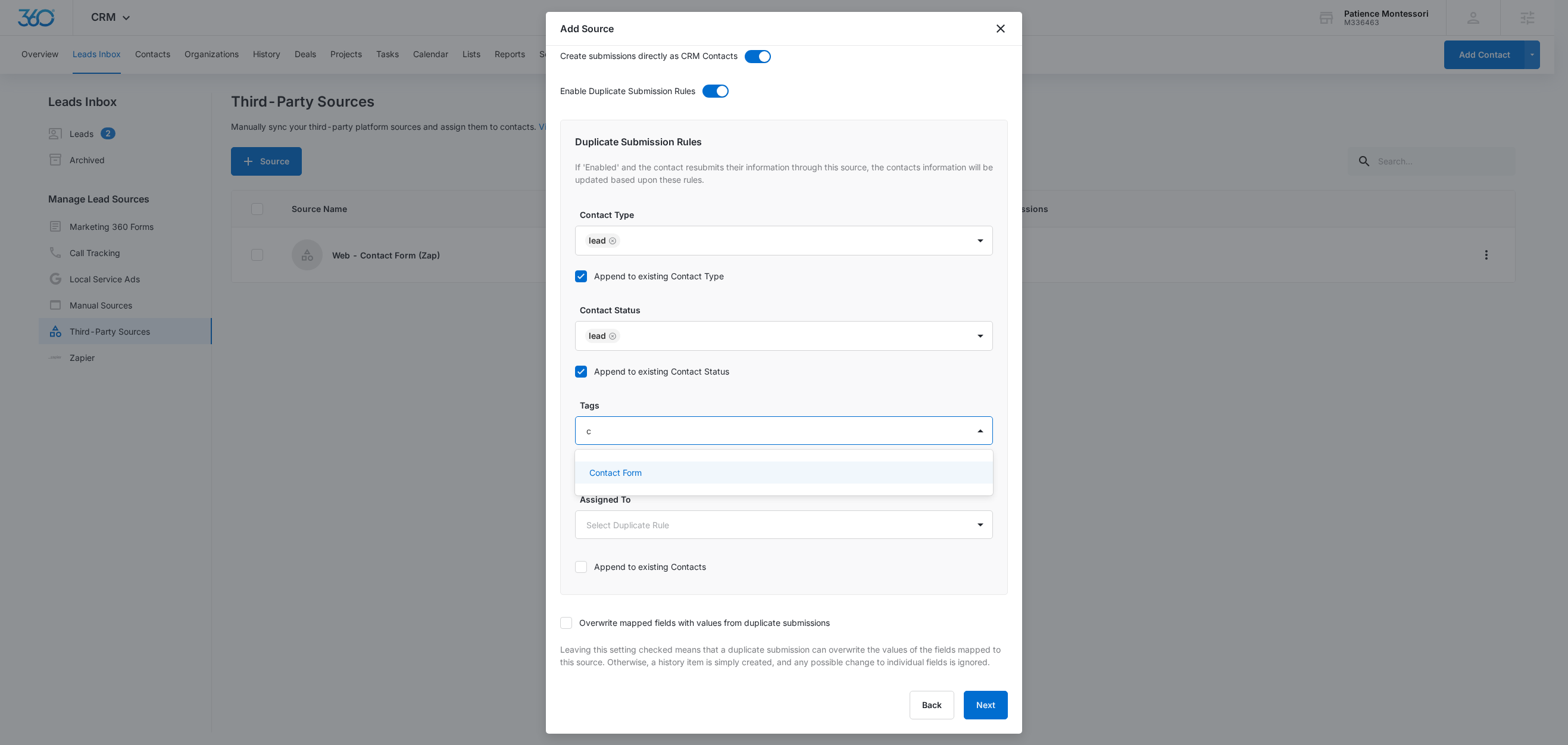
click at [629, 467] on p "Contact Form" at bounding box center [616, 473] width 53 height 13
click at [682, 398] on label "Tags" at bounding box center [789, 404] width 418 height 13
click at [692, 423] on div at bounding box center [806, 430] width 293 height 15
type input "z"
click at [660, 467] on div "Zapier" at bounding box center [783, 473] width 387 height 13
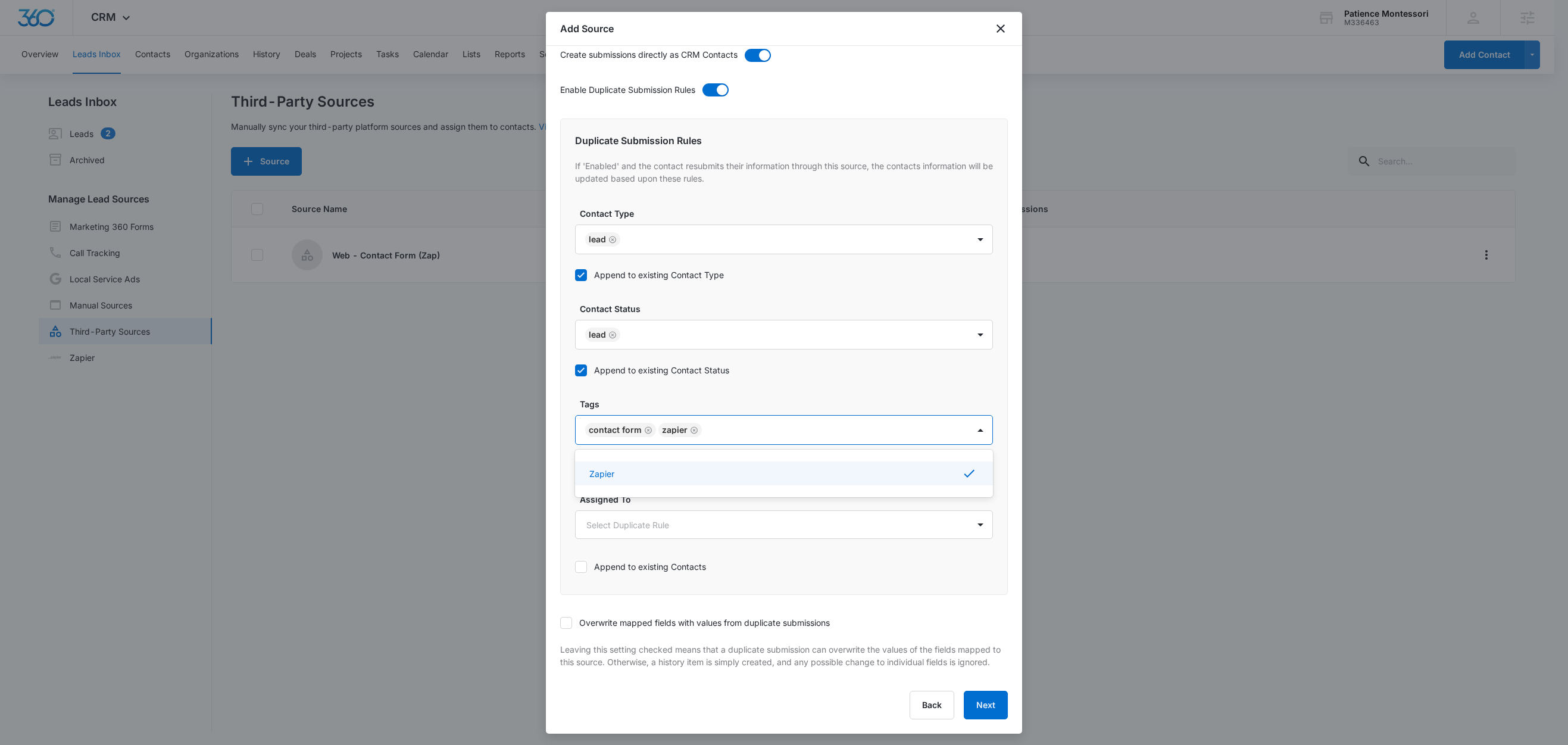
click at [708, 398] on label "Tags" at bounding box center [789, 404] width 418 height 13
click at [680, 459] on label "Append to existing Contact Tags" at bounding box center [784, 465] width 418 height 13
click at [575, 466] on input "Append to existing Contact Tags" at bounding box center [575, 466] width 0 height 0
click at [568, 618] on icon at bounding box center [566, 623] width 11 height 11
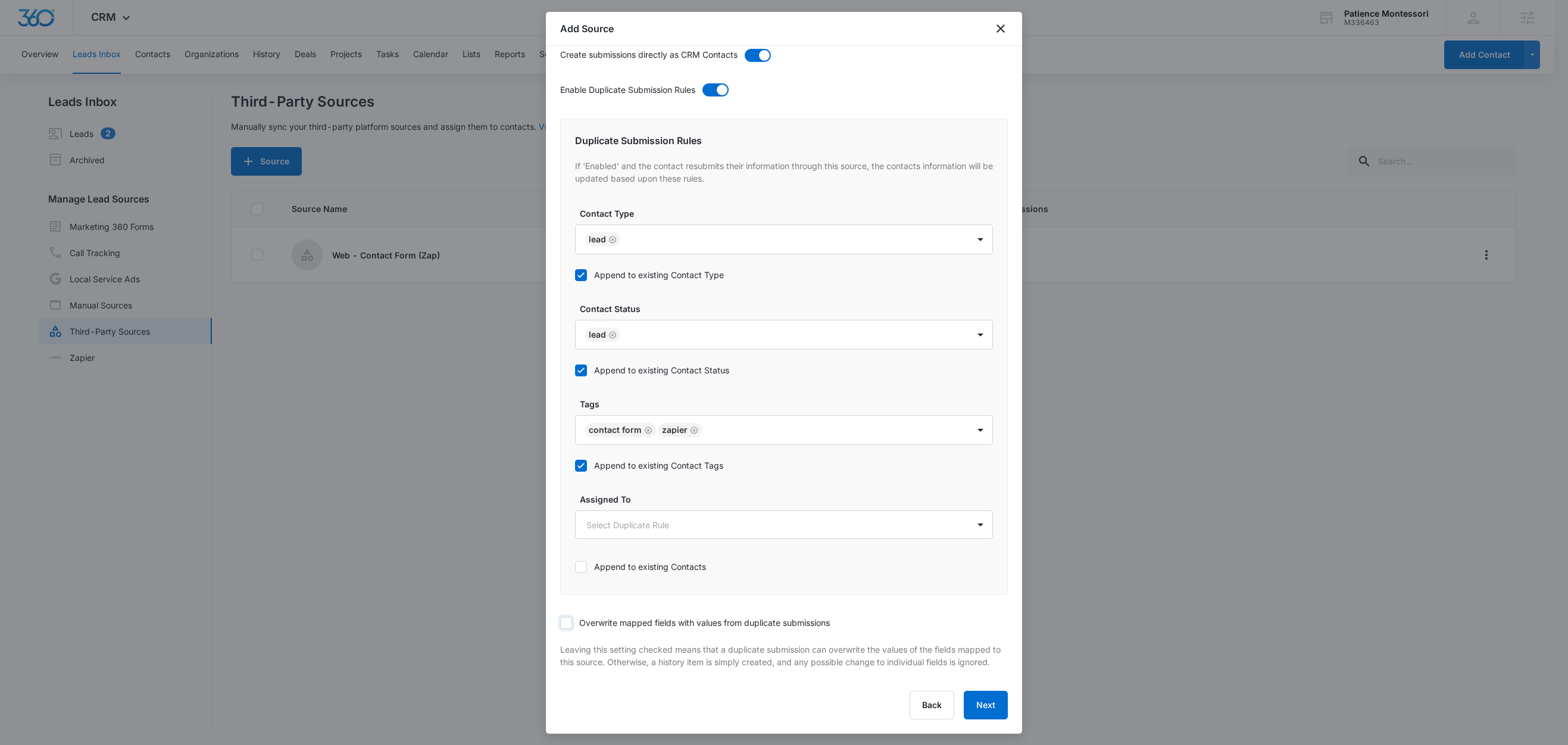
click at [560, 623] on input "Overwrite mapped fields with values from duplicate submissions" at bounding box center [560, 623] width 0 height 0
click at [966, 703] on button "Next" at bounding box center [986, 706] width 44 height 29
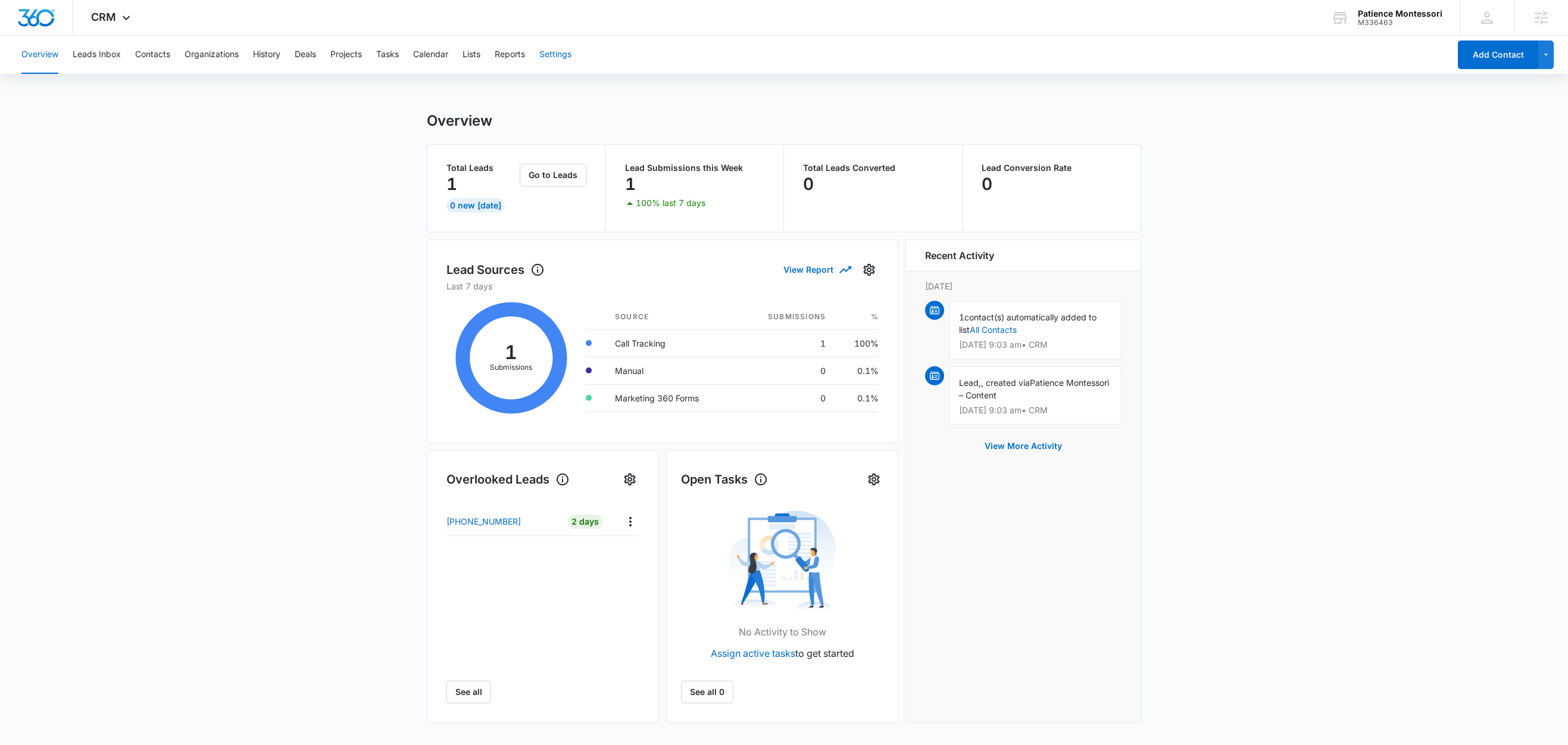
click at [555, 56] on button "Settings" at bounding box center [555, 54] width 32 height 38
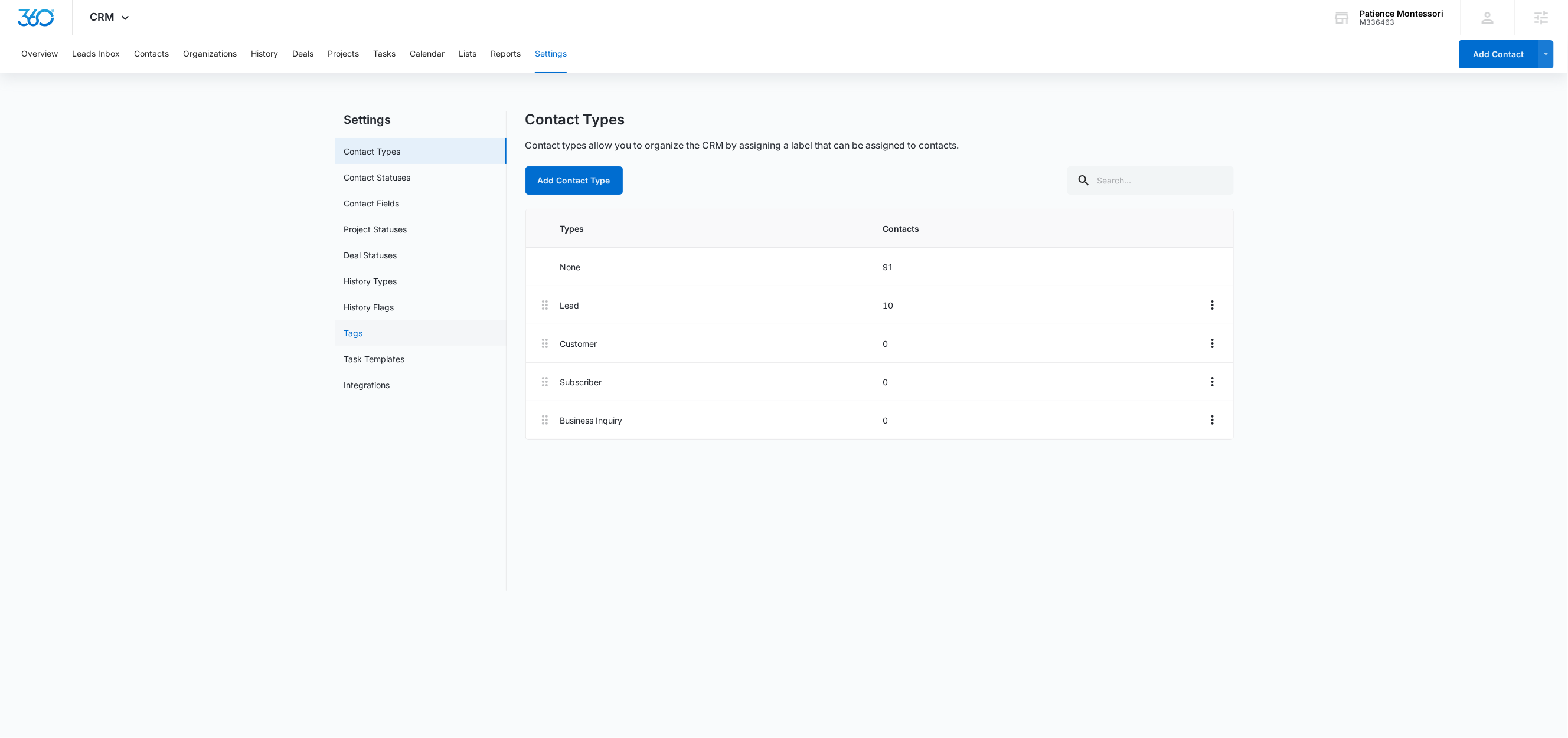
click at [362, 333] on link "Tags" at bounding box center [353, 333] width 19 height 12
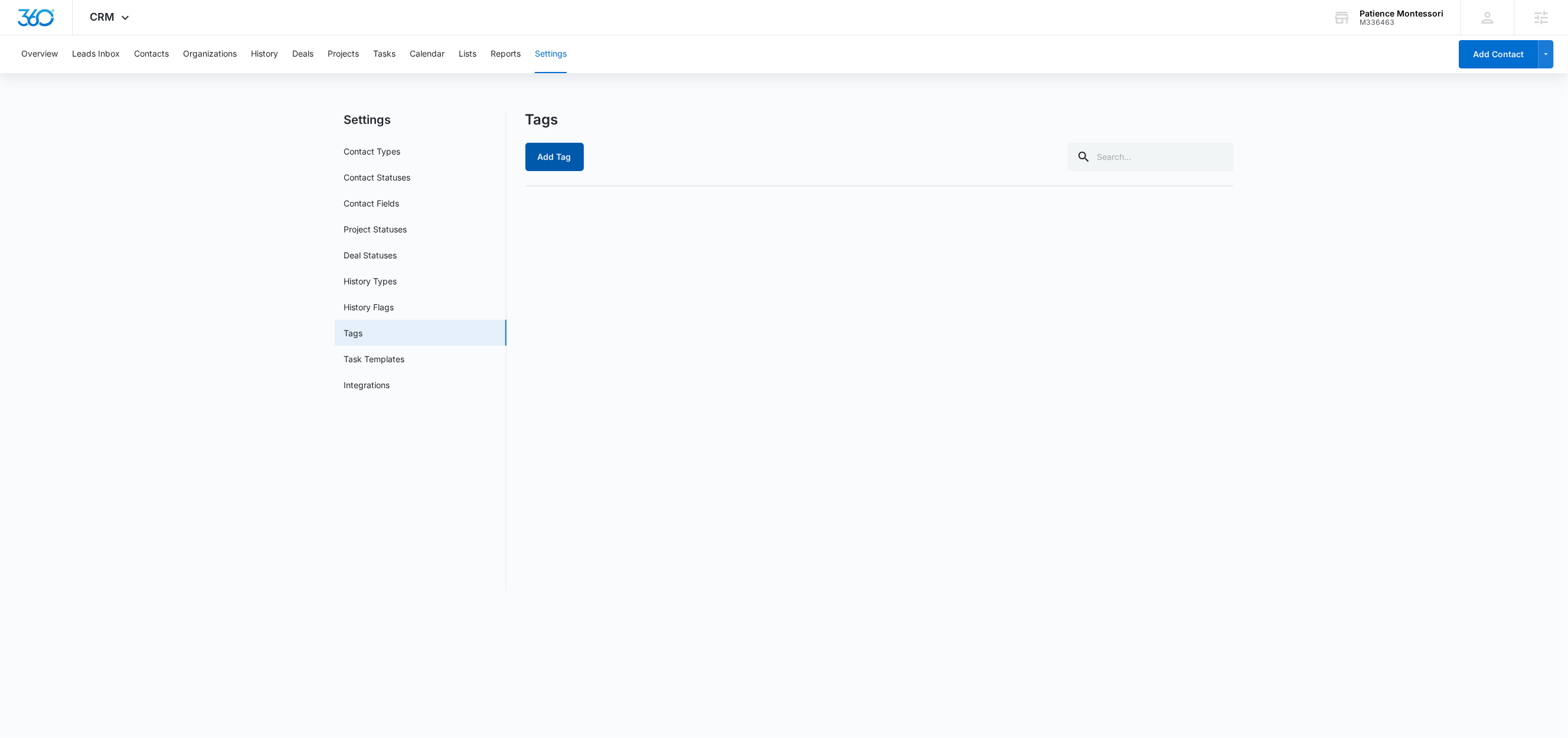
click at [554, 156] on button "Add Tag" at bounding box center [555, 157] width 58 height 29
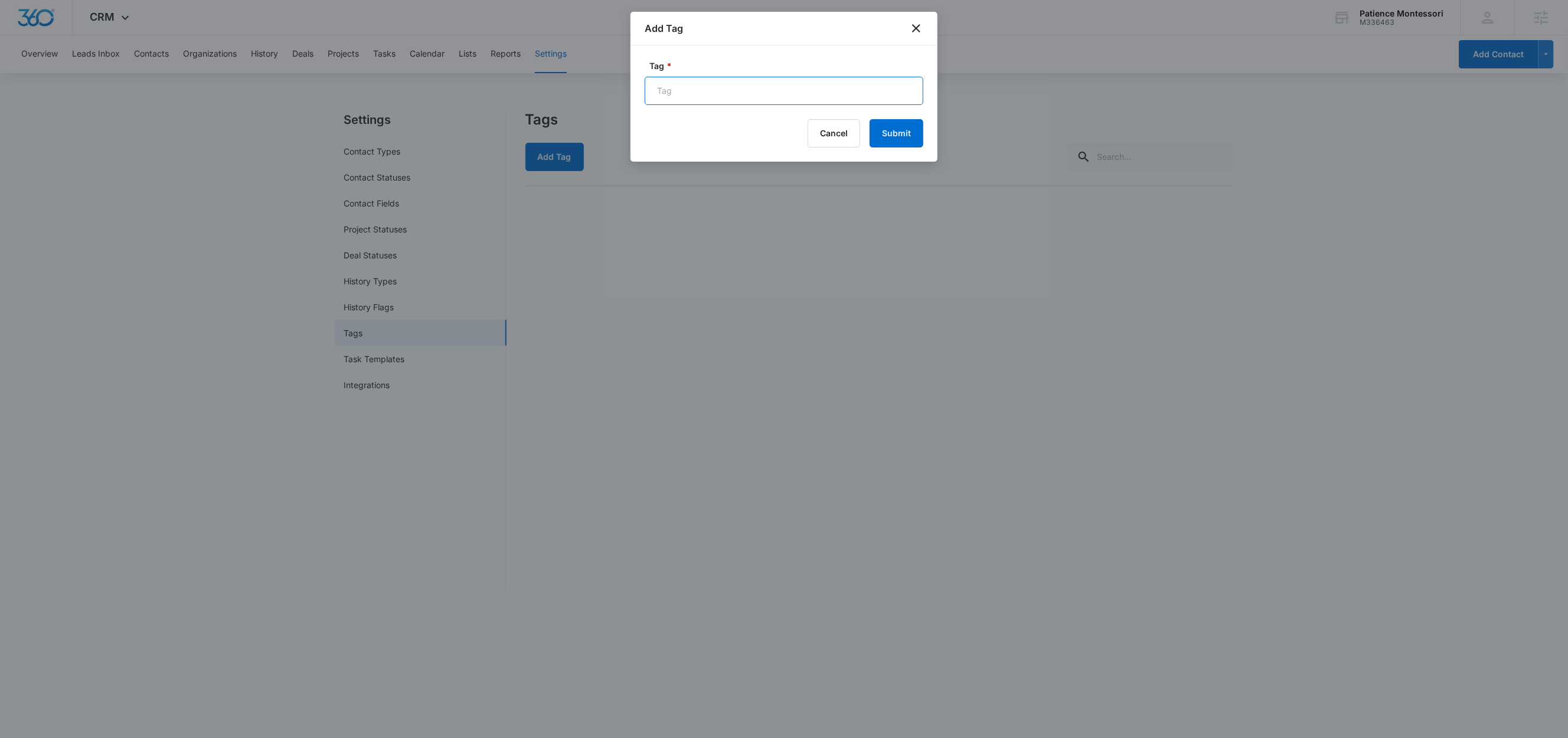
click at [696, 101] on input "Tag *" at bounding box center [784, 91] width 278 height 29
type input "Zapier"
click at [893, 137] on button "Submit" at bounding box center [897, 133] width 54 height 29
click at [729, 89] on input "Zapier" at bounding box center [784, 91] width 278 height 29
click at [906, 134] on button "Submit" at bounding box center [897, 133] width 54 height 29
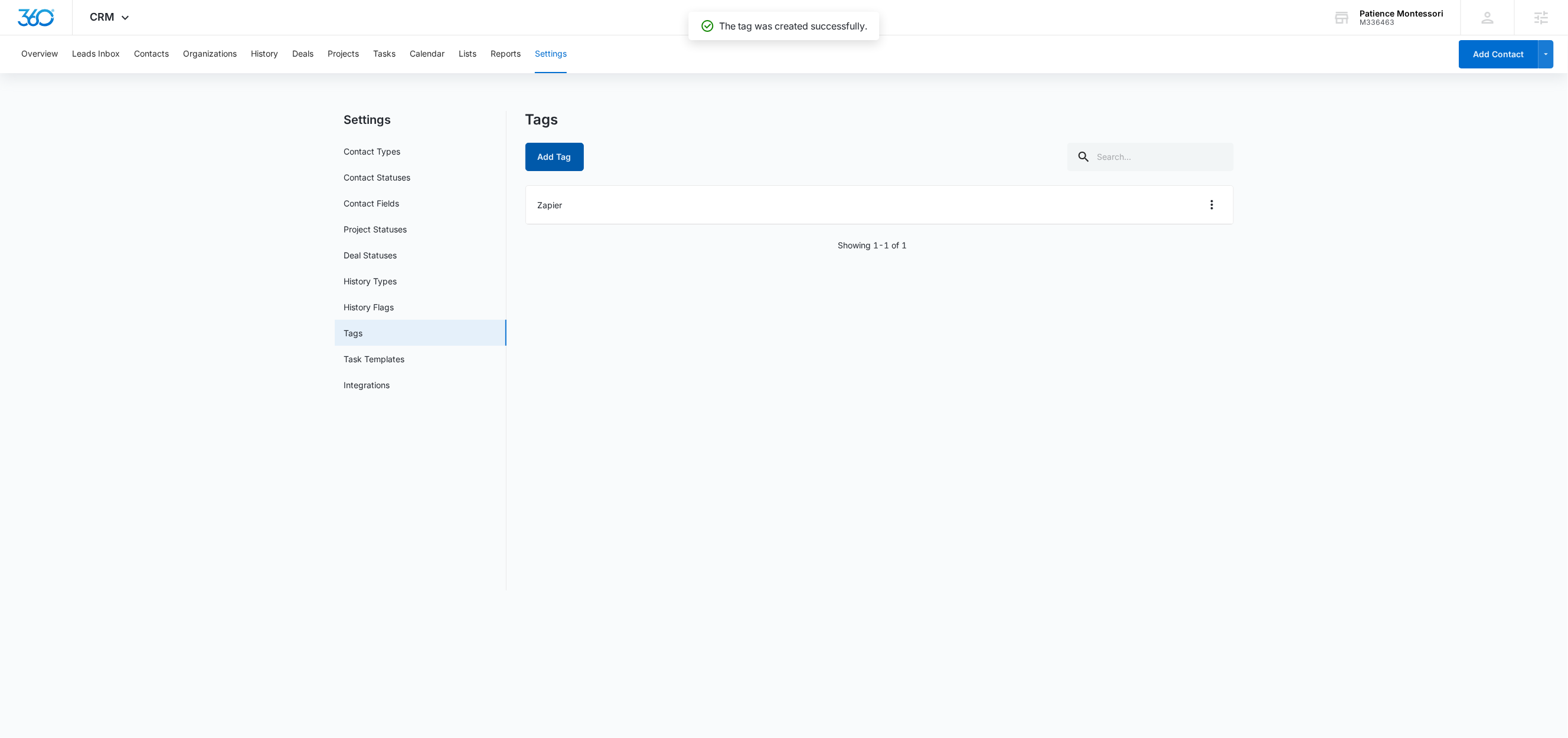
click at [554, 153] on button "Add Tag" at bounding box center [555, 157] width 58 height 29
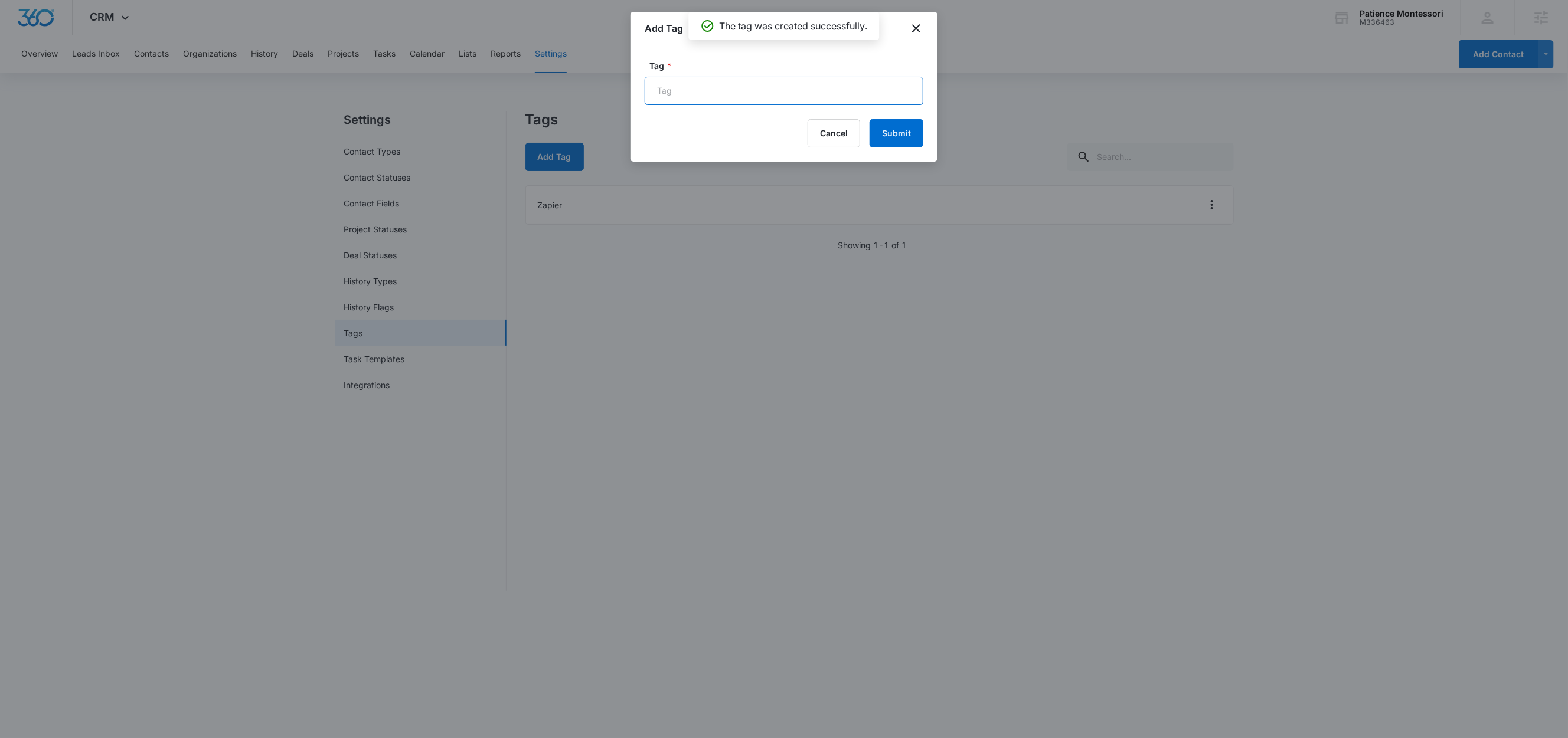
click at [680, 87] on input "Tag *" at bounding box center [784, 91] width 278 height 29
type input "Contact Form"
click at [894, 130] on button "Submit" at bounding box center [897, 133] width 54 height 29
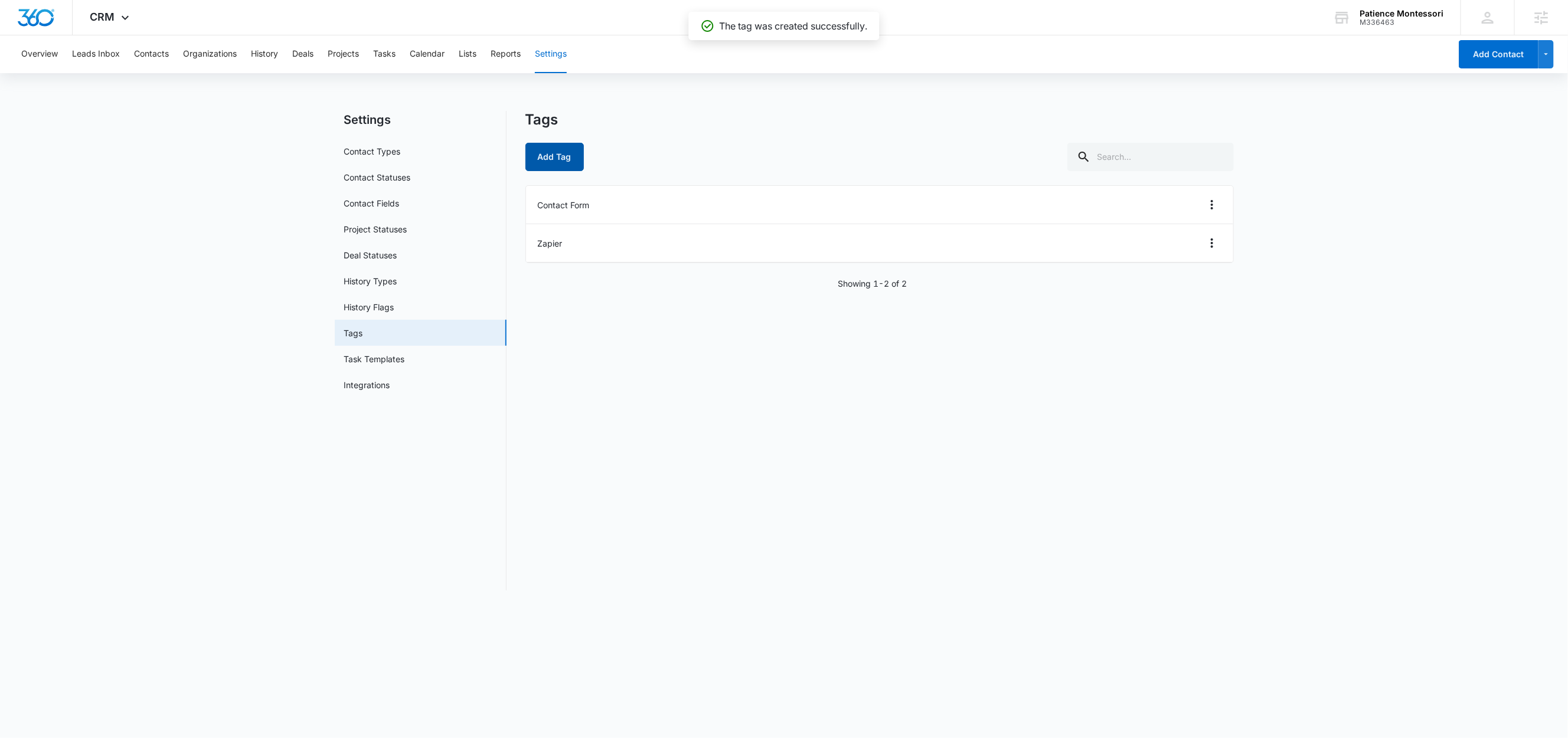
click at [572, 154] on button "Add Tag" at bounding box center [555, 157] width 58 height 29
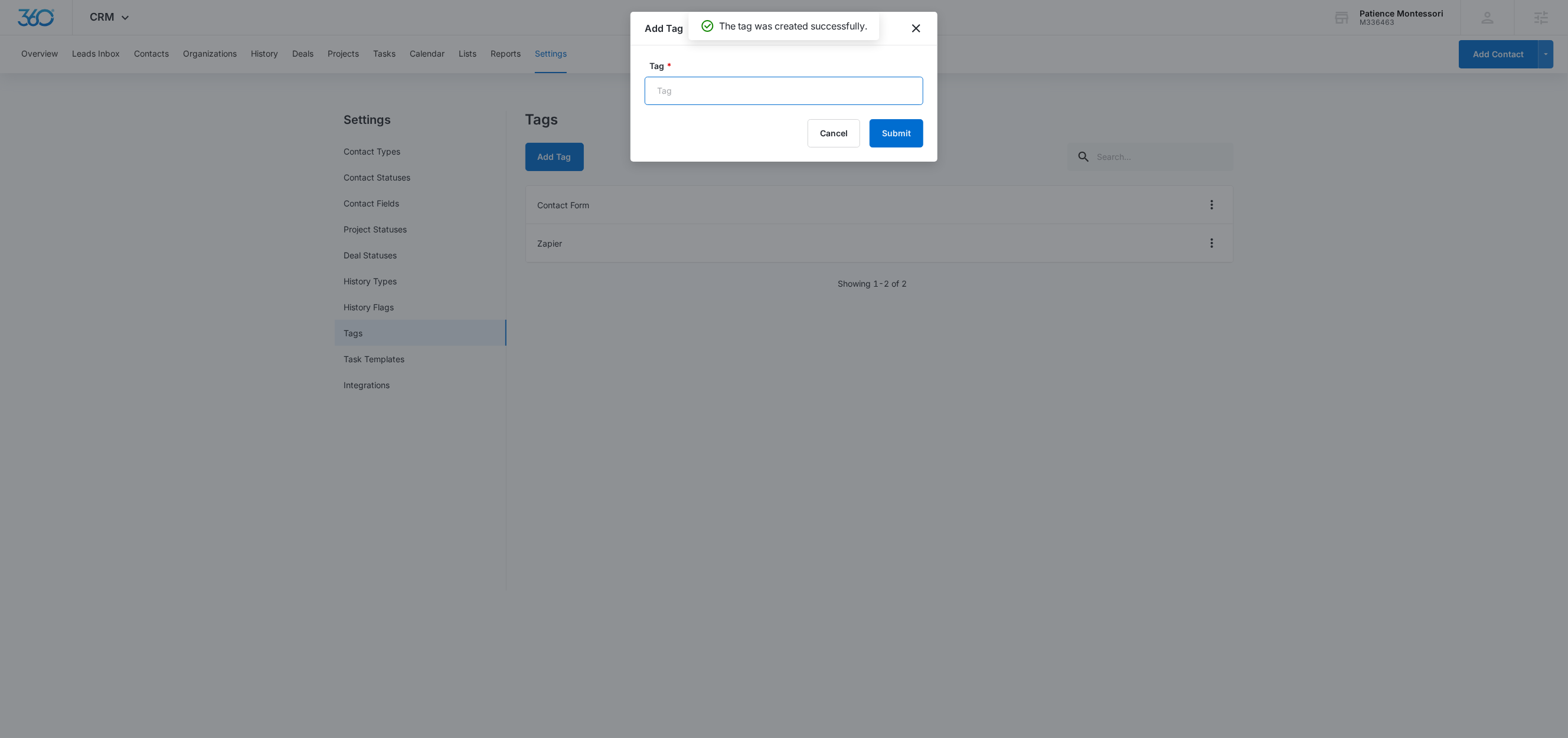
click at [681, 89] on input "Tag *" at bounding box center [784, 91] width 278 height 29
type input "Schedule Form"
click at [902, 140] on button "Submit" at bounding box center [897, 133] width 54 height 29
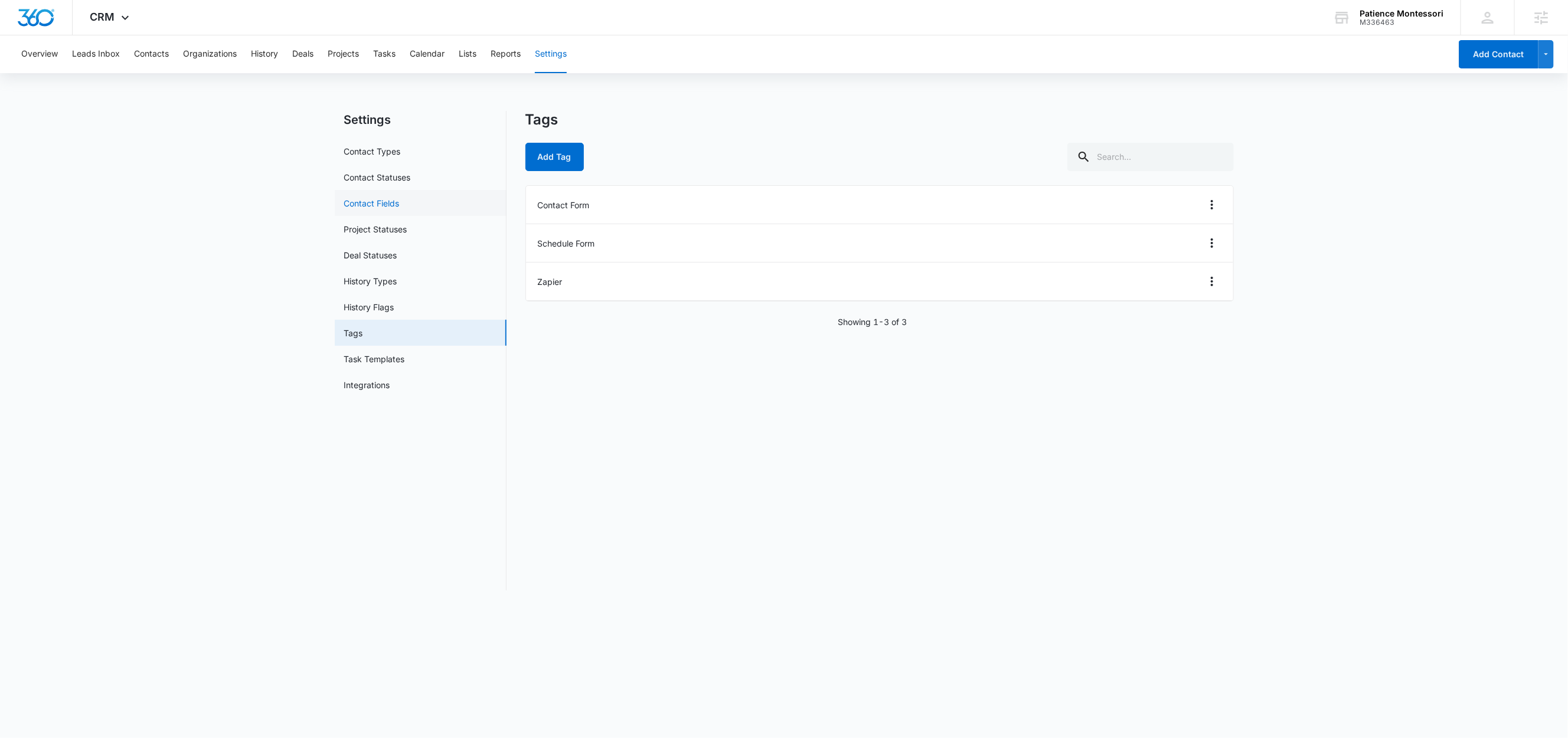
click at [381, 204] on link "Contact Fields" at bounding box center [372, 203] width 56 height 12
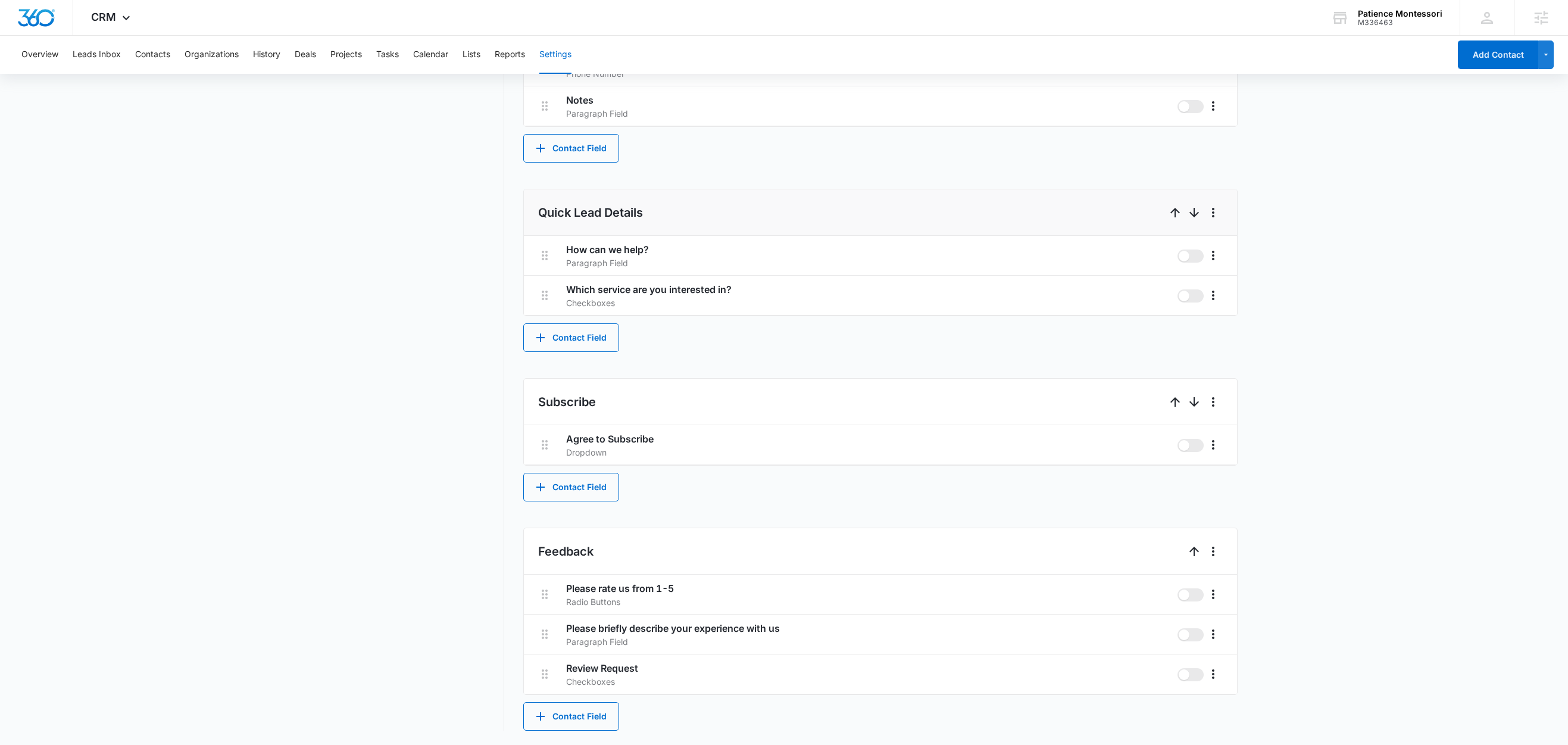
scroll to position [607, 0]
click at [585, 338] on button "Contact Field" at bounding box center [571, 338] width 96 height 29
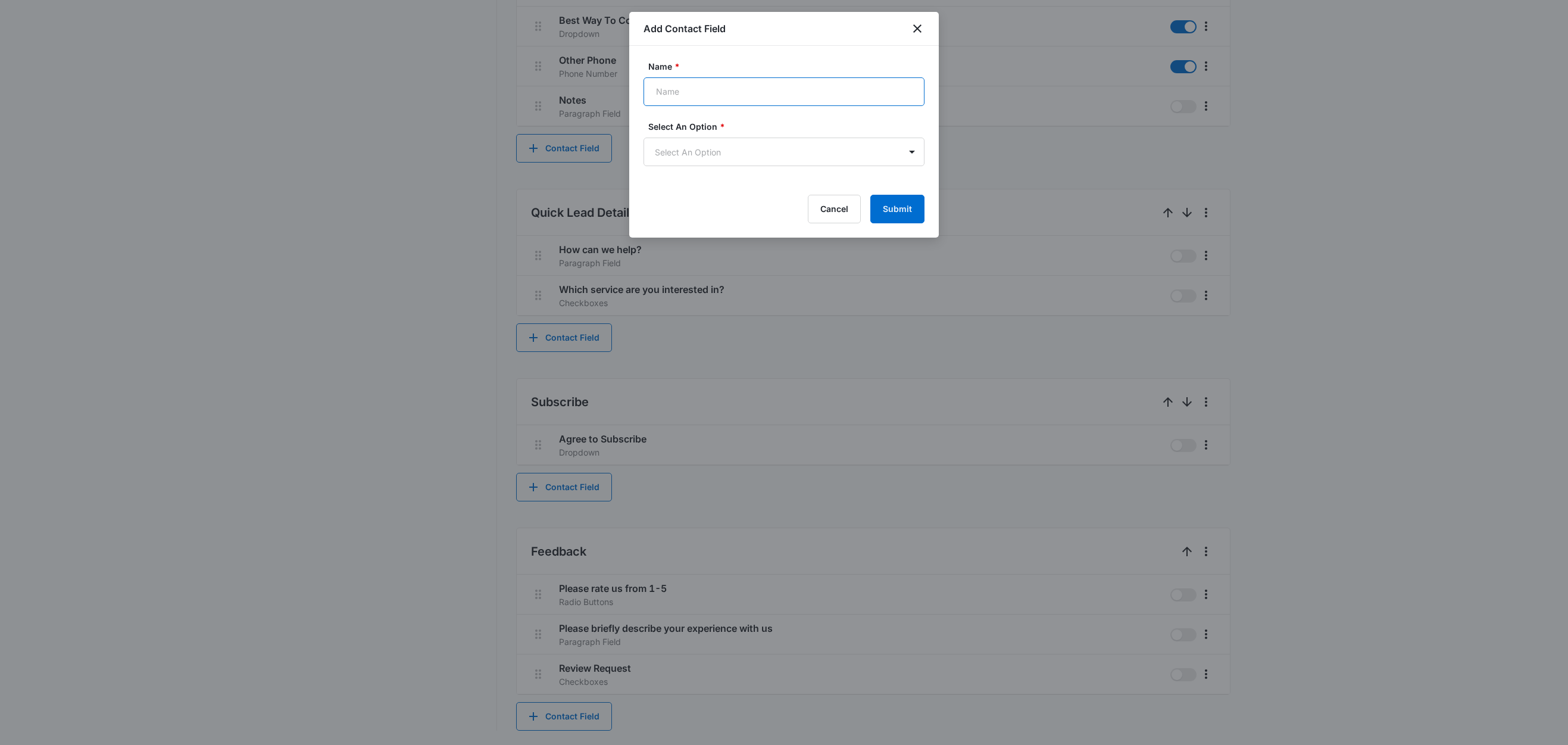
click at [752, 90] on input "Name *" at bounding box center [783, 92] width 281 height 29
paste input "I prefer to be contacted by the following:"
drag, startPoint x: 763, startPoint y: 91, endPoint x: 842, endPoint y: 92, distance: 79.0
click at [842, 92] on input "I prefer to be contacted by the following:" at bounding box center [783, 92] width 281 height 29
type input "I prefer to be contacted by"
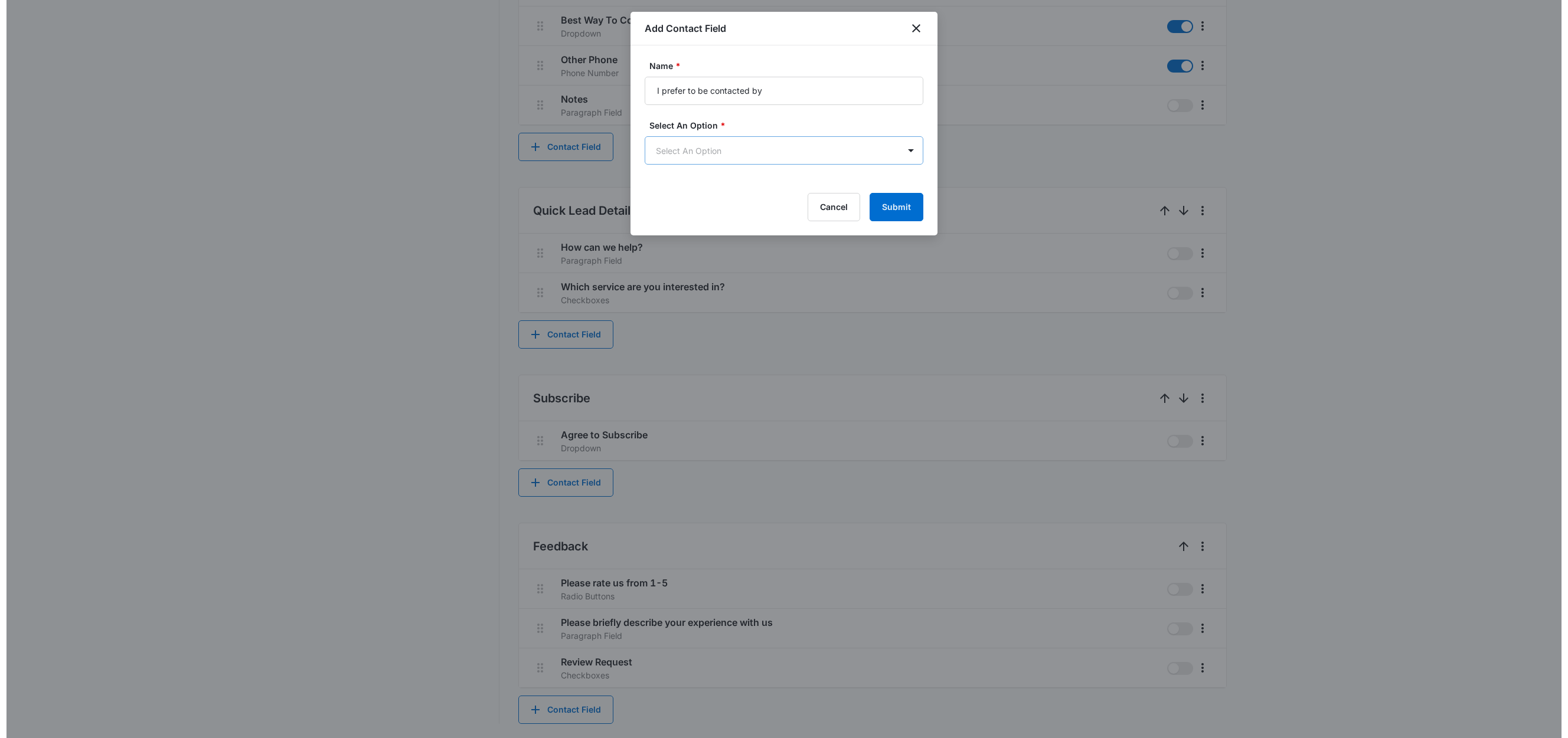
scroll to position [0, 0]
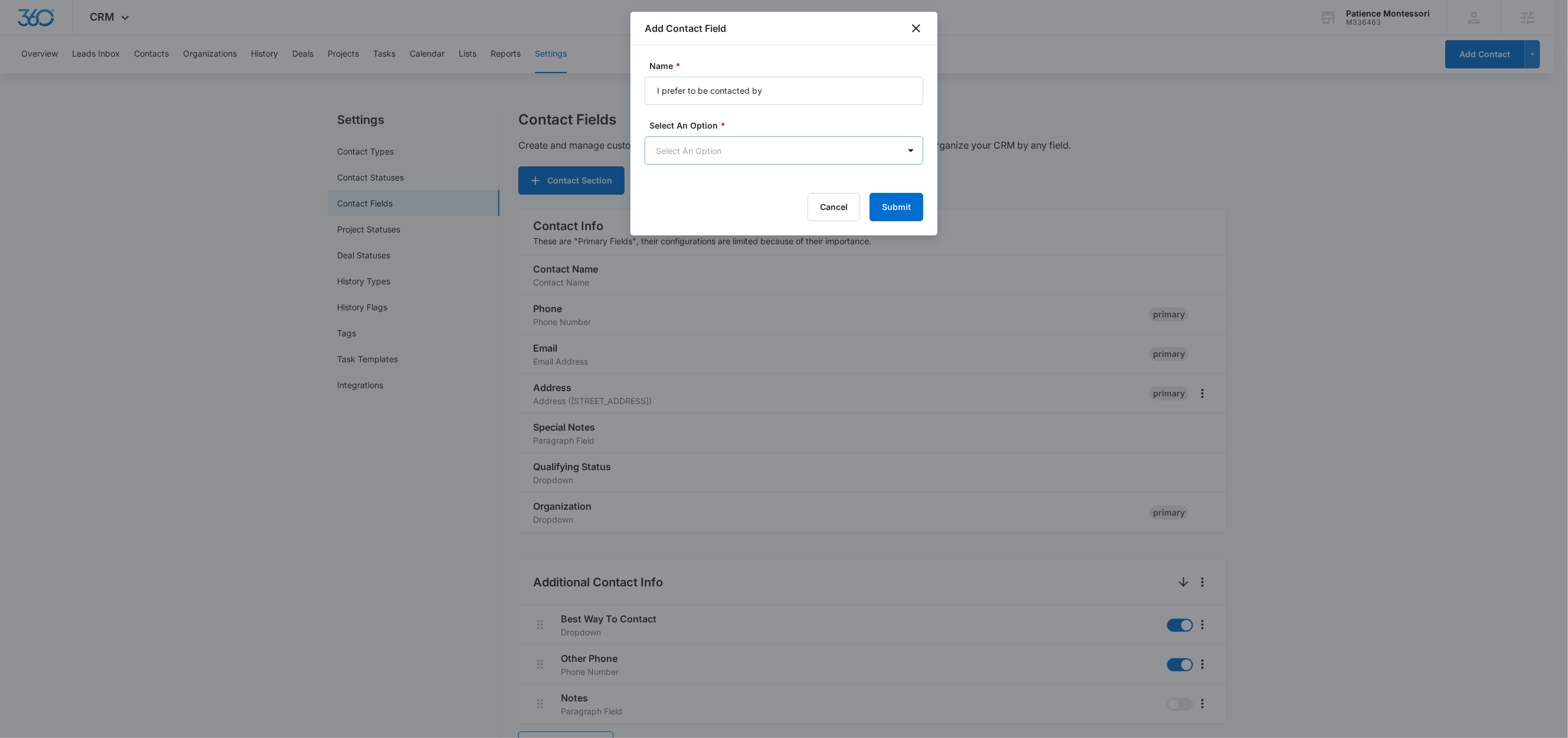
click at [698, 150] on body "CRM Apps Reputation Forms CRM Email Social Content Ads Intelligence Files Brand…" at bounding box center [784, 669] width 1568 height 1337
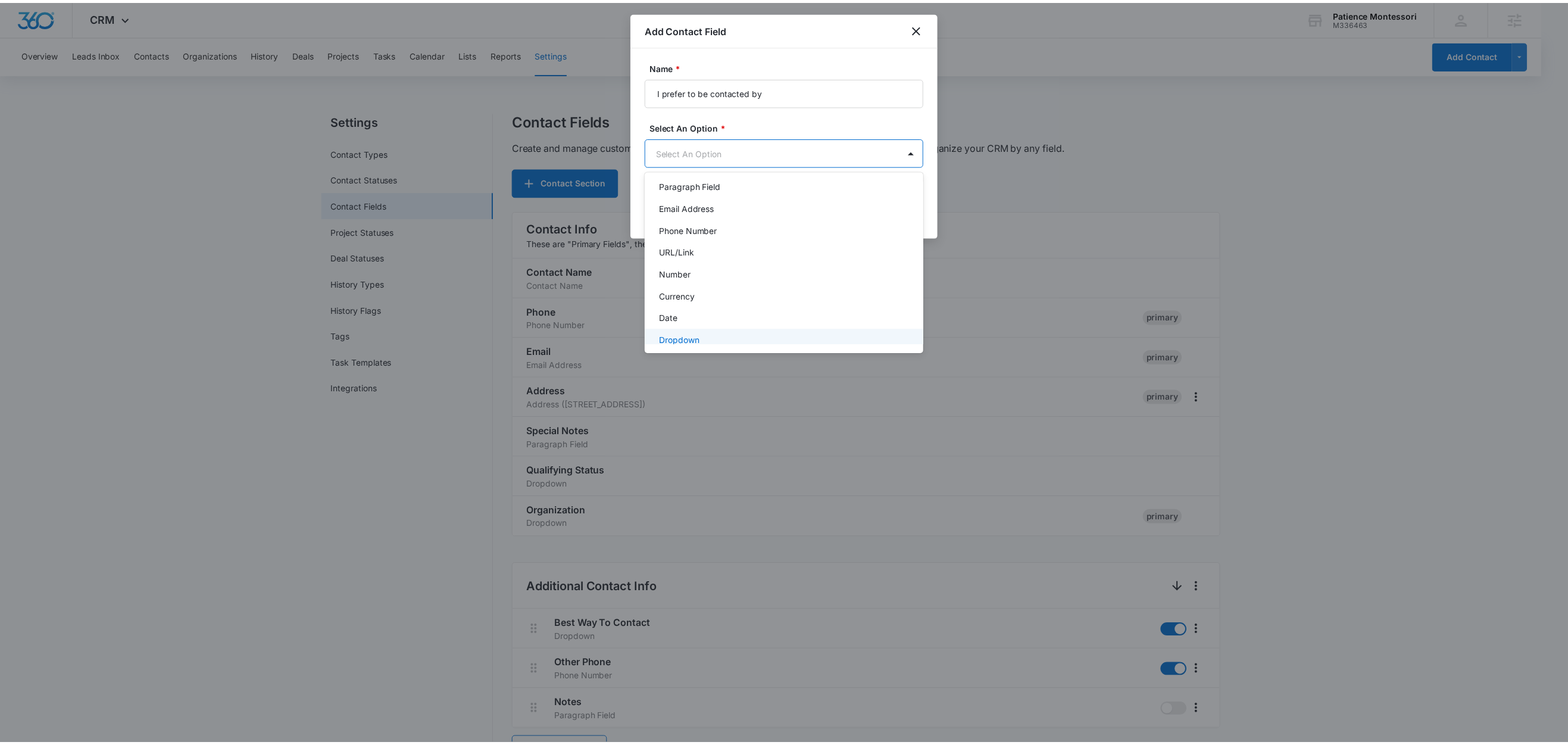
scroll to position [54, 0]
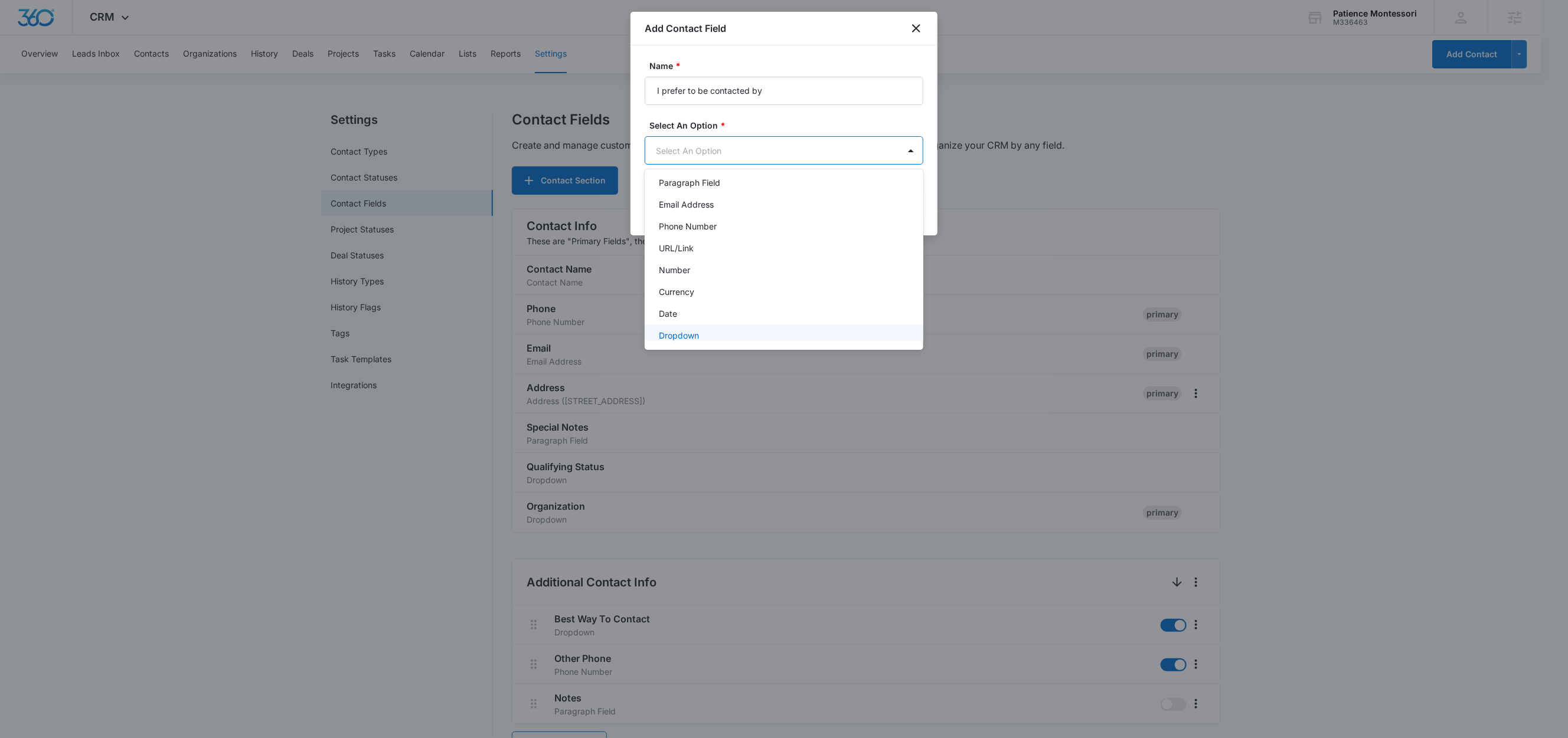
click at [688, 332] on p "Dropdown" at bounding box center [679, 335] width 40 height 12
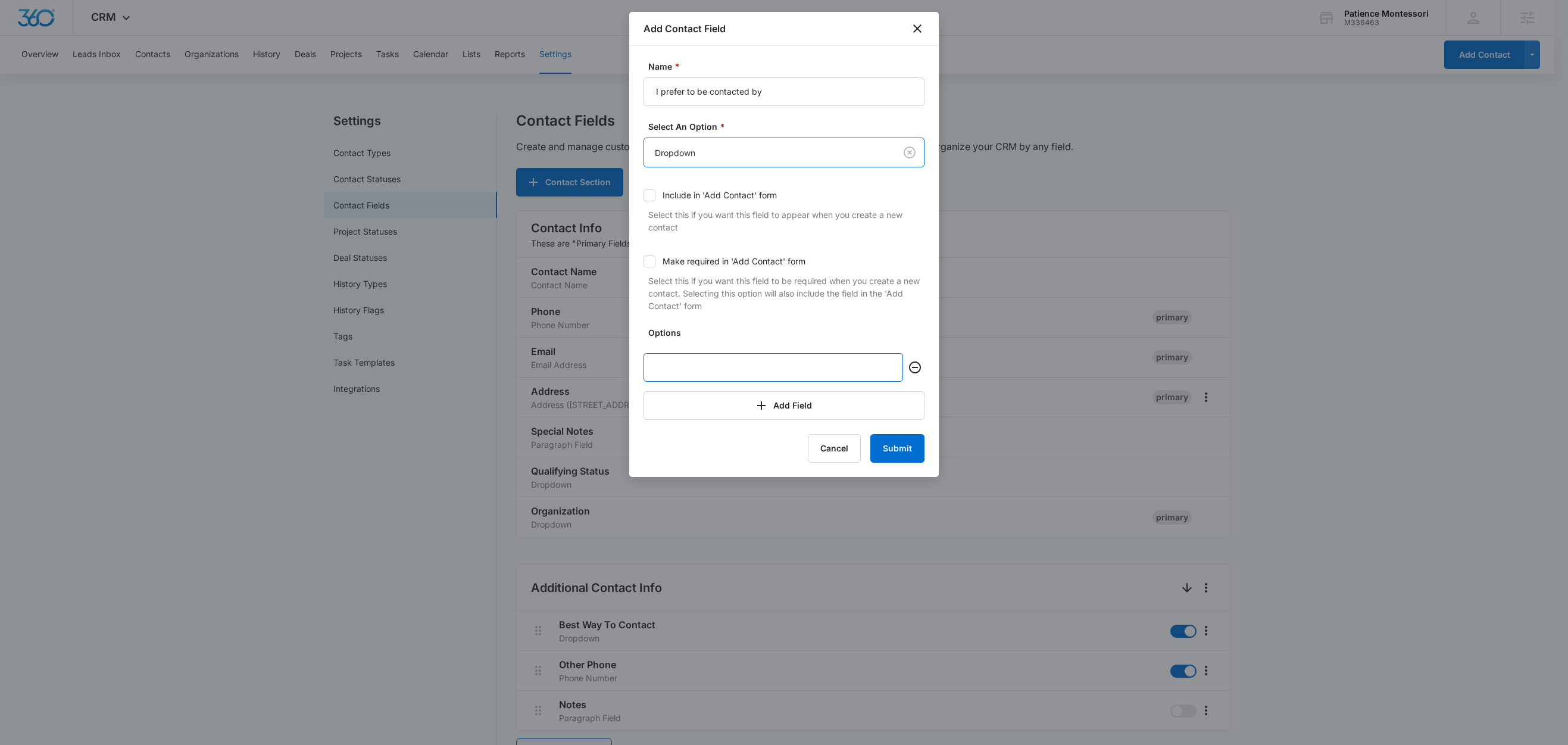
click at [675, 366] on input "text" at bounding box center [773, 368] width 259 height 29
type input "Email"
click at [858, 404] on button "Add Field" at bounding box center [783, 406] width 281 height 29
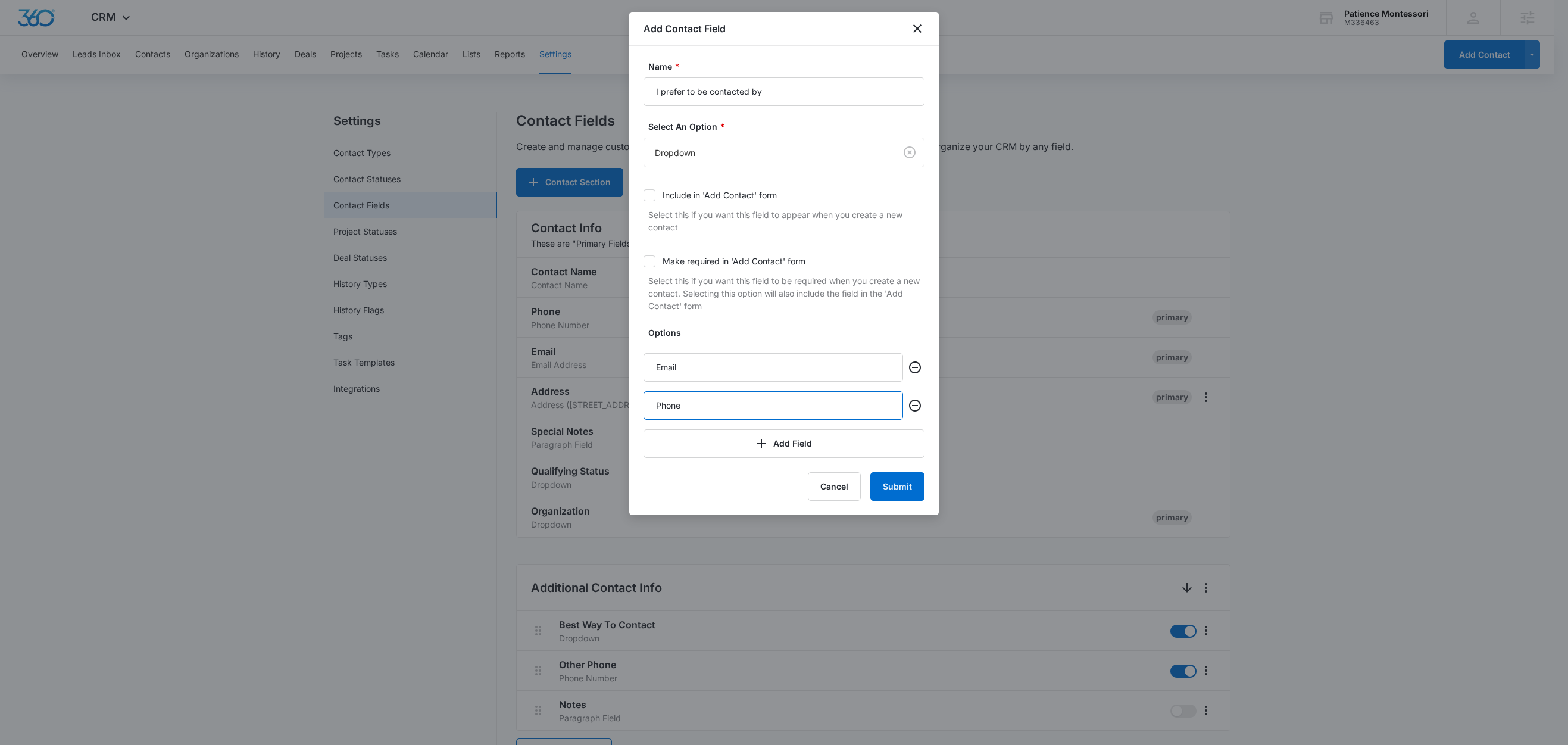
type input "Phone"
click at [766, 339] on label "Options" at bounding box center [788, 333] width 281 height 13
click at [704, 155] on body "CRM Apps Reputation Forms CRM Email Social Content Ads Intelligence Files Brand…" at bounding box center [784, 675] width 1568 height 1350
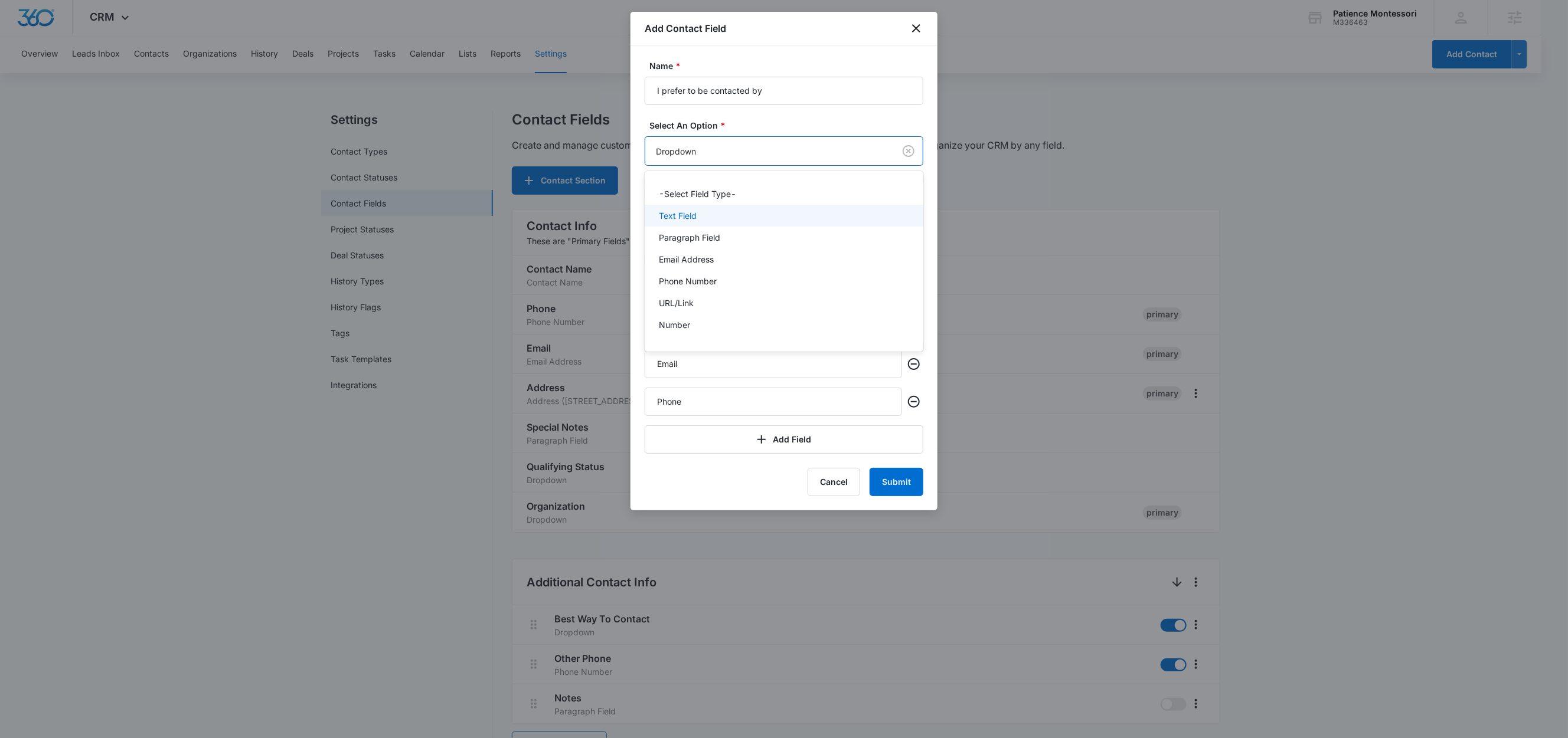
click at [691, 213] on p "Text Field" at bounding box center [678, 216] width 38 height 12
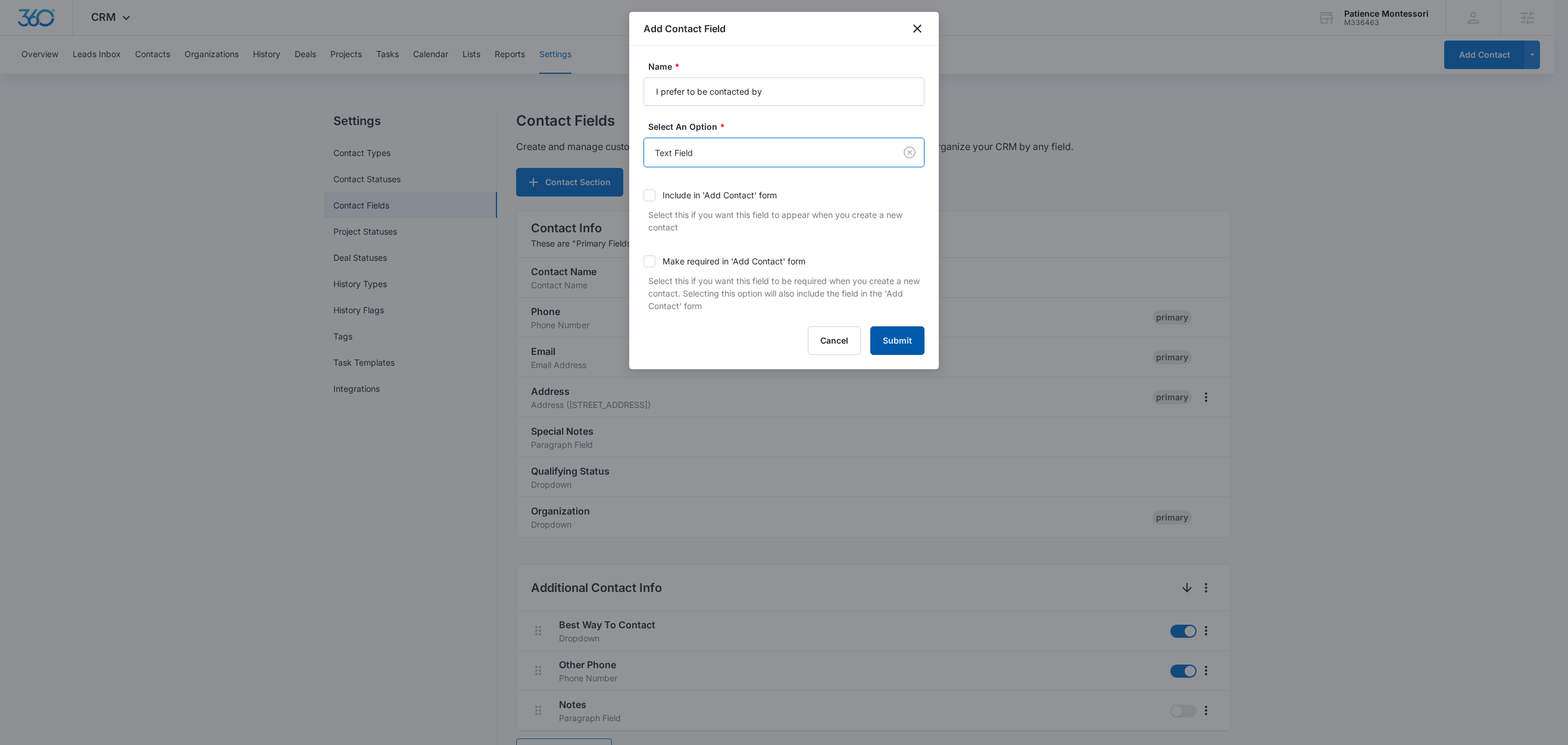
click at [903, 343] on button "Submit" at bounding box center [897, 341] width 54 height 29
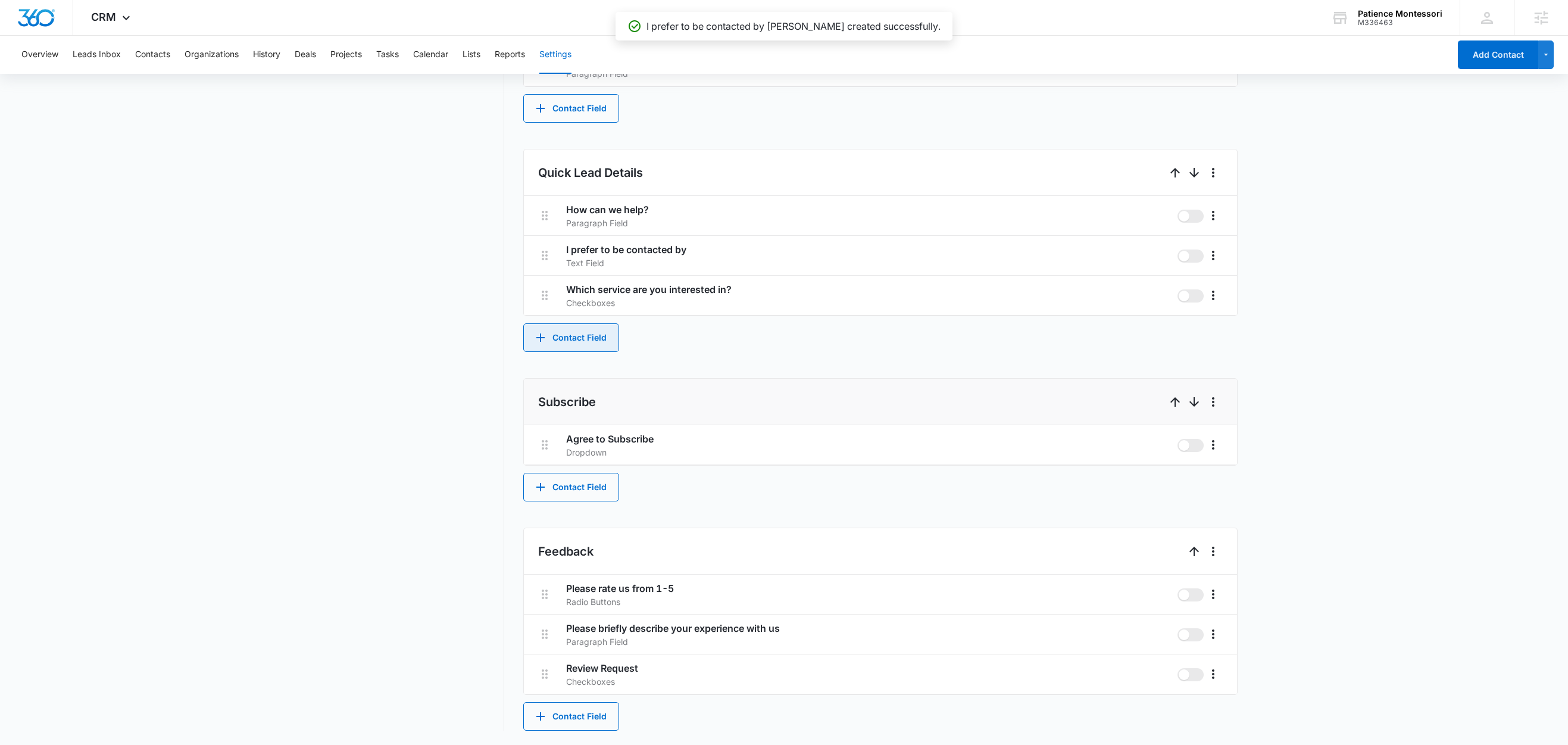
scroll to position [647, 0]
click at [581, 330] on button "Contact Field" at bounding box center [571, 338] width 96 height 29
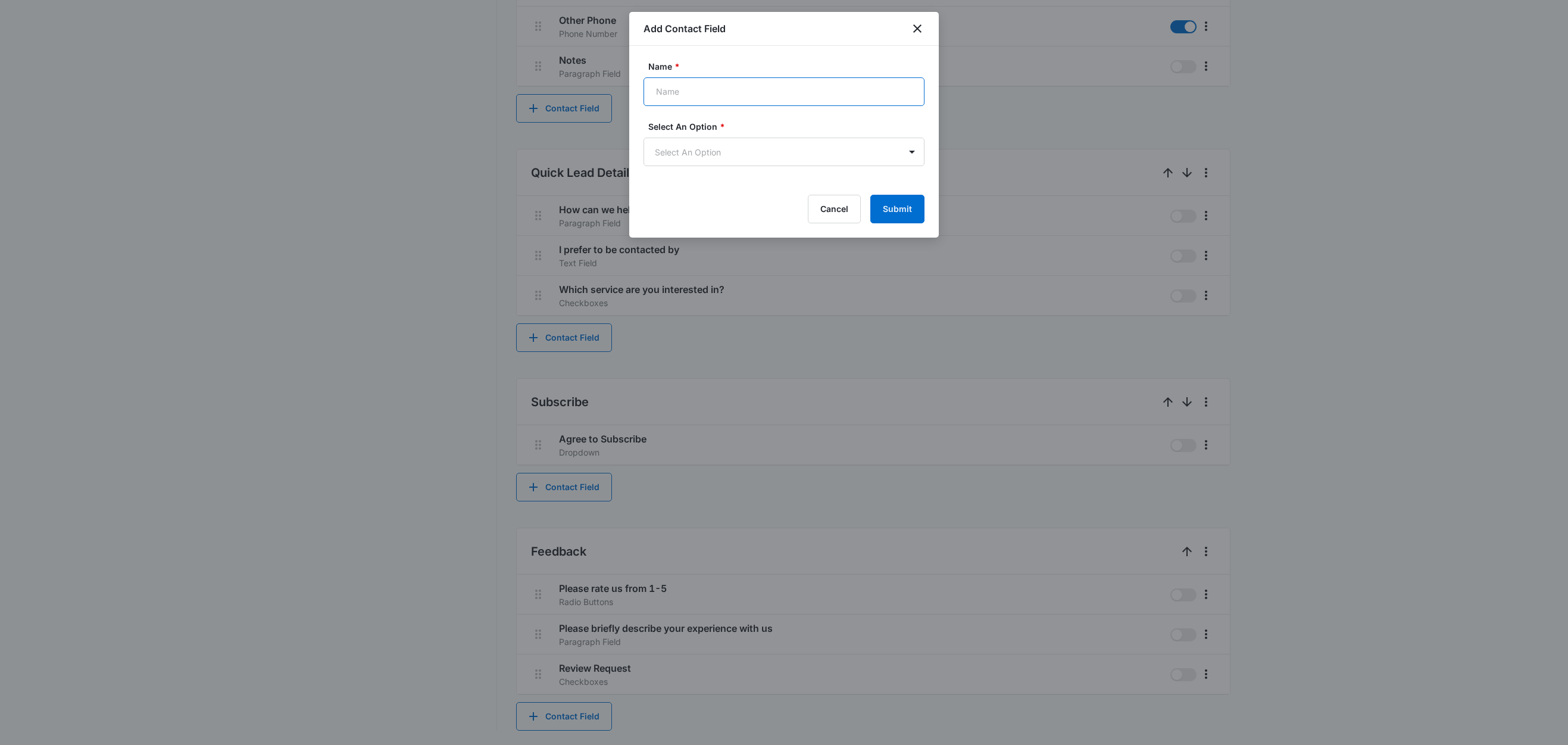
click at [725, 89] on input "Name *" at bounding box center [783, 92] width 281 height 29
type input "Subject"
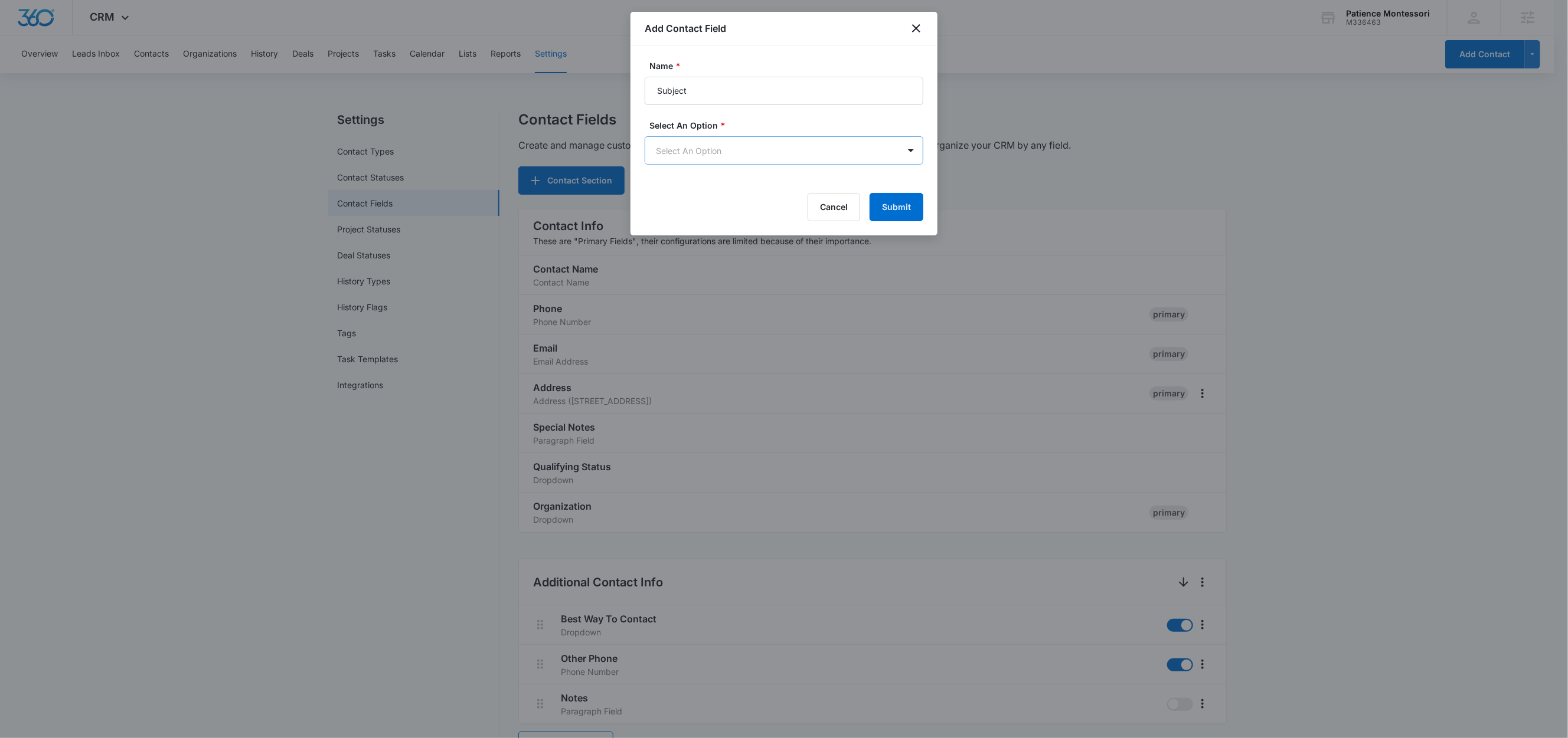
click at [729, 152] on body "CRM Apps Reputation Forms CRM Email Social Content Ads Intelligence Files Brand…" at bounding box center [784, 688] width 1568 height 1377
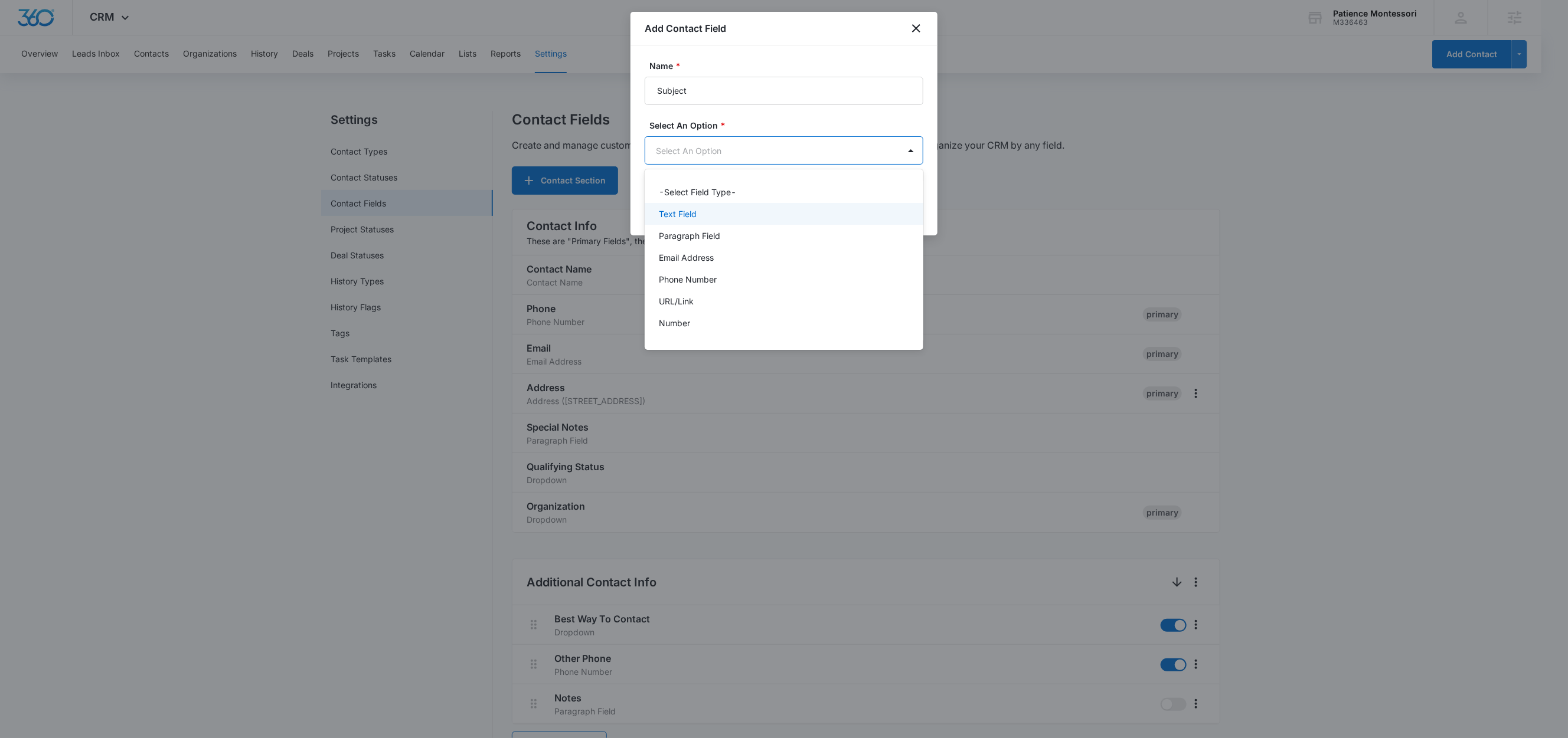
click at [694, 213] on p "Text Field" at bounding box center [678, 214] width 38 height 12
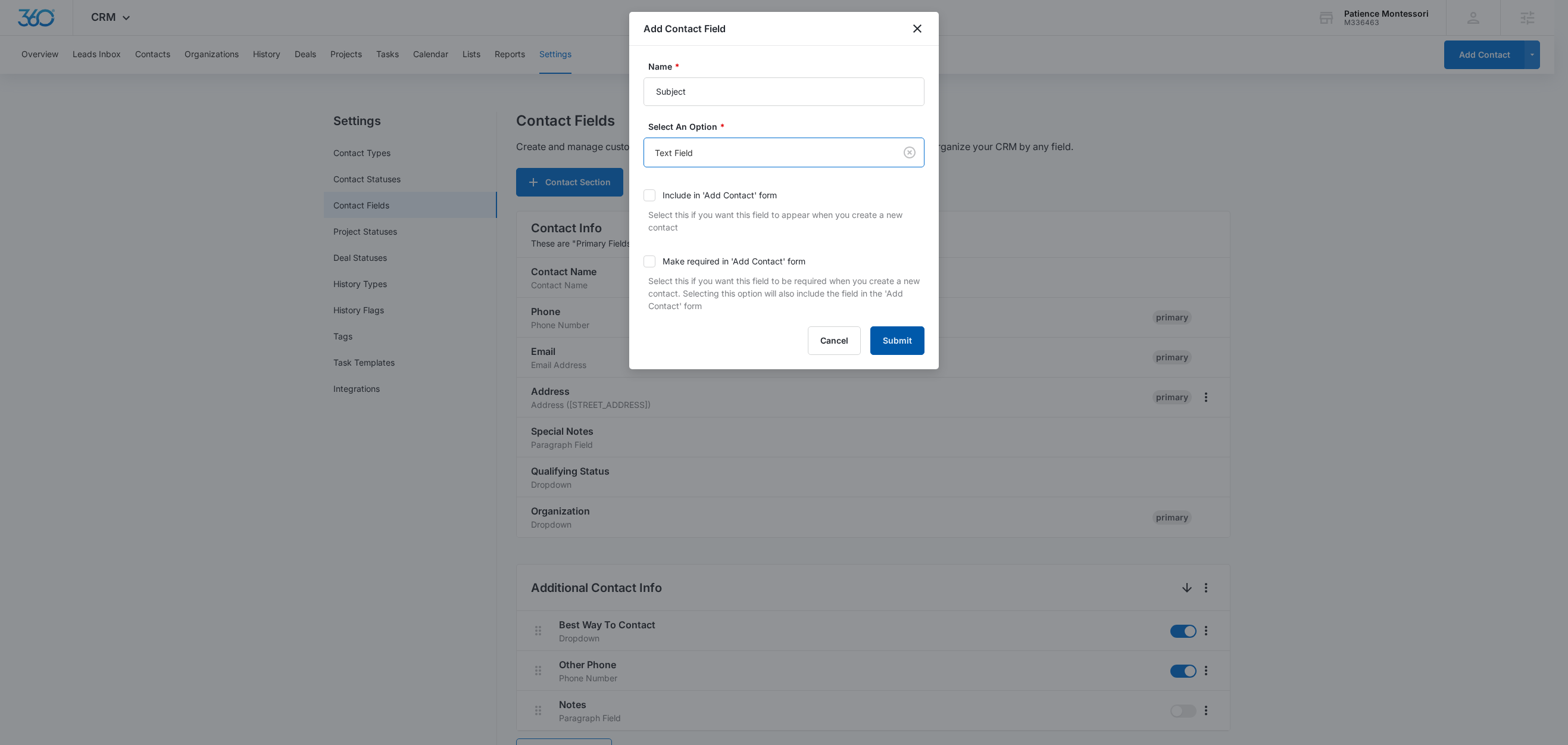
drag, startPoint x: 899, startPoint y: 342, endPoint x: 882, endPoint y: 333, distance: 19.2
click at [899, 342] on button "Submit" at bounding box center [897, 341] width 54 height 29
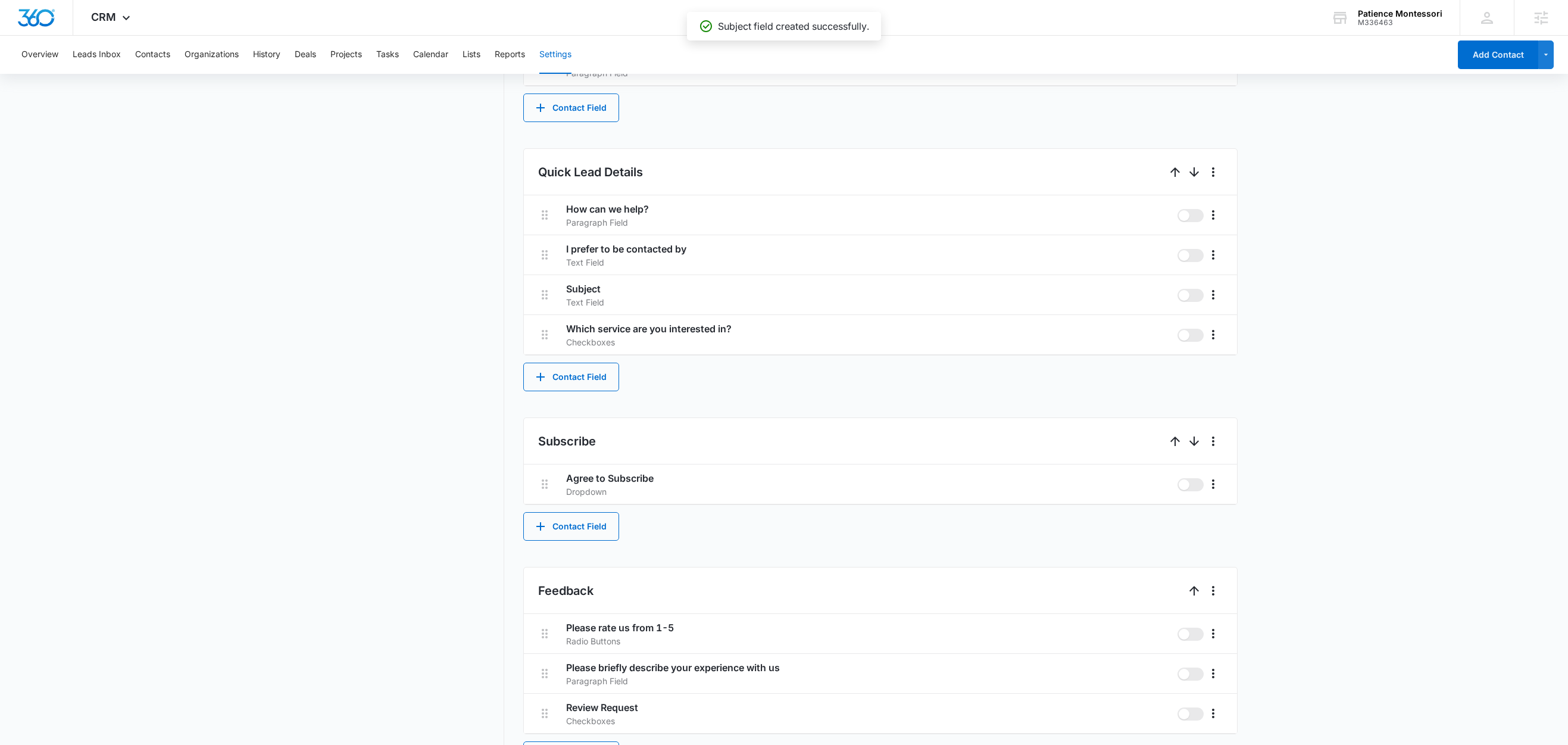
scroll to position [633, 0]
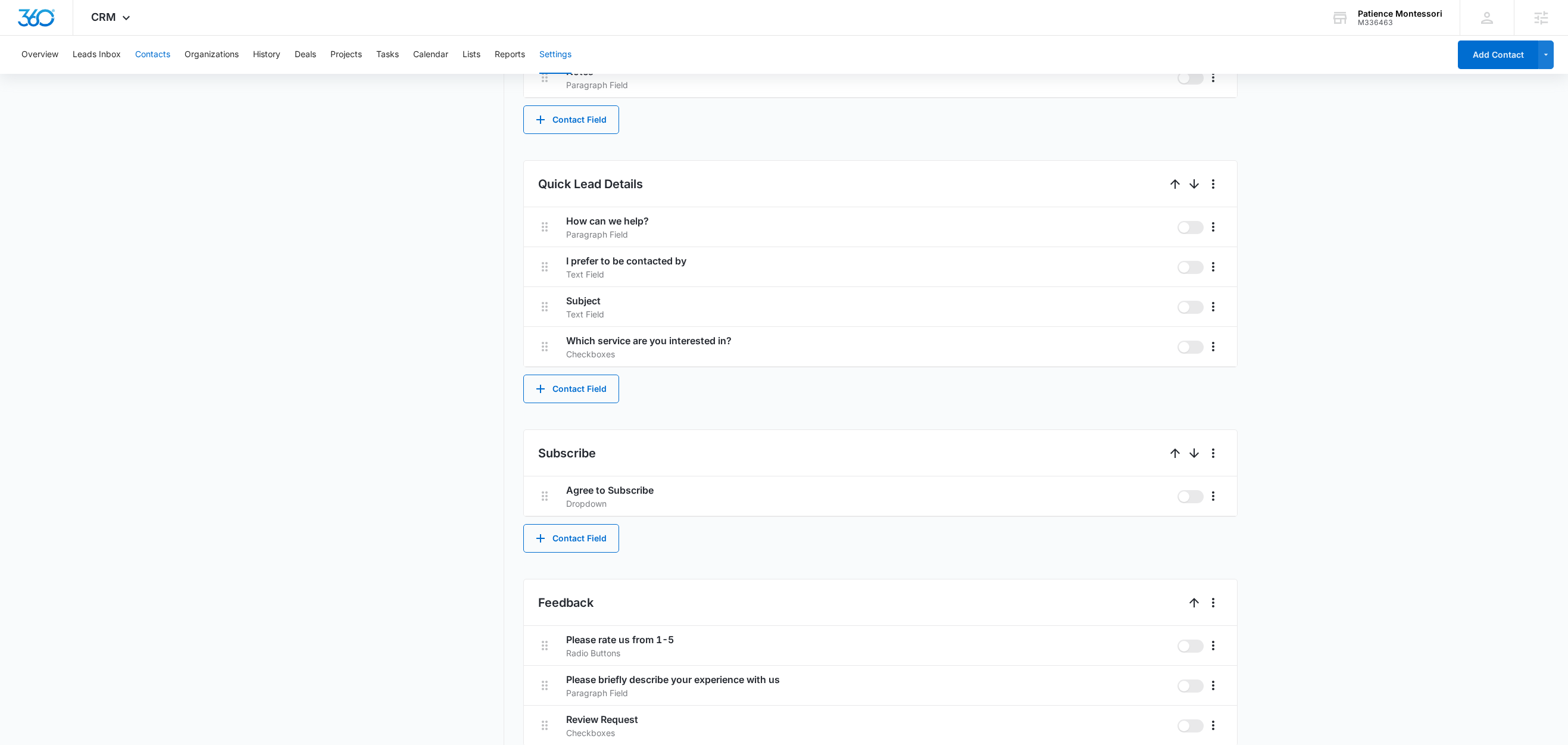
click at [161, 57] on button "Contacts" at bounding box center [153, 54] width 35 height 38
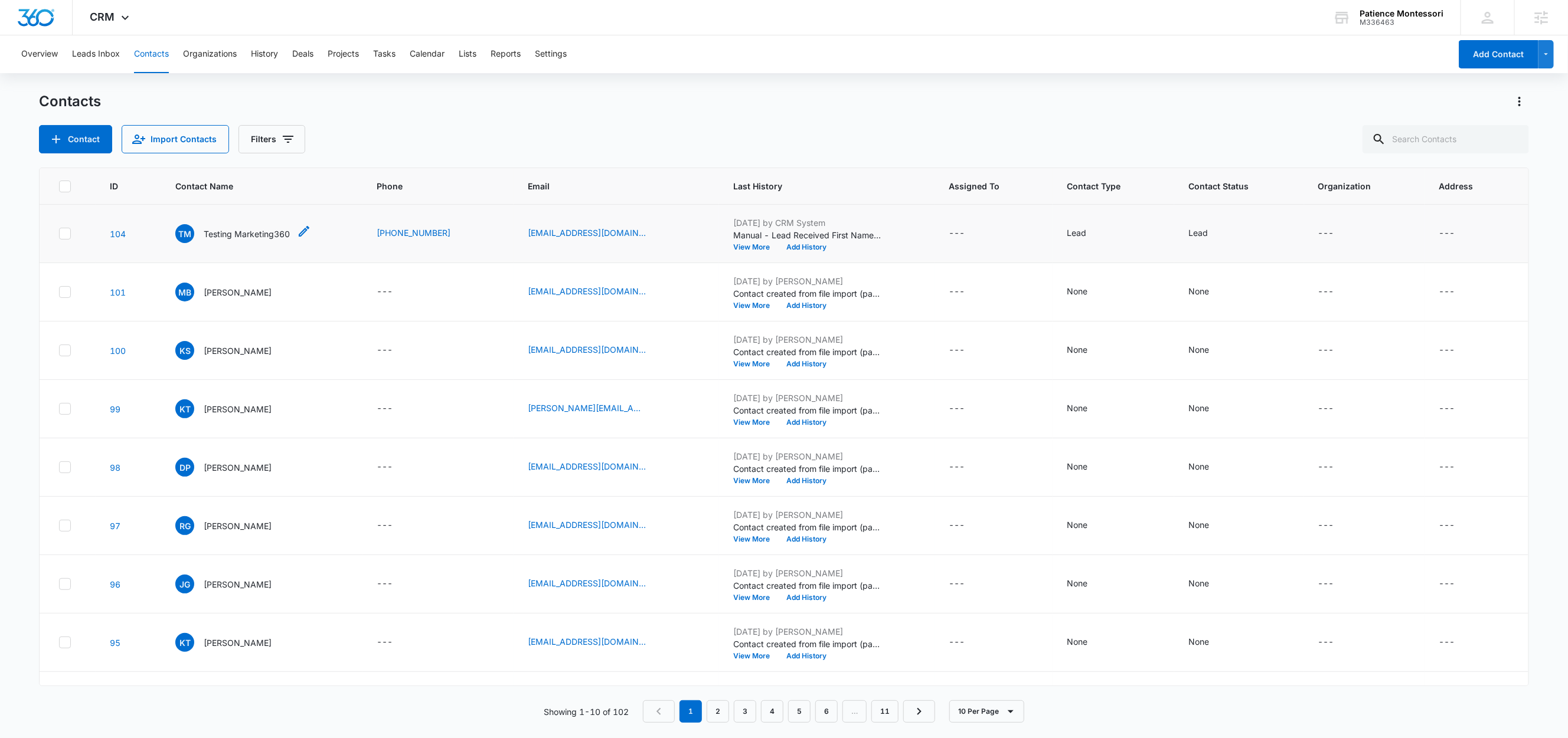
click at [247, 233] on p "Testing Marketing360" at bounding box center [247, 234] width 86 height 12
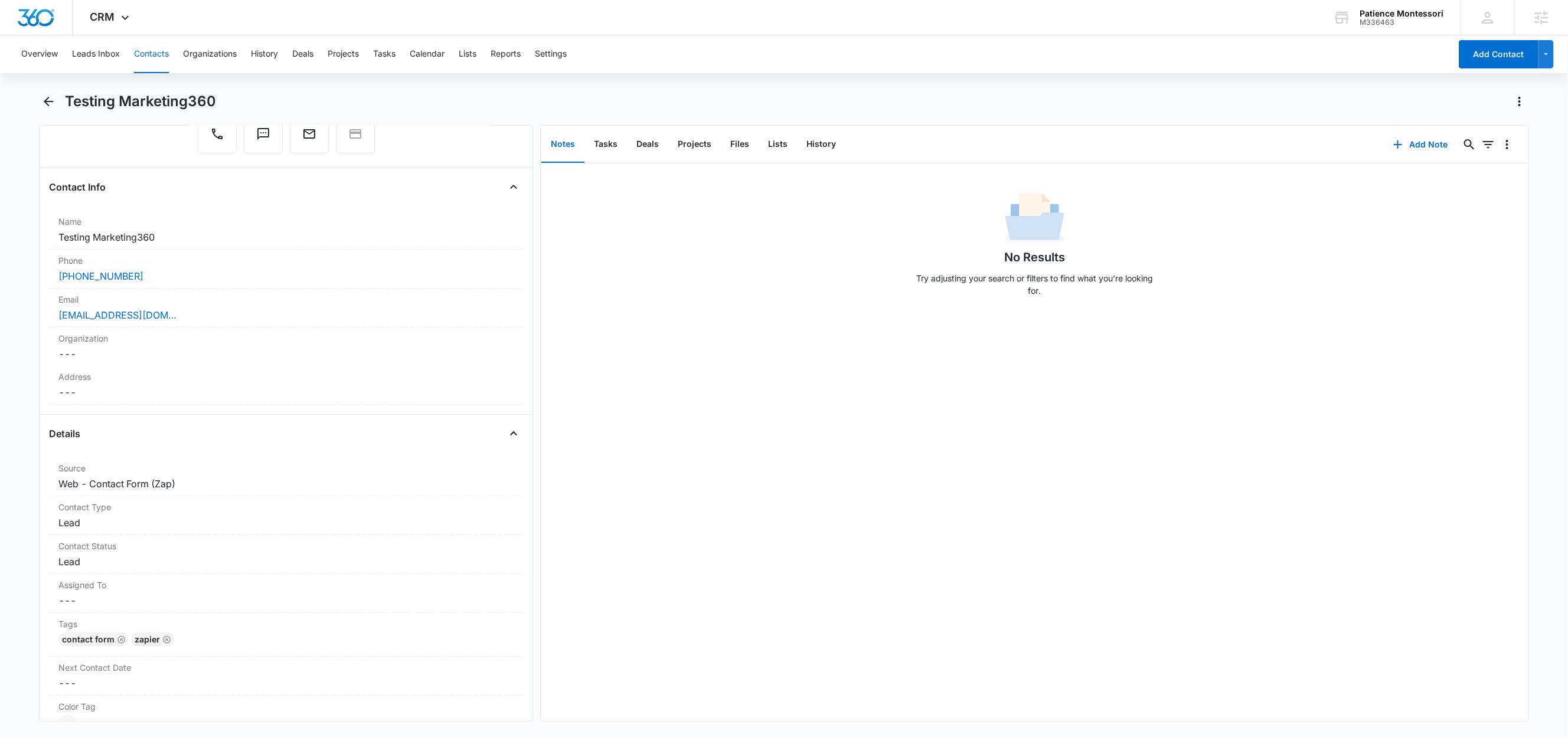
scroll to position [139, 0]
click at [776, 146] on button "Lists" at bounding box center [778, 144] width 38 height 37
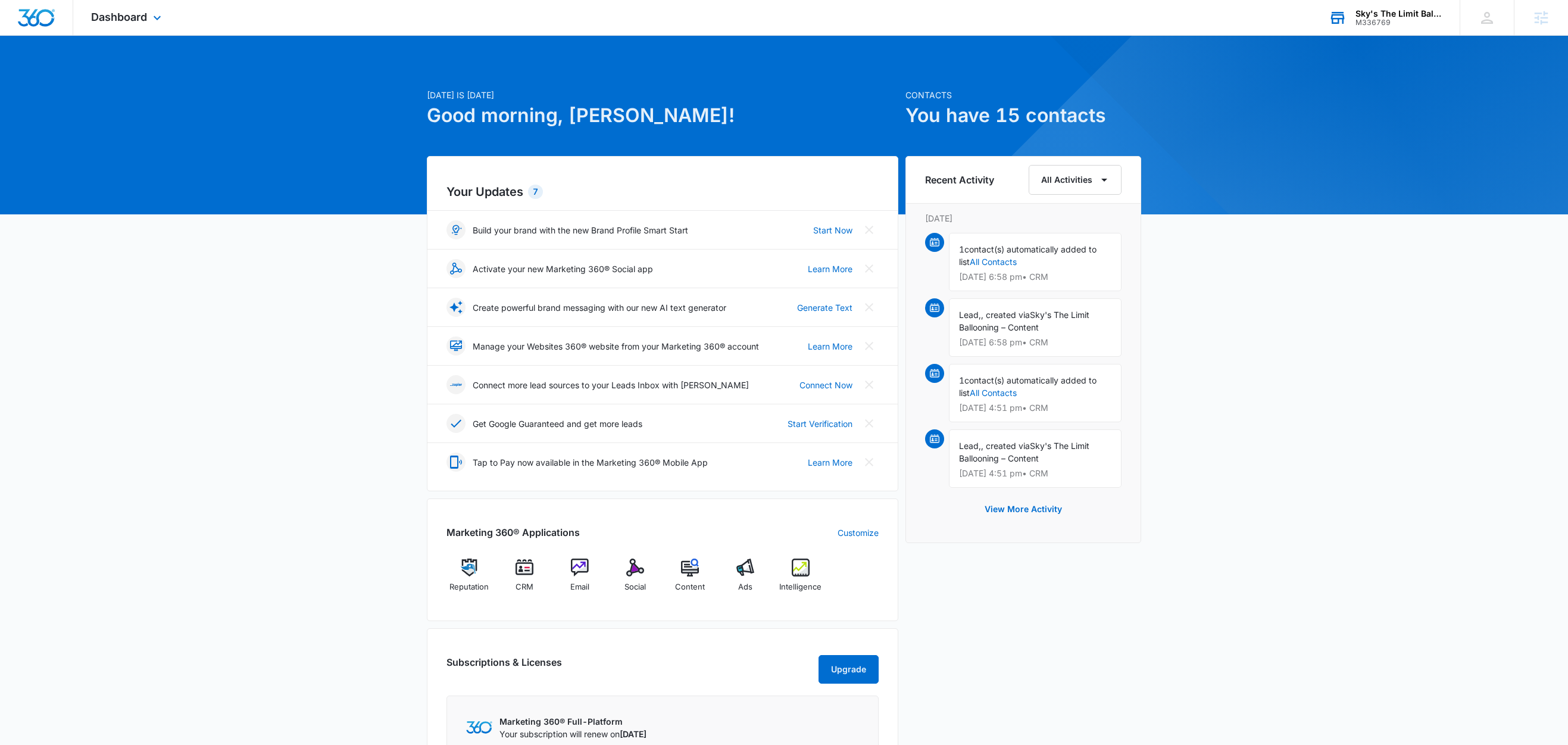
click at [1406, 11] on div "Sky's The Limit Ballooning" at bounding box center [1399, 13] width 87 height 9
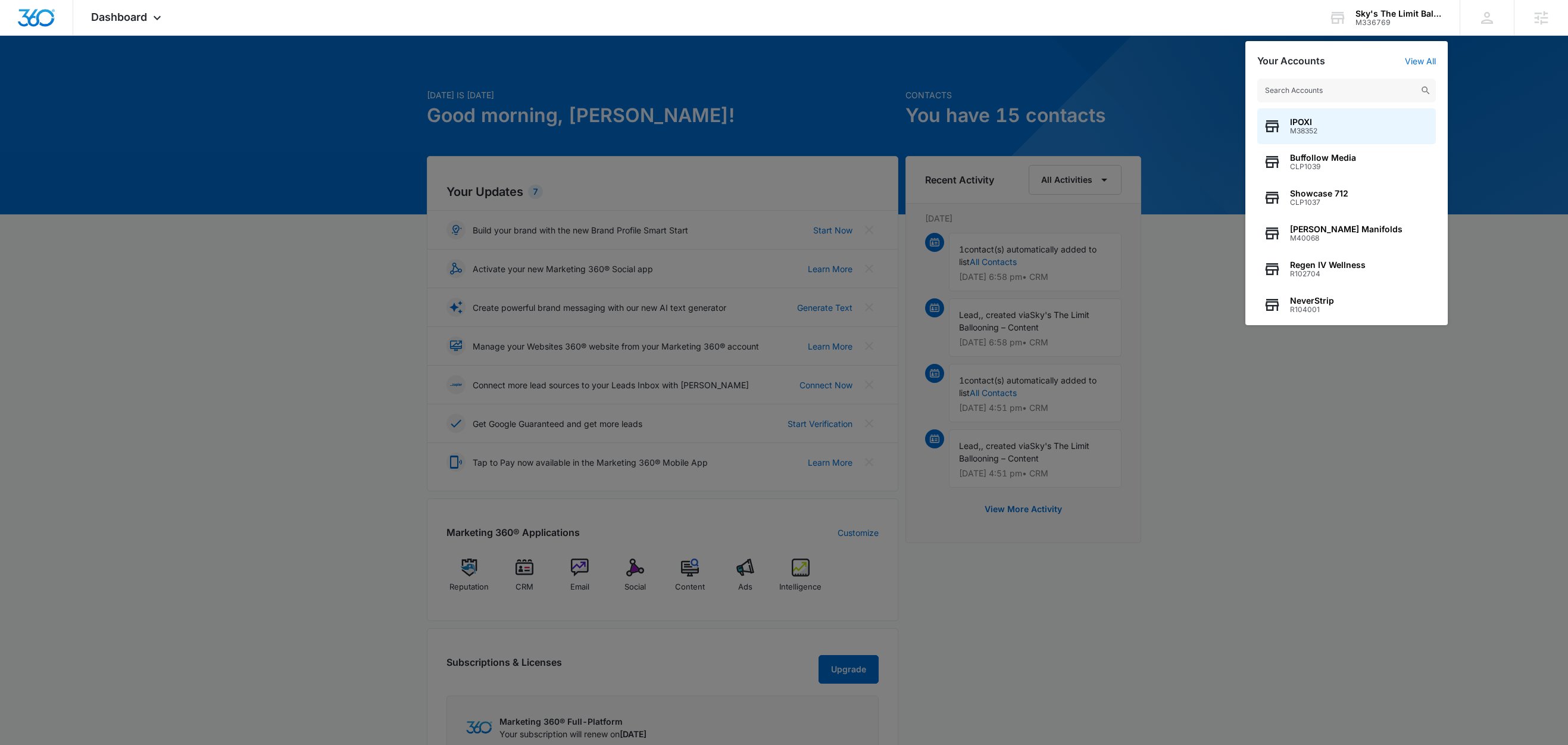
click at [1469, 56] on div at bounding box center [784, 372] width 1568 height 745
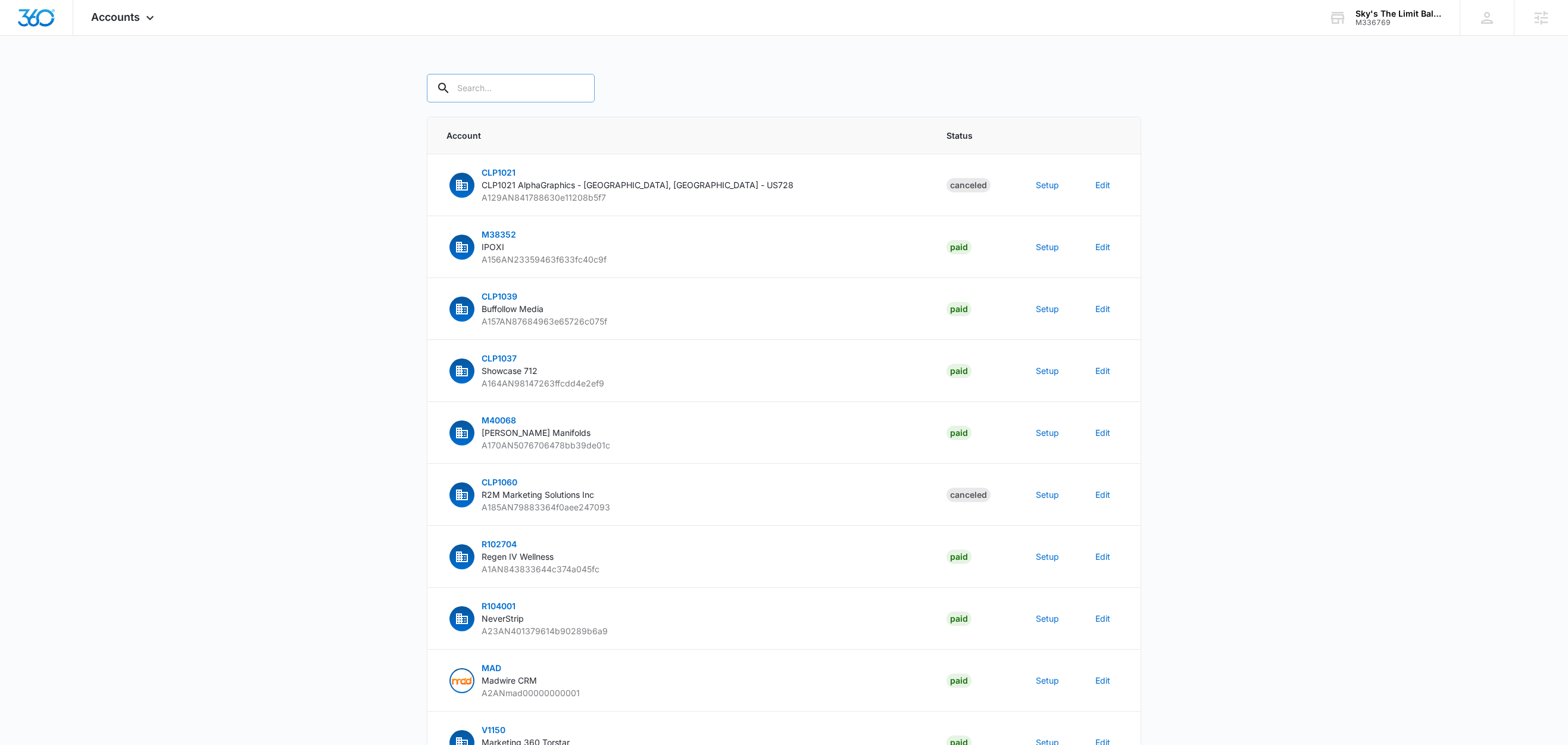
click at [515, 93] on input "text" at bounding box center [511, 88] width 168 height 29
paste input "M336769"
type input "M336769"
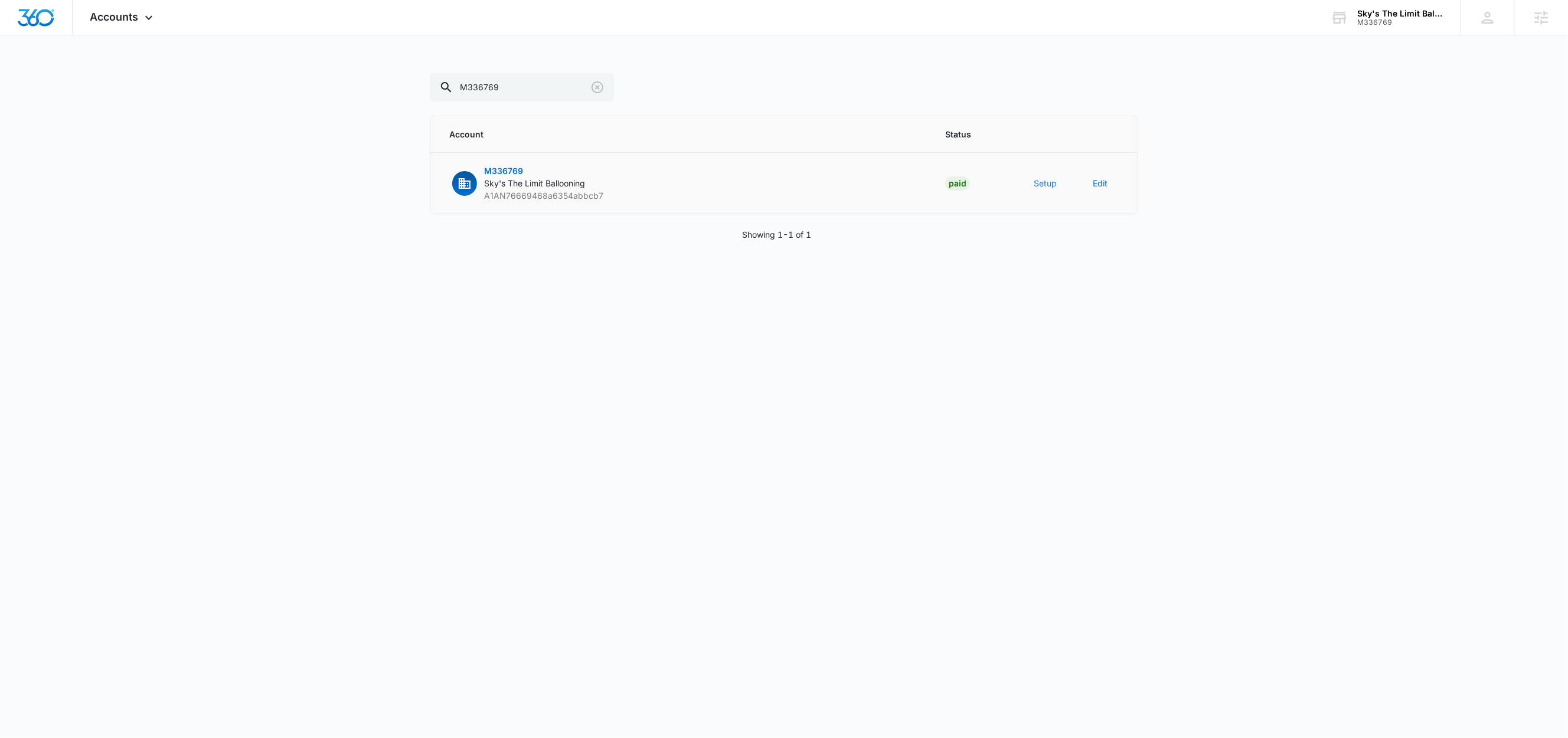
click at [1045, 185] on button "Setup" at bounding box center [1045, 183] width 23 height 12
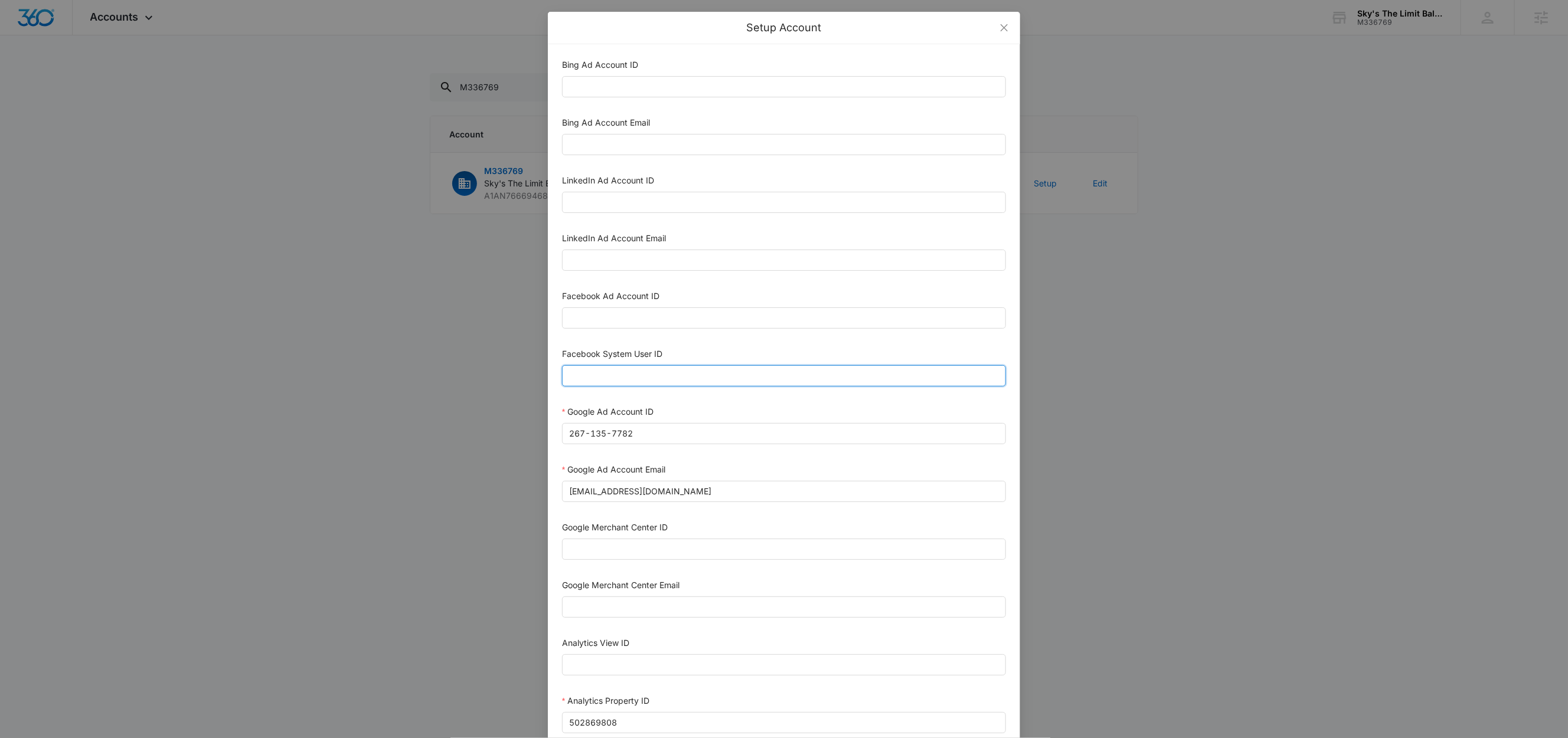
click at [619, 376] on input "Facebook System User ID" at bounding box center [784, 376] width 444 height 21
type input "1023954259108897"
click at [684, 353] on div "Facebook System User ID" at bounding box center [784, 356] width 444 height 18
click at [629, 315] on input "Facebook Ad Account ID" at bounding box center [784, 318] width 444 height 21
paste input "1342078150581650"
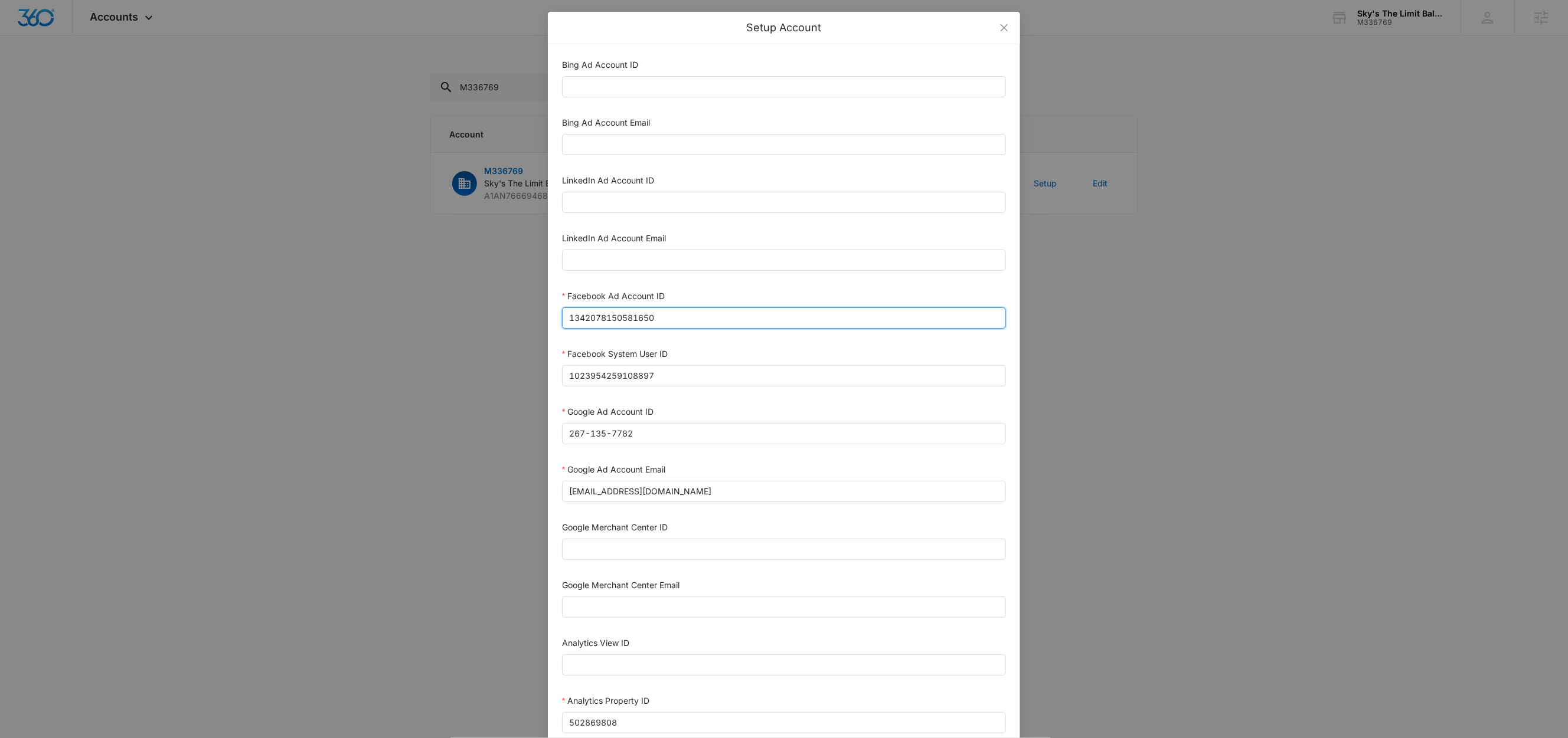
type input "1342078150581650"
click at [706, 297] on div "Facebook Ad Account ID" at bounding box center [784, 299] width 444 height 18
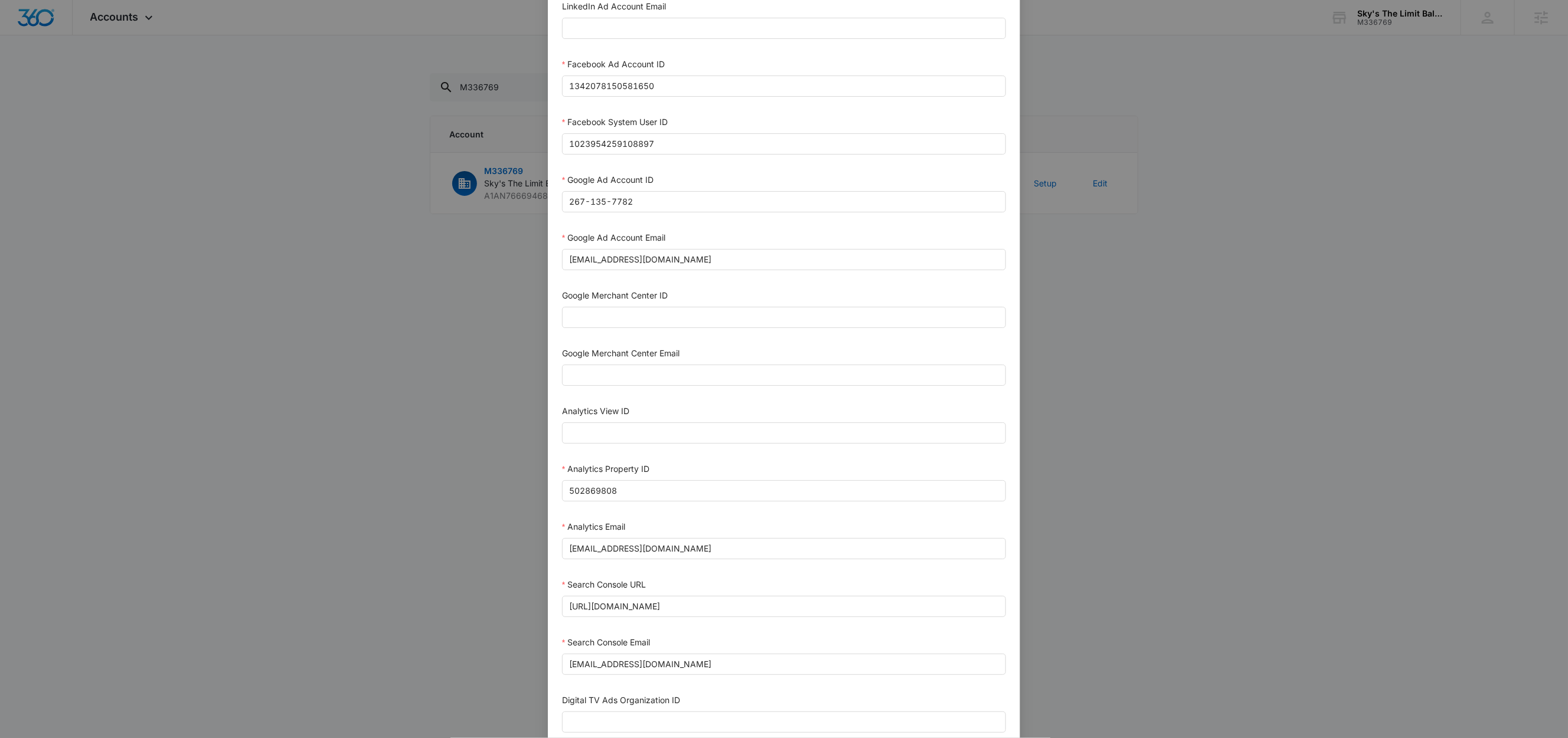
scroll to position [323, 0]
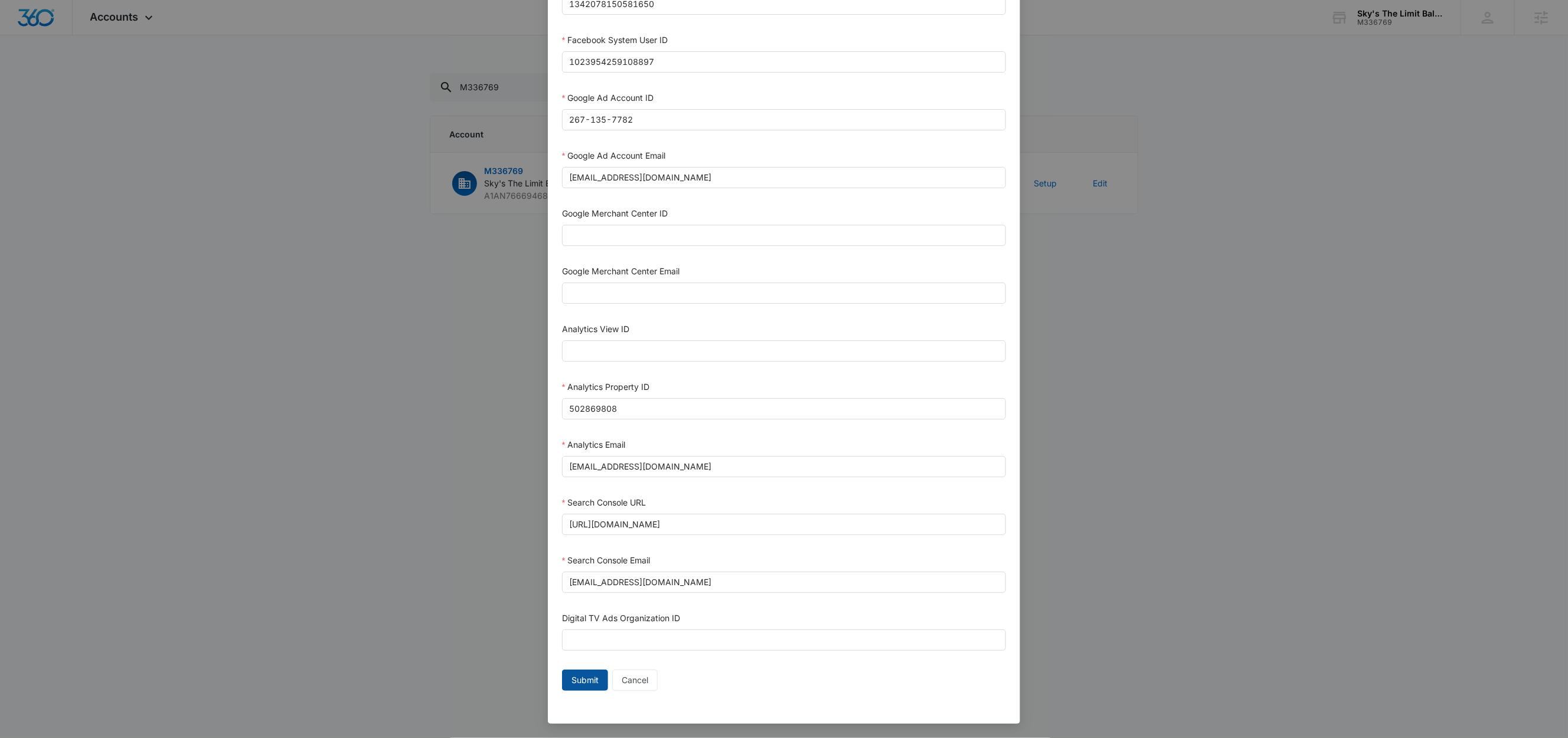
click at [573, 682] on span "Submit" at bounding box center [585, 680] width 27 height 13
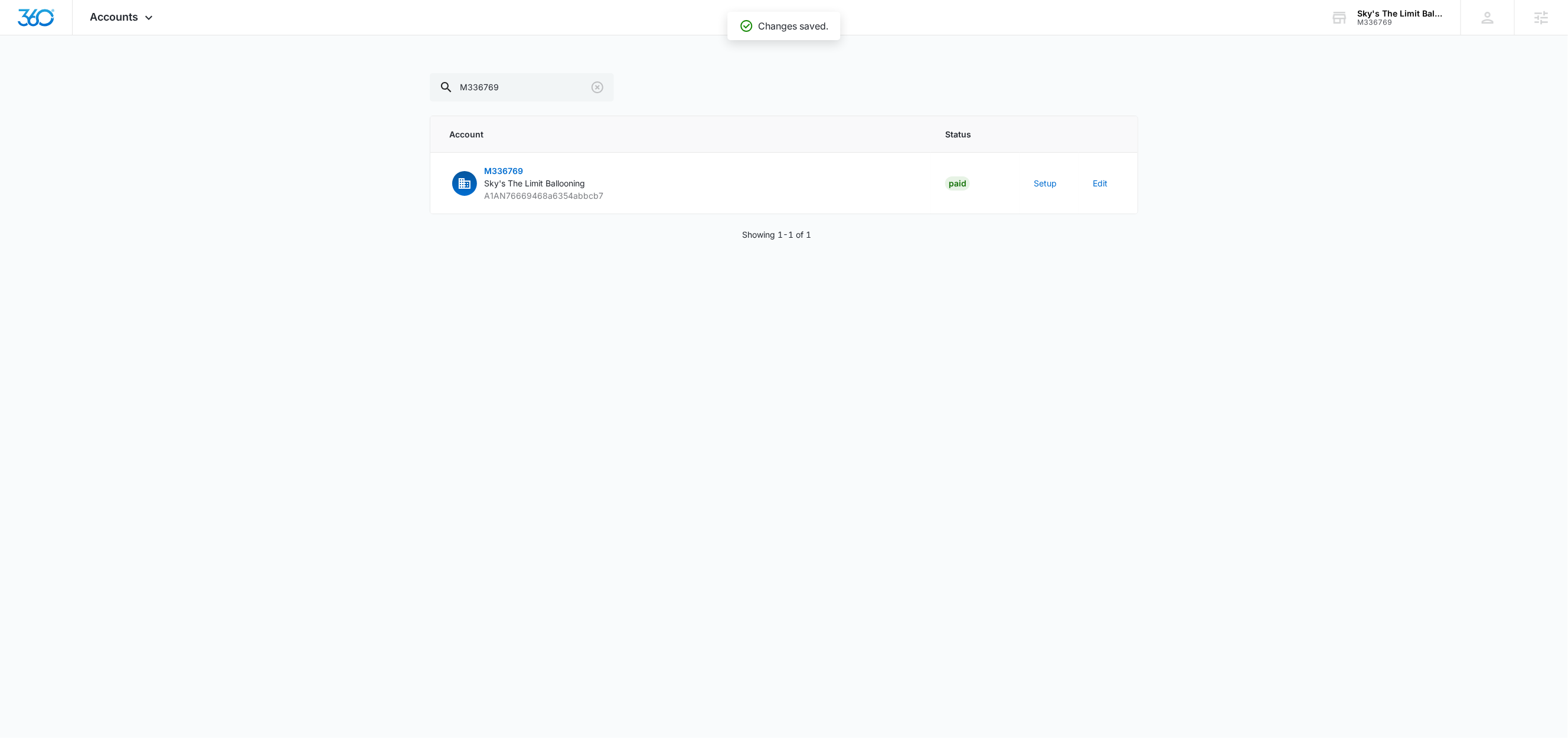
scroll to position [312, 0]
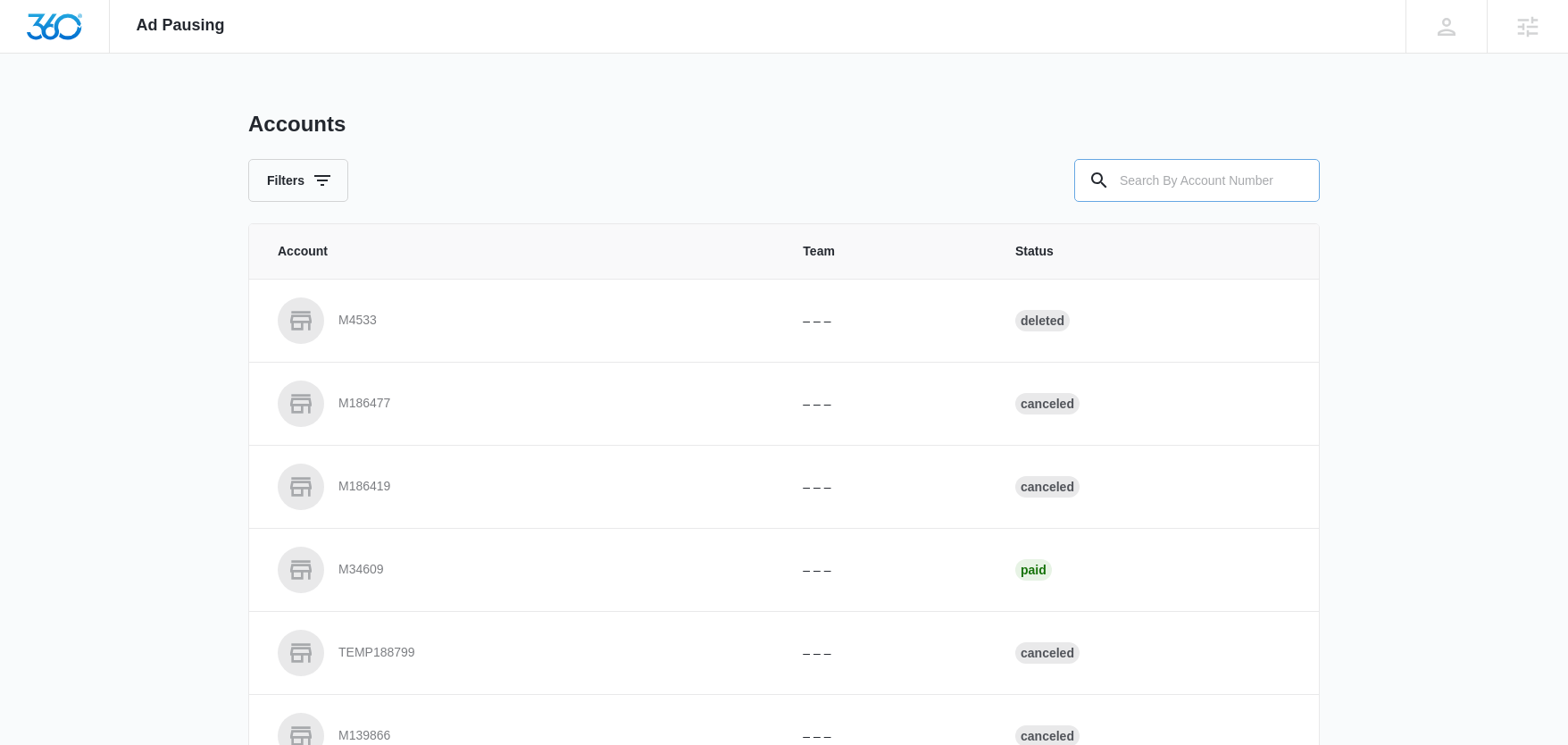
click at [1184, 172] on input "text" at bounding box center [1198, 181] width 246 height 43
paste input "M336769"
type input "M336769"
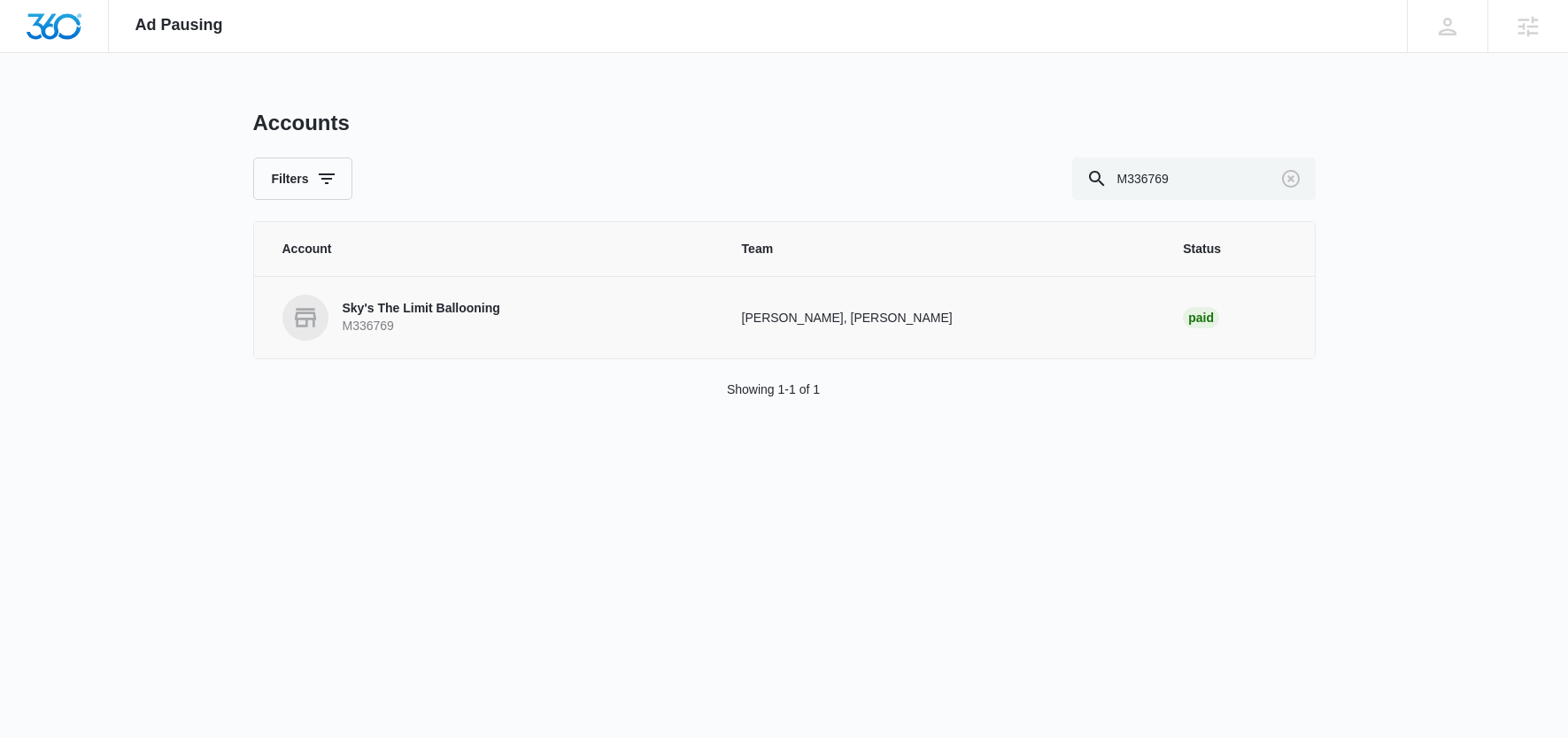
click at [445, 309] on p "Sky's The Limit Ballooning" at bounding box center [422, 309] width 158 height 18
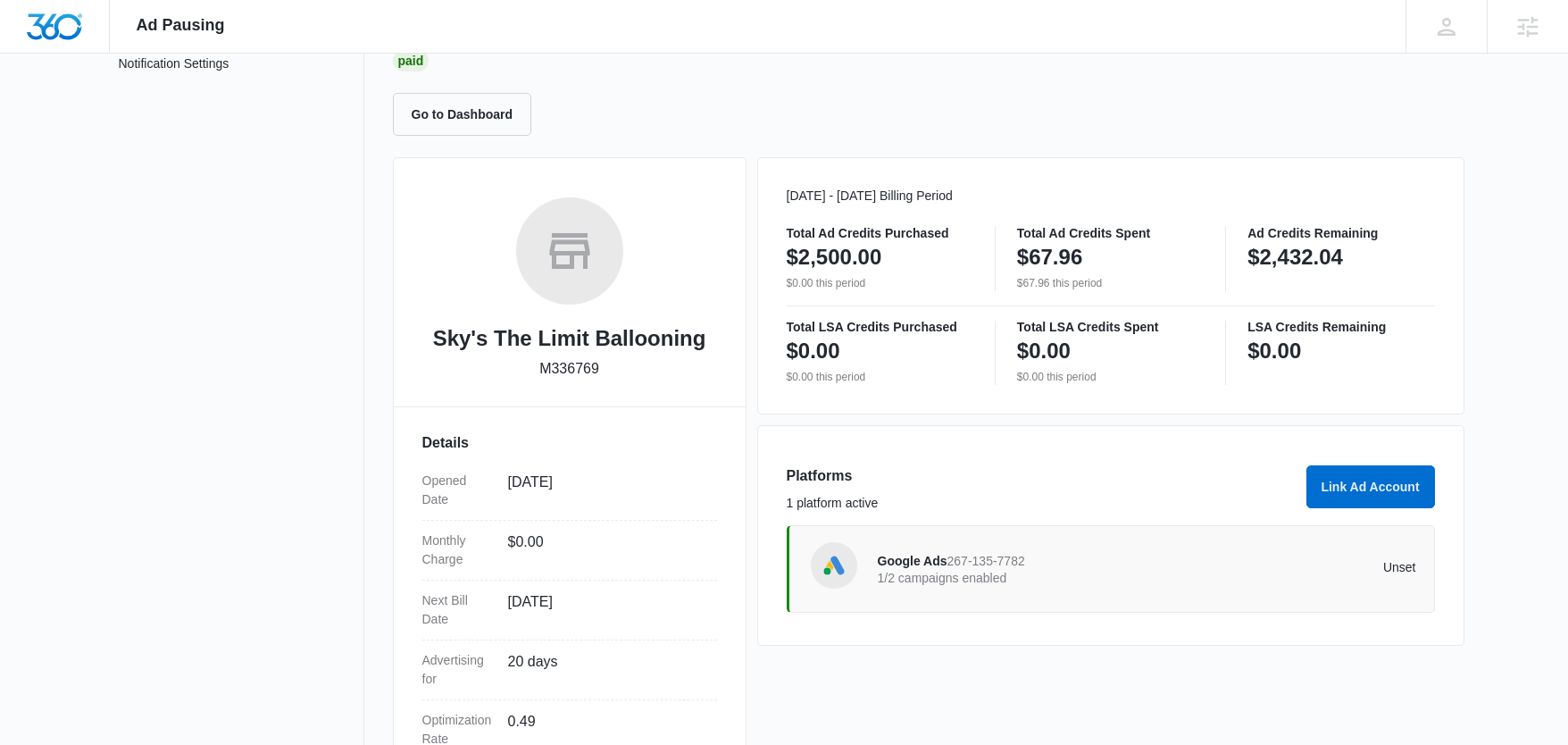
scroll to position [330, 0]
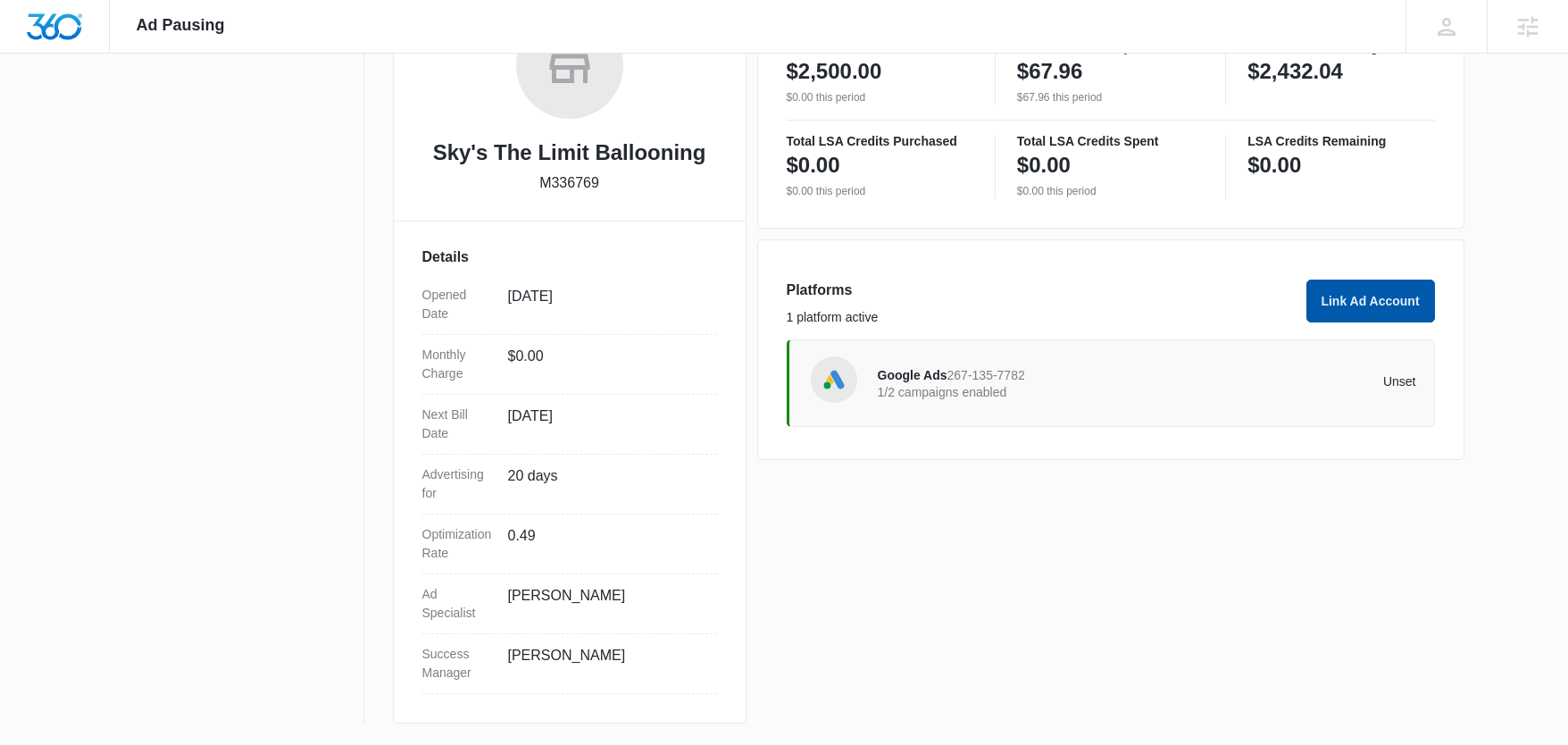
click at [1364, 291] on button "Link Ad Account" at bounding box center [1370, 301] width 128 height 43
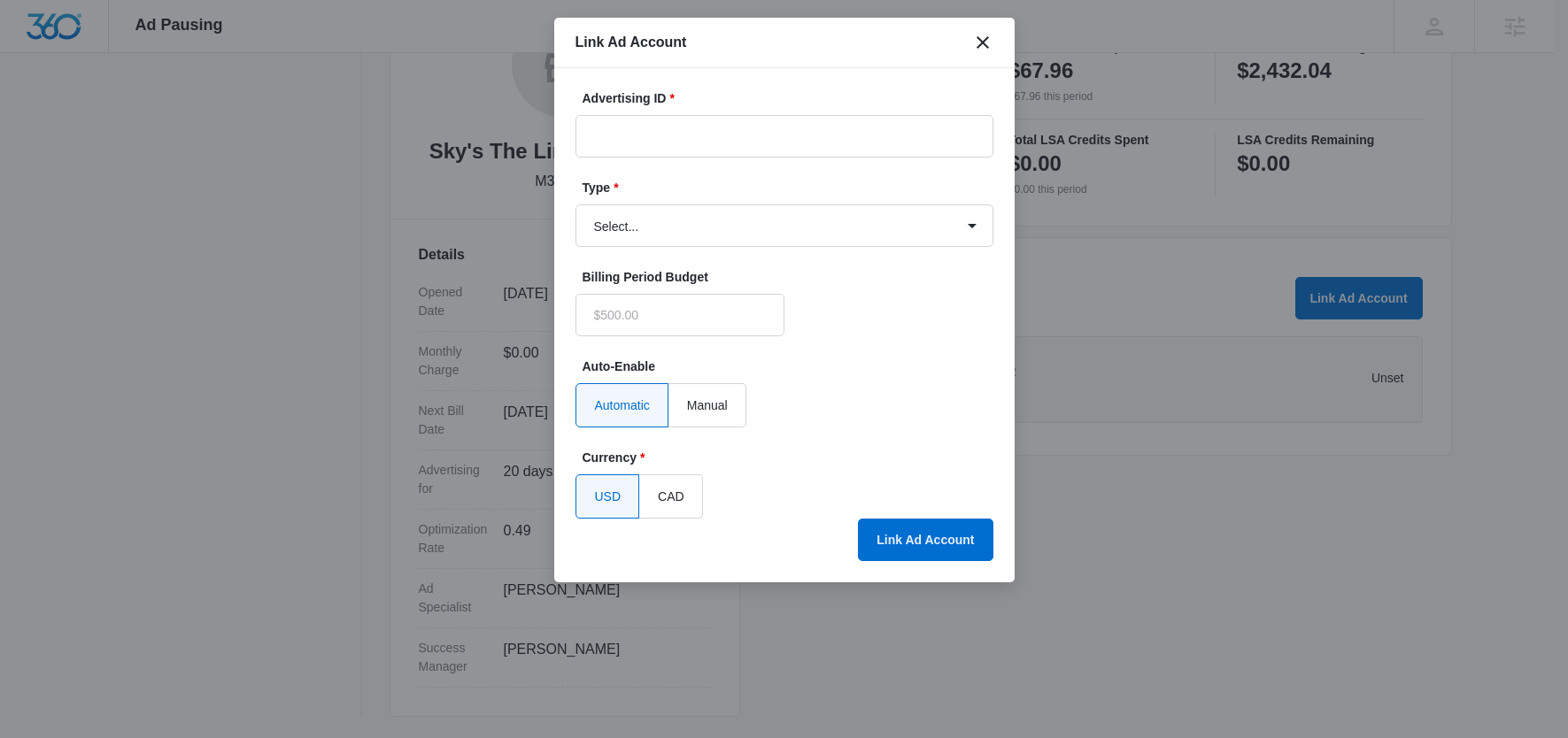
type input "$0.00"
click at [676, 223] on select "Select... Bing Ads Facebook Ads Google Ads" at bounding box center [784, 226] width 418 height 43
select select "facebook"
click at [576, 204] on select "Select... Bing Ads Facebook Ads Google Ads" at bounding box center [784, 226] width 418 height 43
click at [698, 139] on input "Advertising ID *" at bounding box center [784, 137] width 418 height 43
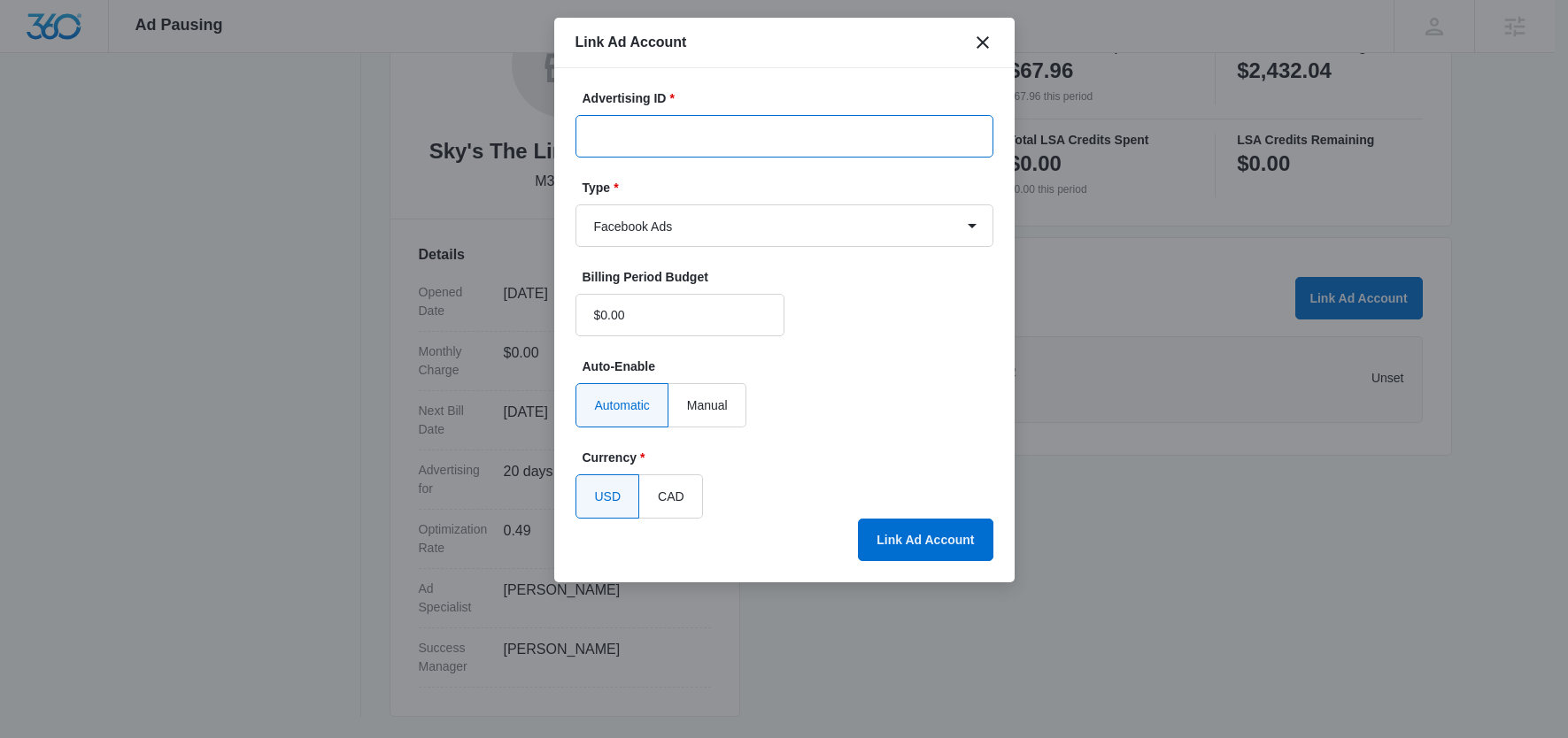
paste input "1342078150581650"
type input "1342078150581650"
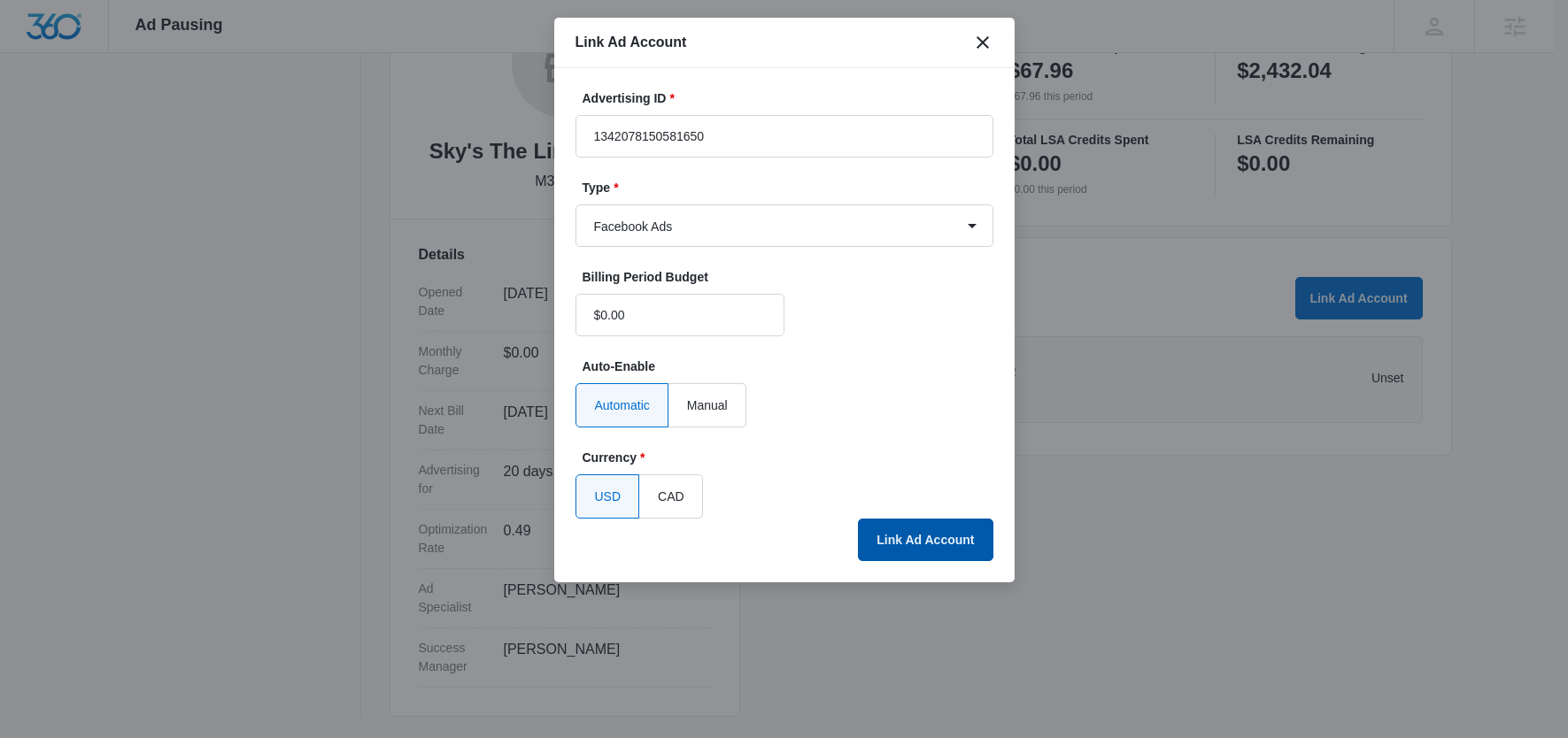
click at [924, 546] on button "Link Ad Account" at bounding box center [925, 540] width 135 height 43
